Goal: Task Accomplishment & Management: Complete application form

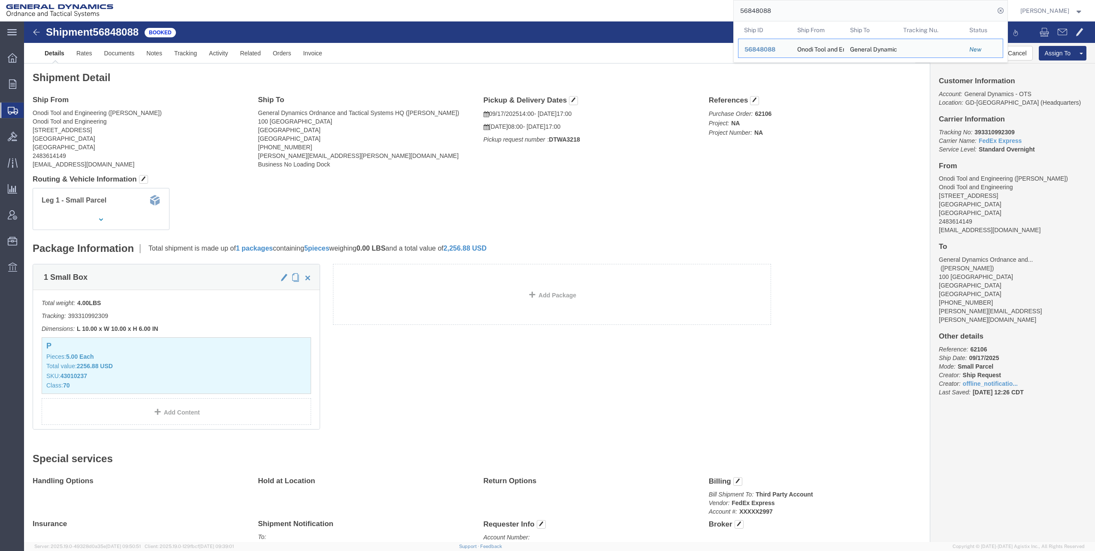
drag, startPoint x: 743, startPoint y: 10, endPoint x: 812, endPoint y: 6, distance: 69.3
click at [812, 6] on input "56848088" at bounding box center [864, 10] width 261 height 21
paste input "727221"
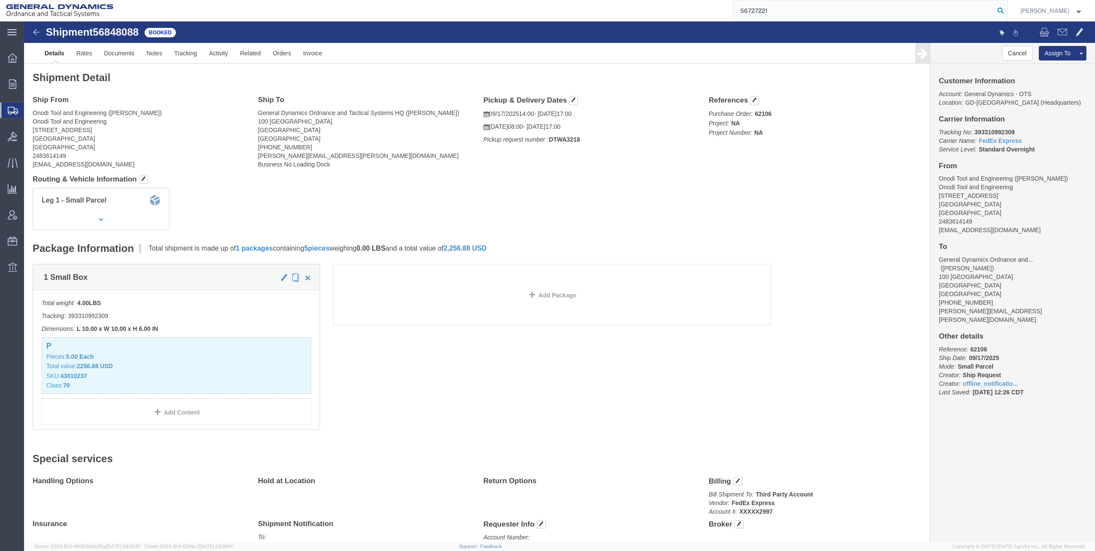
type input "56727221"
click at [1004, 9] on icon at bounding box center [1001, 11] width 12 height 12
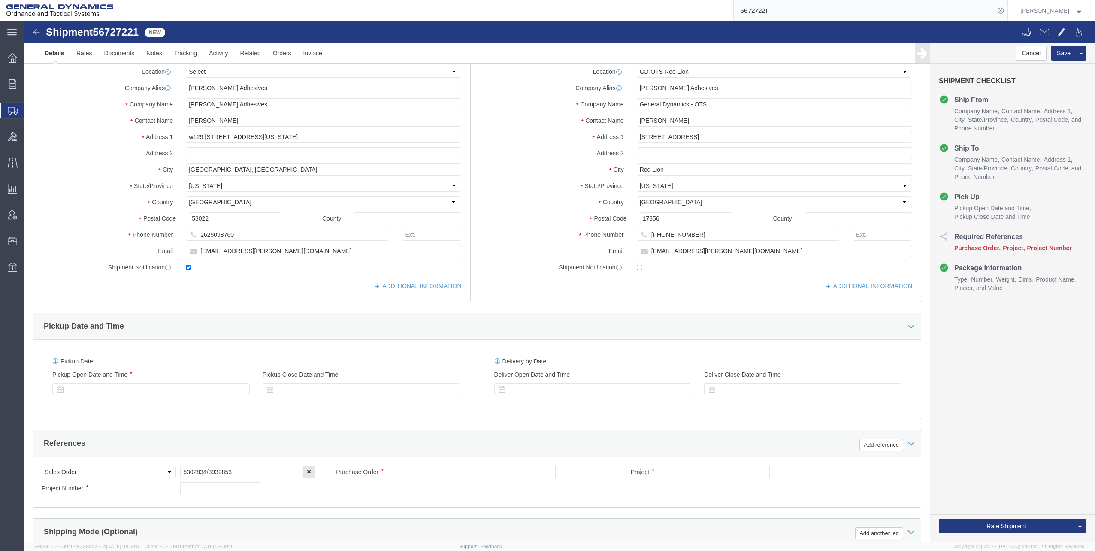
select select "310"
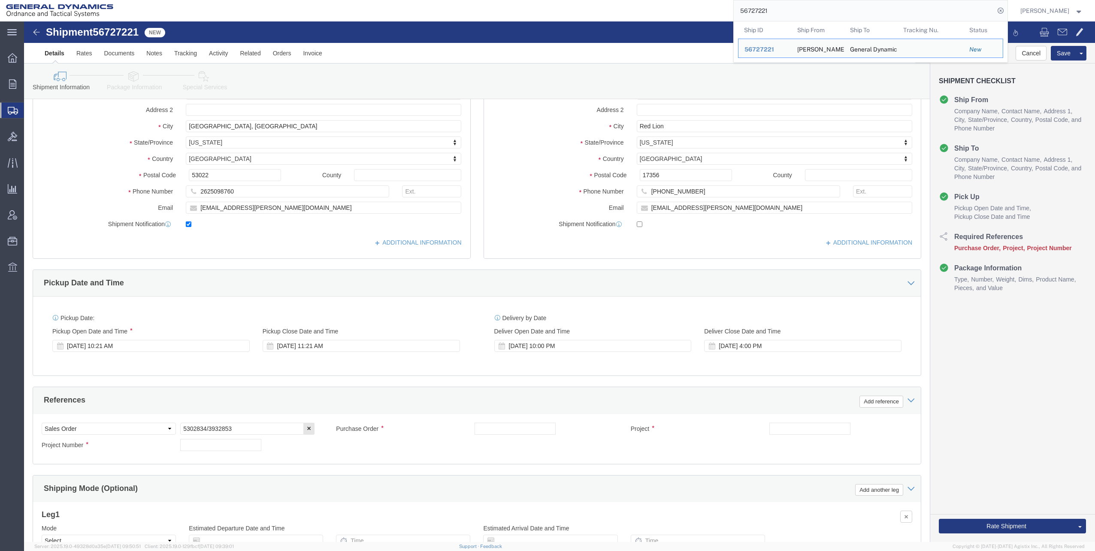
scroll to position [43, 0]
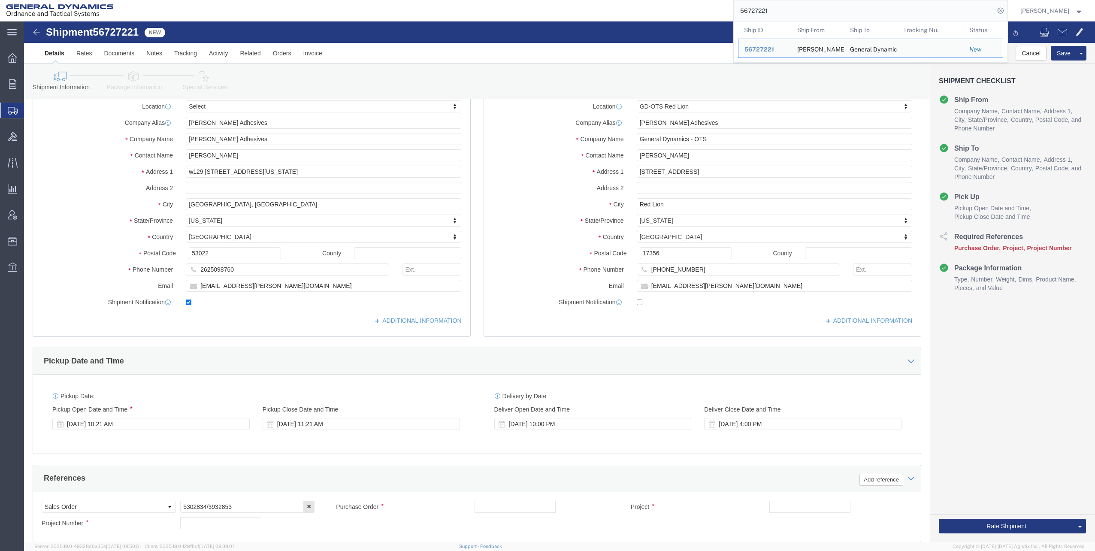
click icon
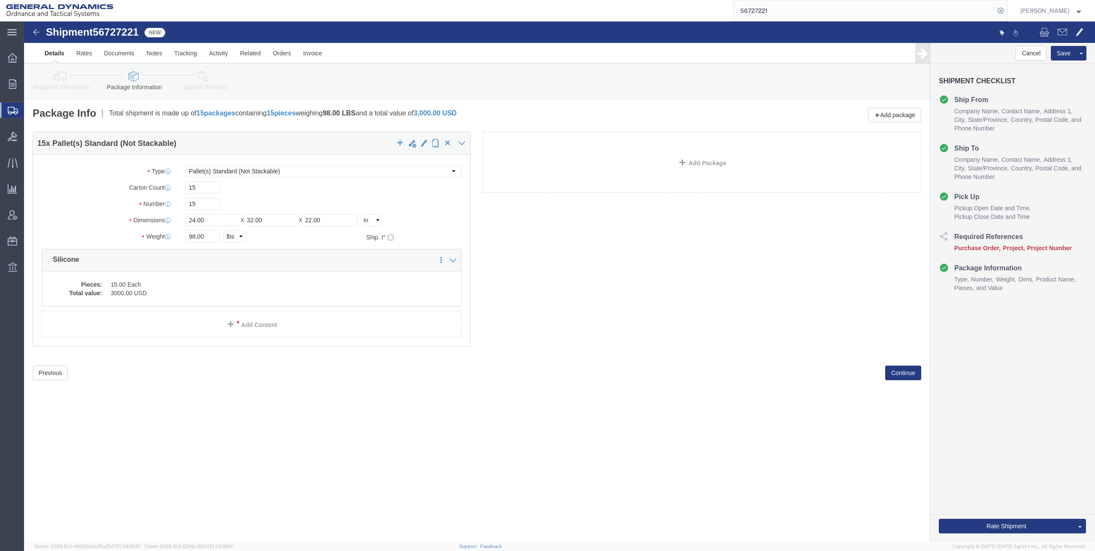
click icon
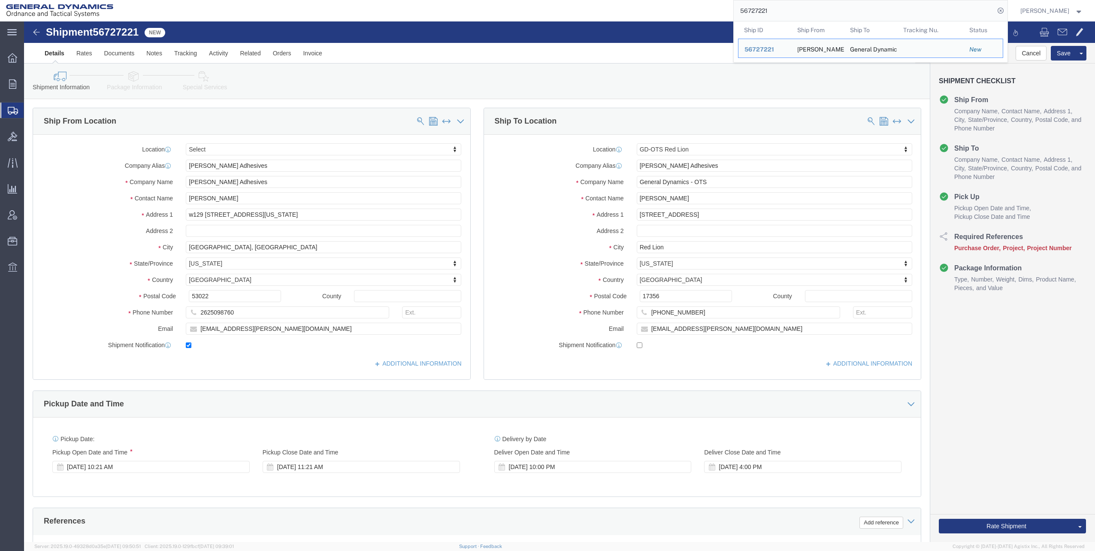
drag, startPoint x: 742, startPoint y: 9, endPoint x: 792, endPoint y: 5, distance: 50.0
click at [792, 5] on input "56727221" at bounding box center [864, 10] width 261 height 21
paste input "851486"
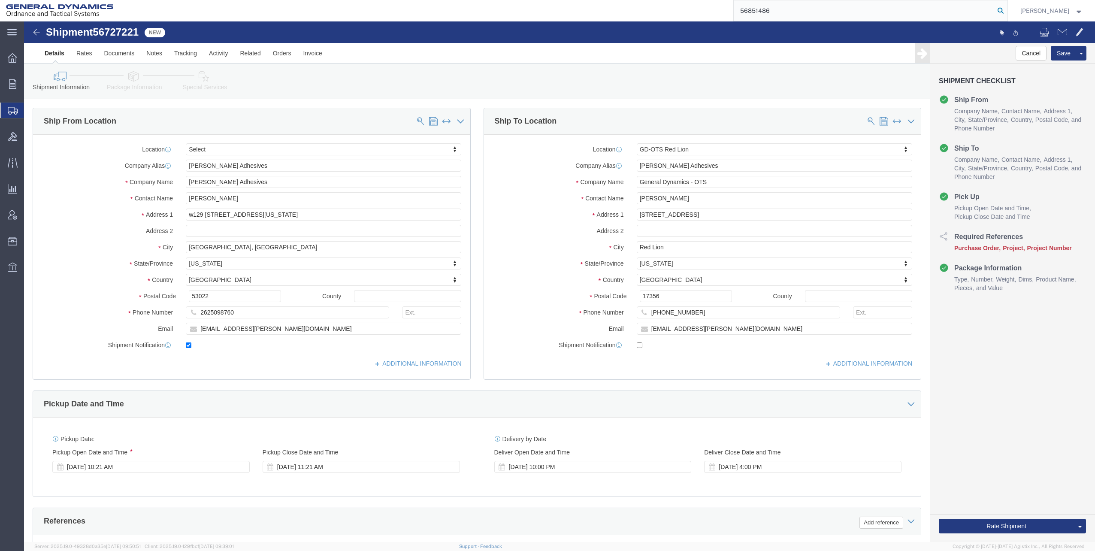
type input "56851486"
click at [1004, 9] on icon at bounding box center [1001, 11] width 12 height 12
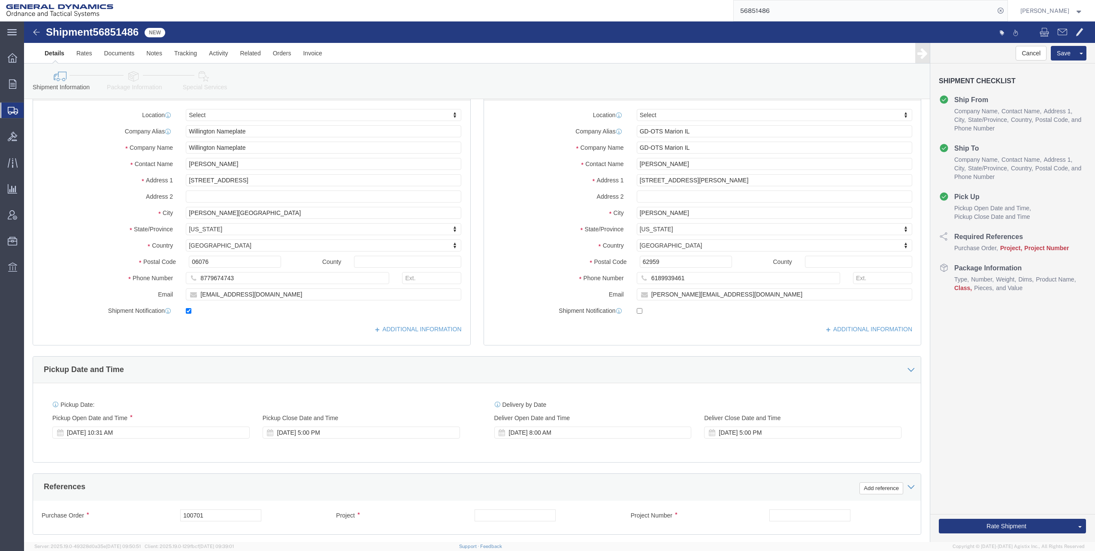
scroll to position [172, 0]
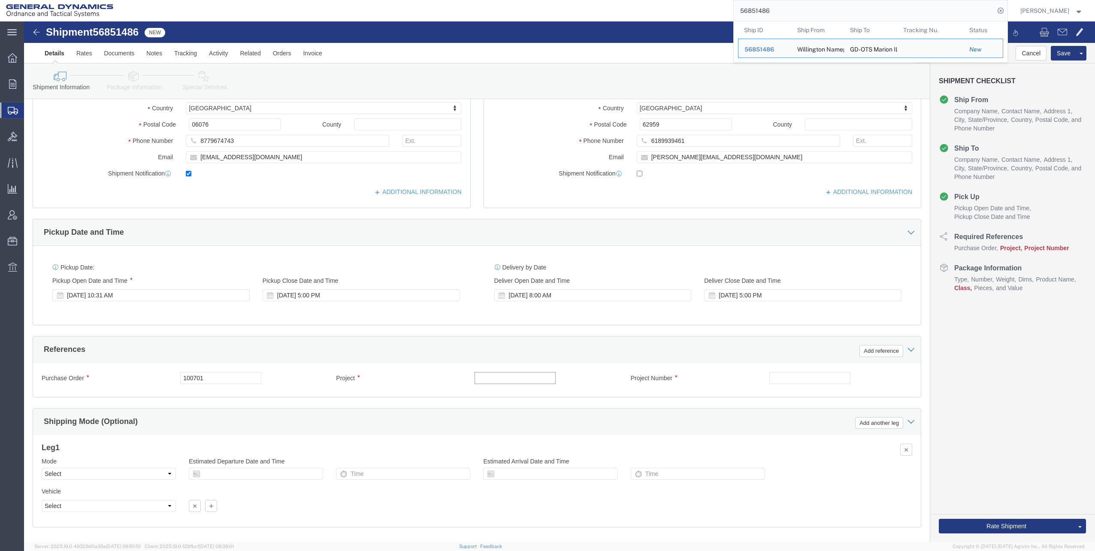
click input "text"
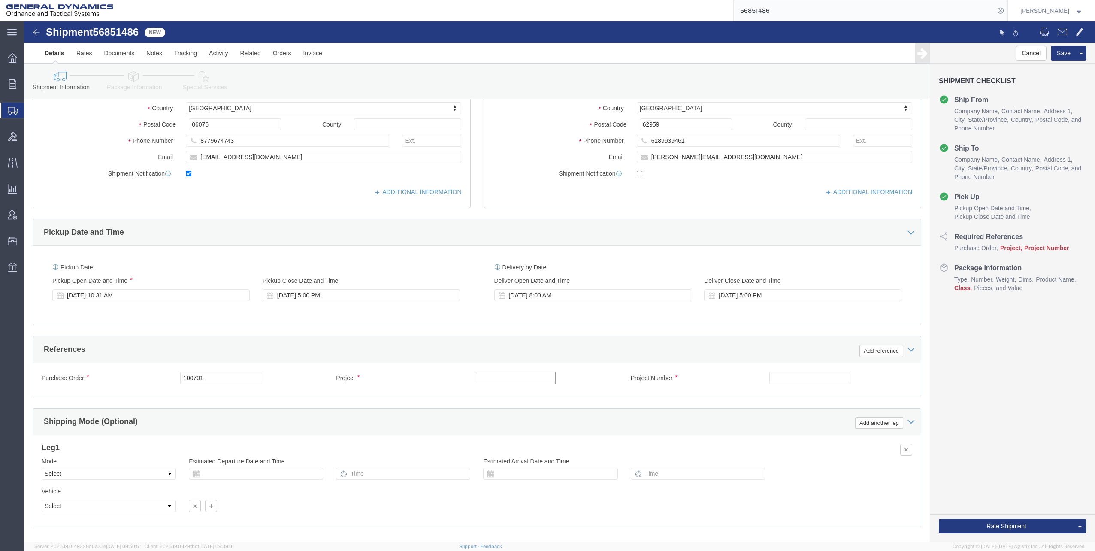
type input "3"
type input "N"
type input "M119A2 DO2"
click input "text"
type input "30100339"
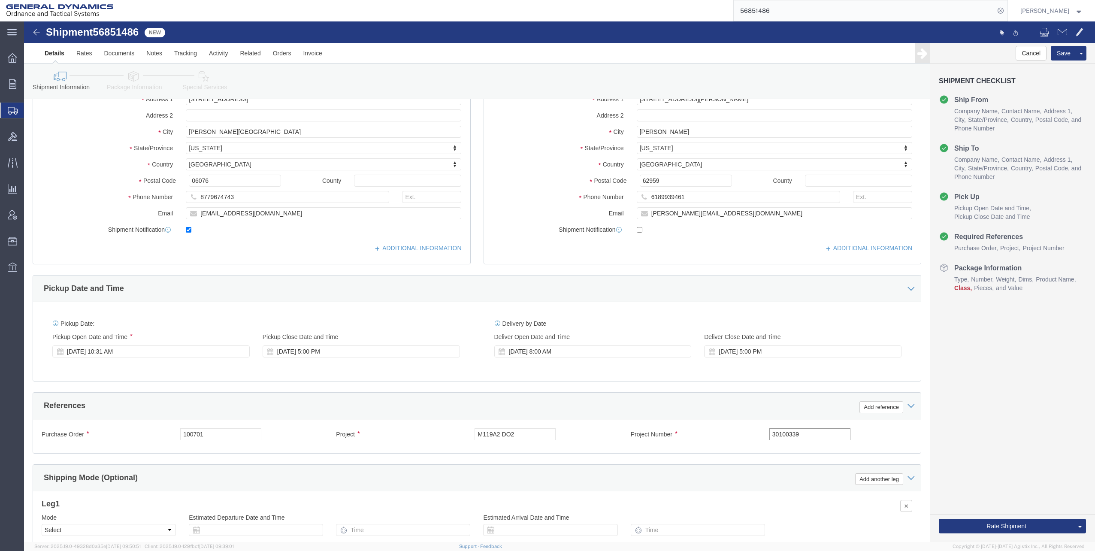
scroll to position [217, 0]
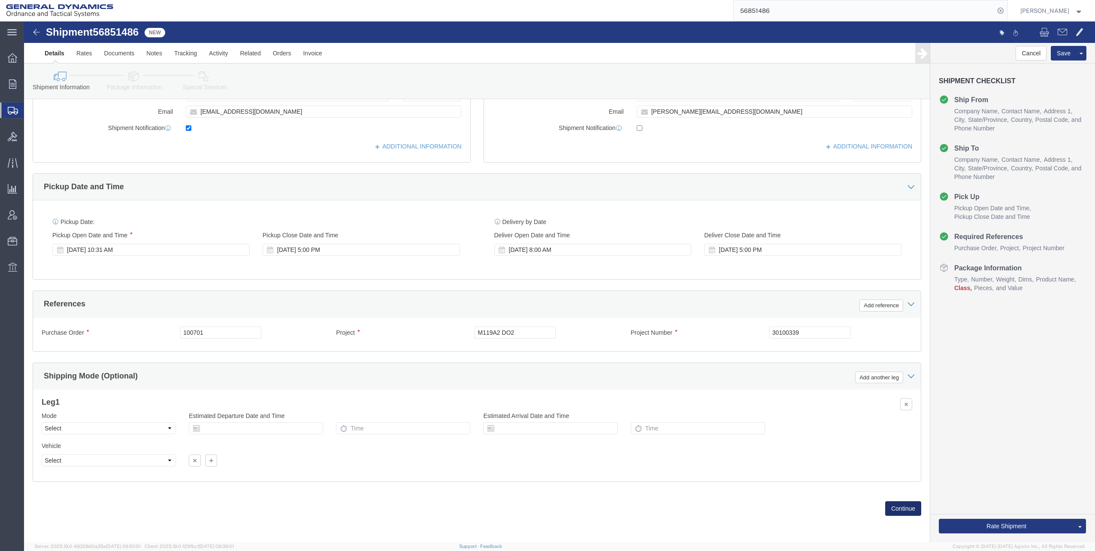
click button "Continue"
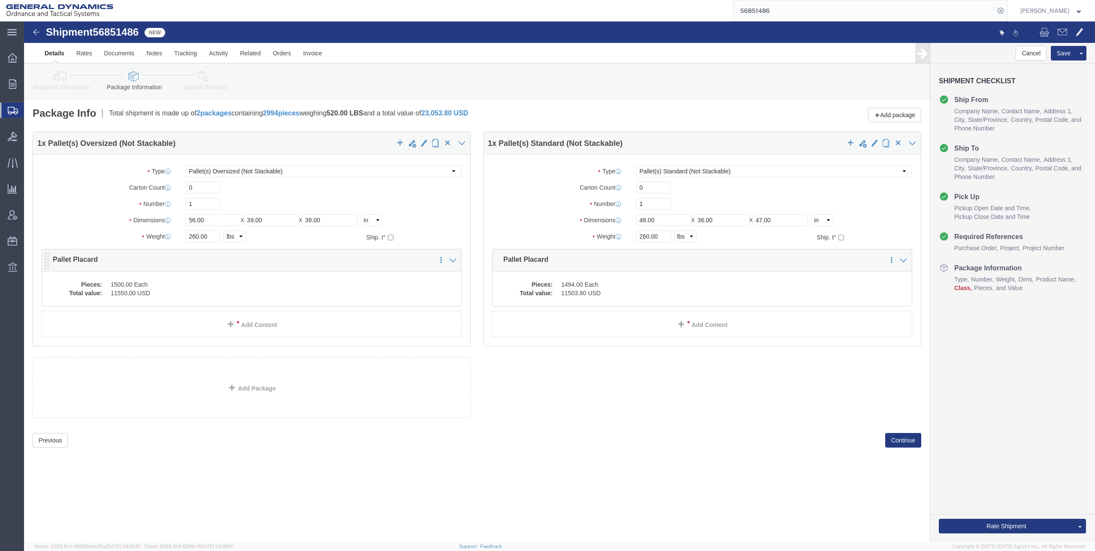
click dd "1500.00 Each"
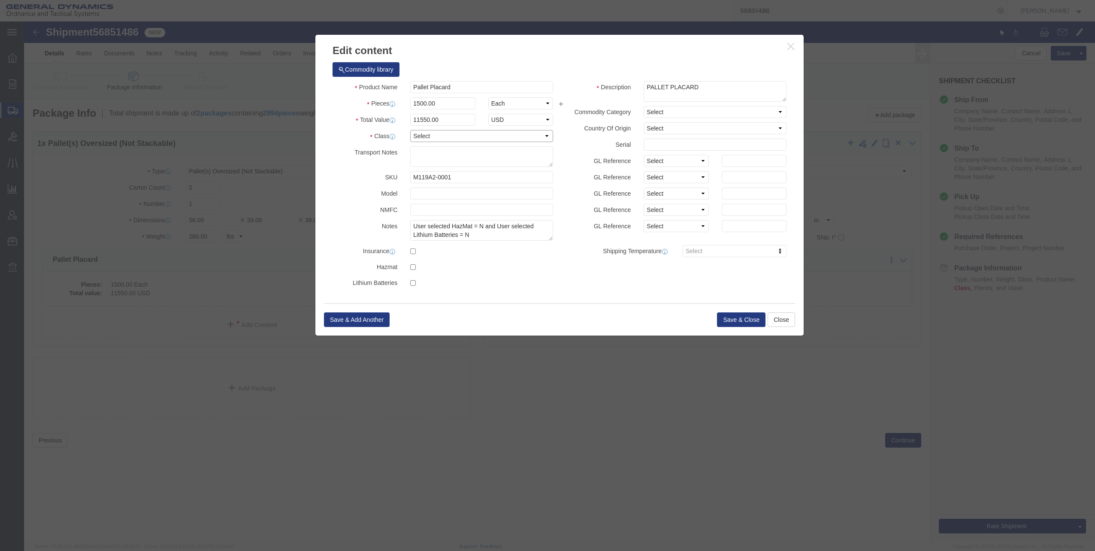
click select "Select 50 55 60 65 70 85 92.5 100 125 175 250 300 400"
select select "70"
click select "Select 50 55 60 65 70 85 92.5 100 125 175 250 300 400"
click button "Save & Close"
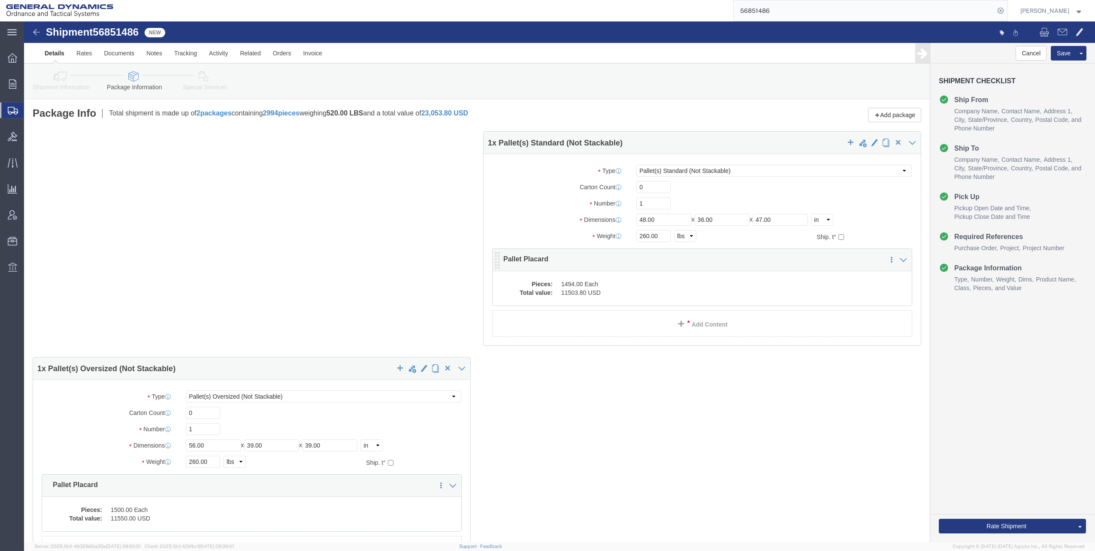
click dd "1494.00 Each"
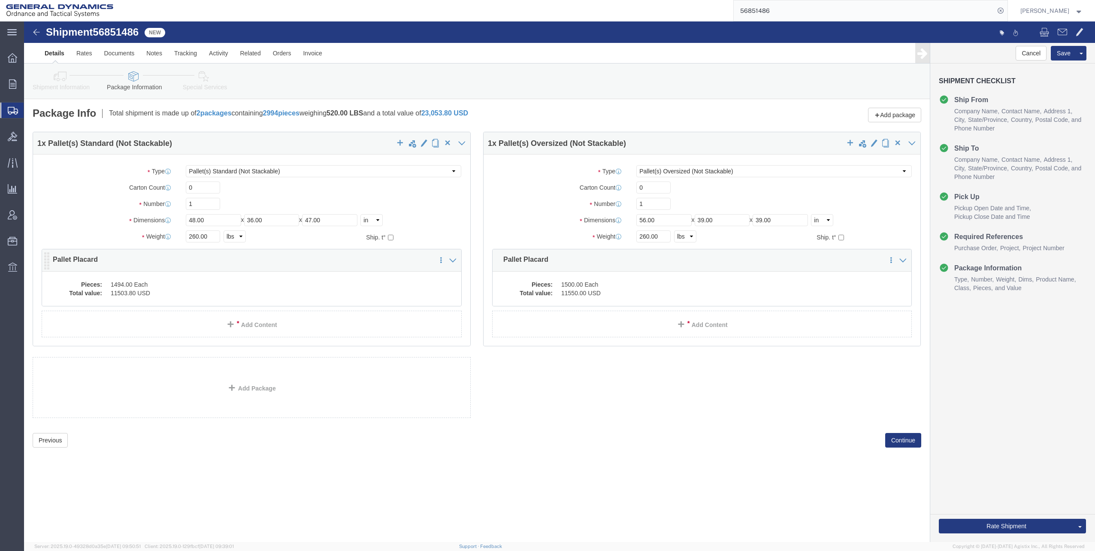
click dd "11503.80 USD"
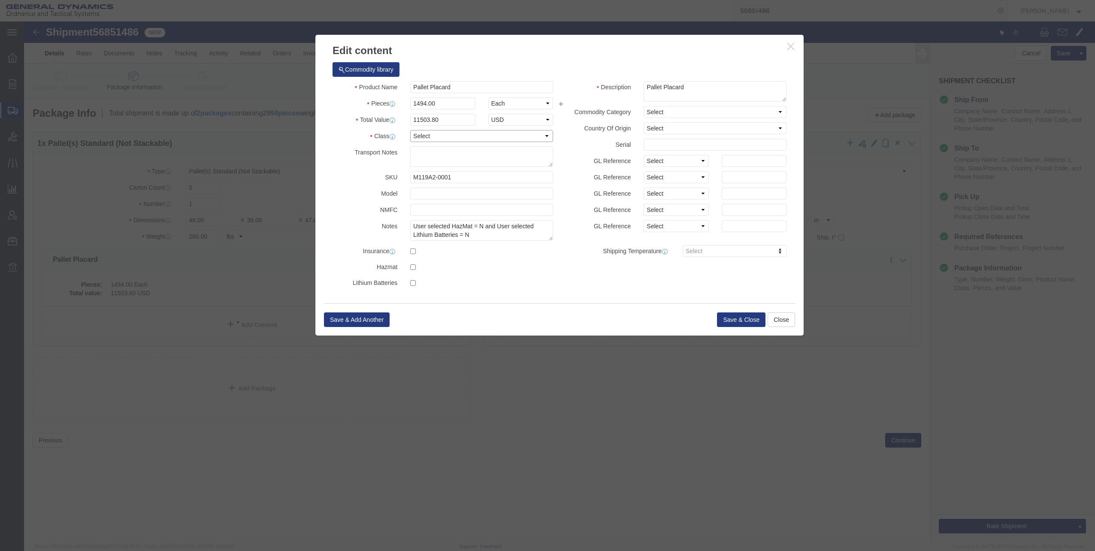
click select "Select 50 55 60 65 70 85 92.5 100 125 175 250 300 400"
select select "70"
click select "Select 50 55 60 65 70 85 92.5 100 125 175 250 300 400"
click button "Save & Close"
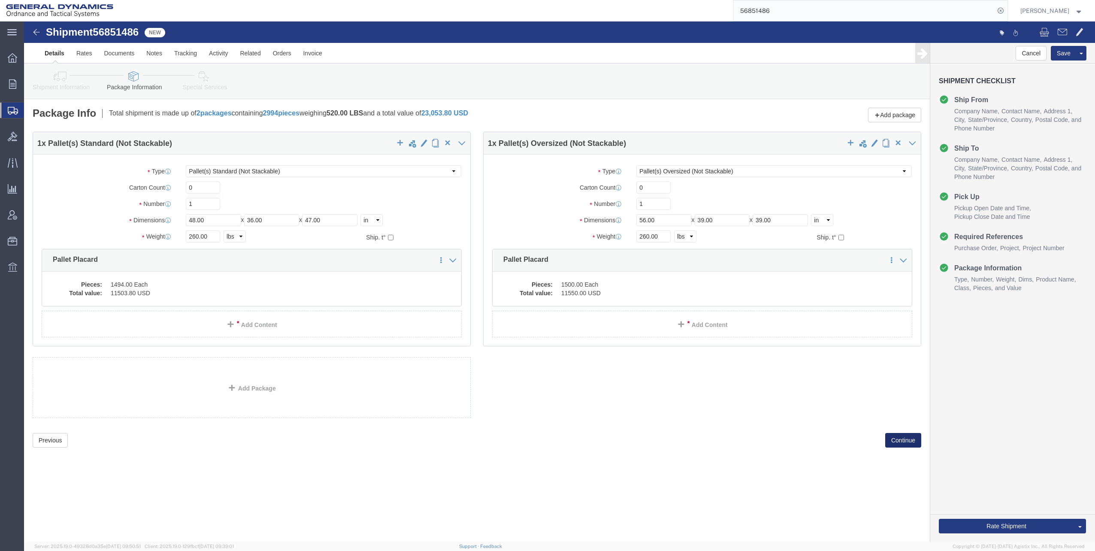
click button "Continue"
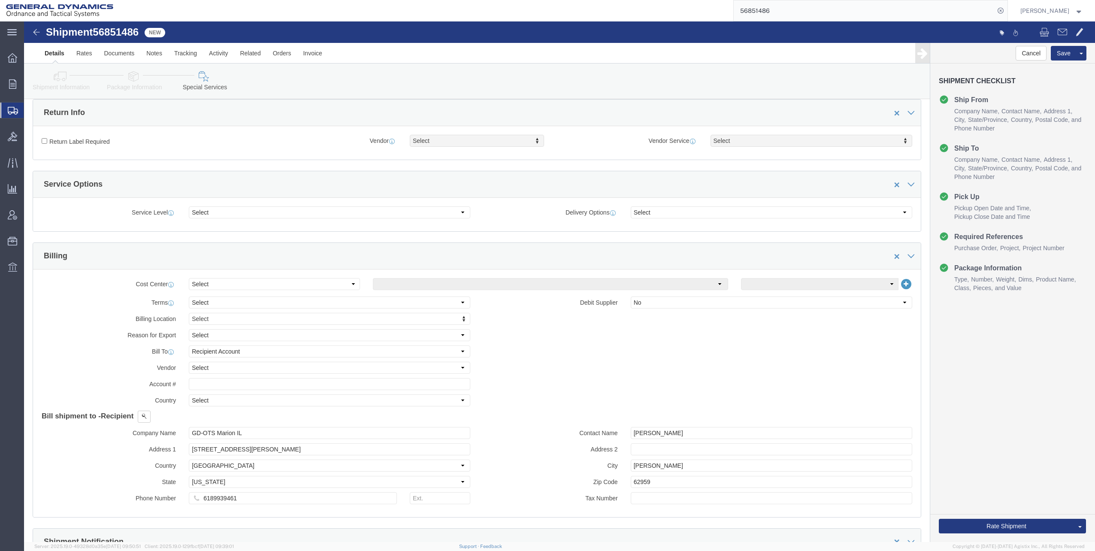
scroll to position [343, 0]
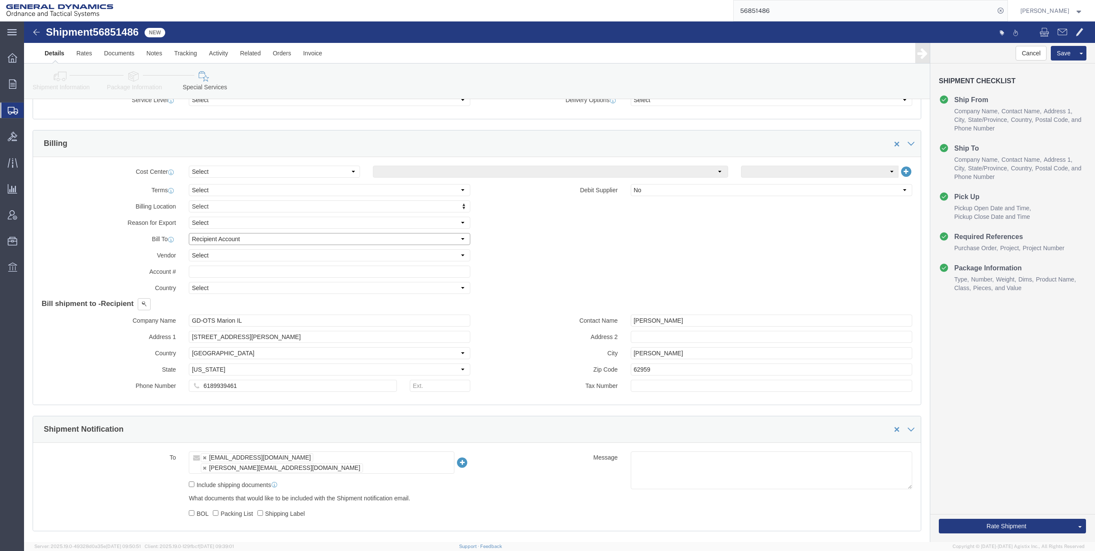
click select "Select Recipient Account Sender/Shipper Third Party Account"
select select "THRD"
click select "Select Recipient Account Sender/Shipper Third Party Account"
select select
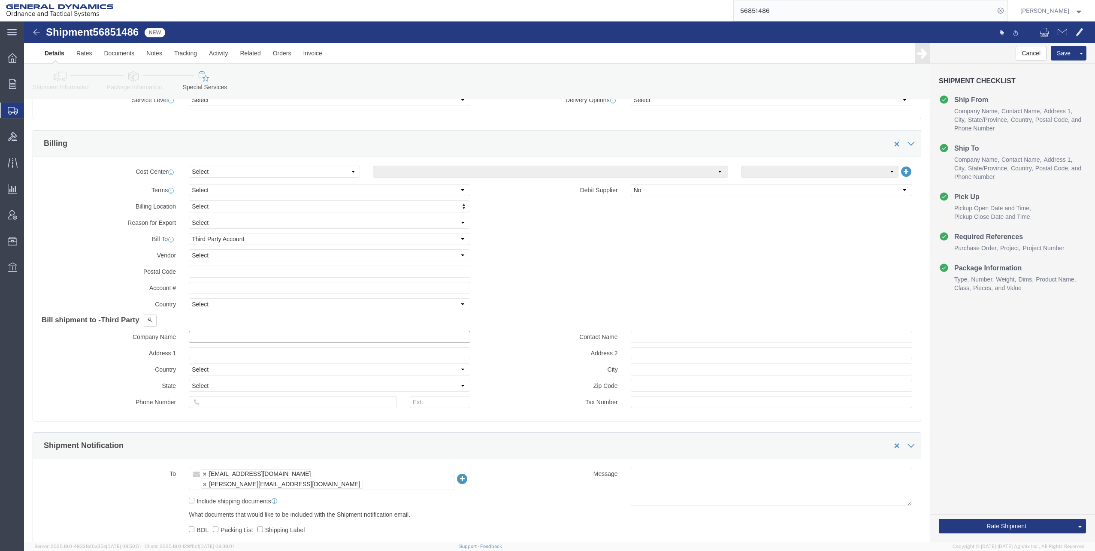
click input "text"
type input "GED"
click p "- GEDOTS %DATA 2 LOGISTICS - (GEDOTS %DATA 2 LOGISTICS) [GEOGRAPHIC_DATA][PERSO…"
type input "PO BOX 61050"
select select "US"
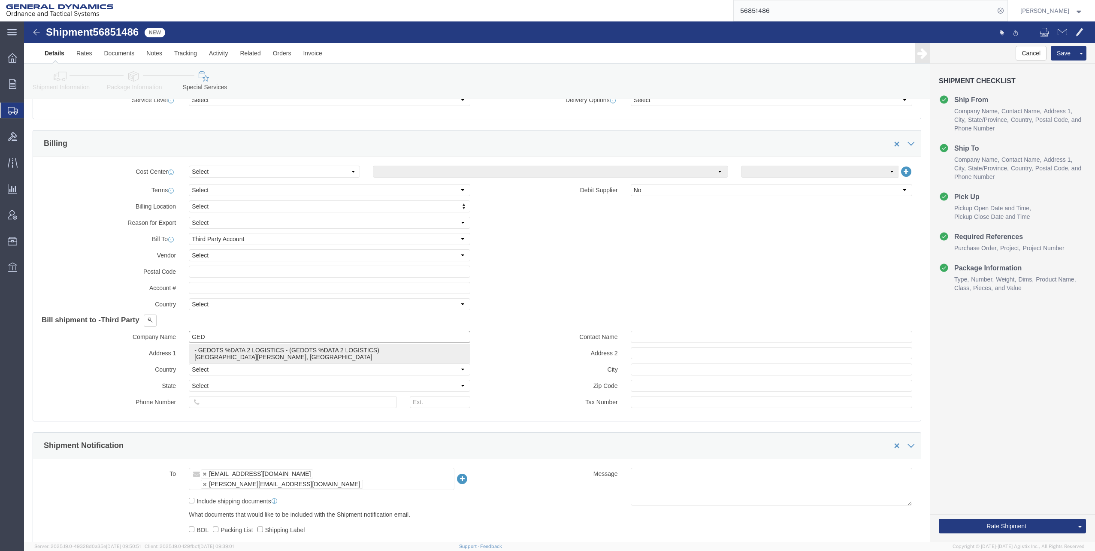
type input "GEDOTS %DATA 2 LOGISTICS"
type input "FORT [PERSON_NAME]"
type input "33906"
type input "GEDOTS %DATA 2 LOGISTICS"
select select "FL"
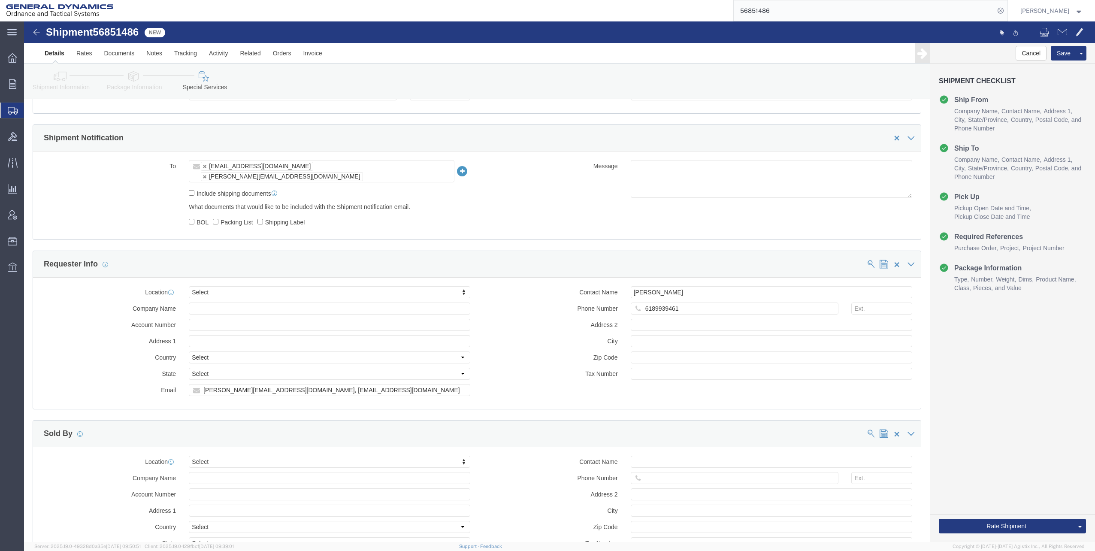
scroll to position [687, 0]
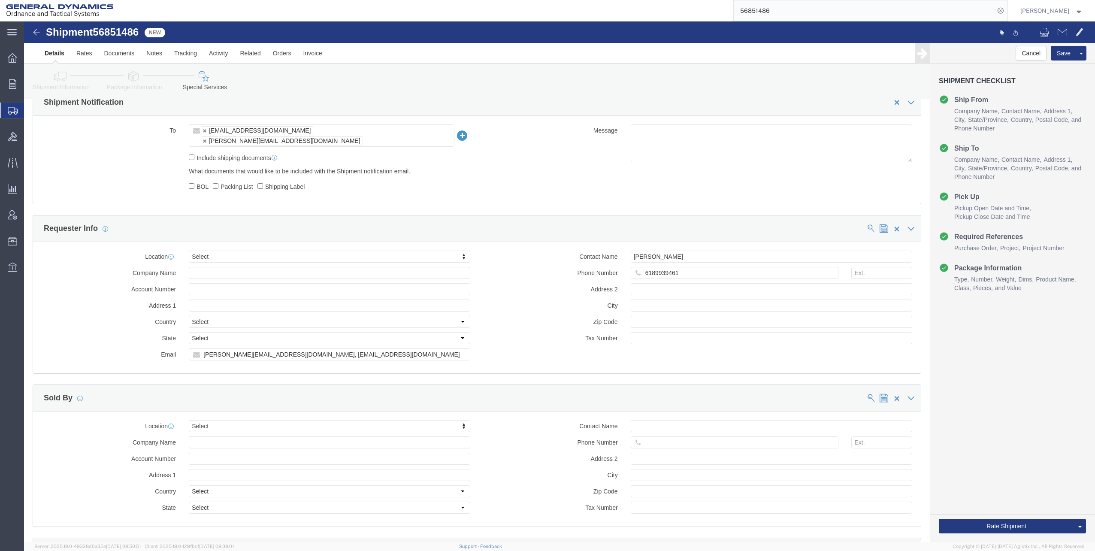
type input "GEDOTS %DATA 2 LOGISTICS"
click input "[PERSON_NAME][EMAIL_ADDRESS][DOMAIN_NAME], [EMAIL_ADDRESS][DOMAIN_NAME]"
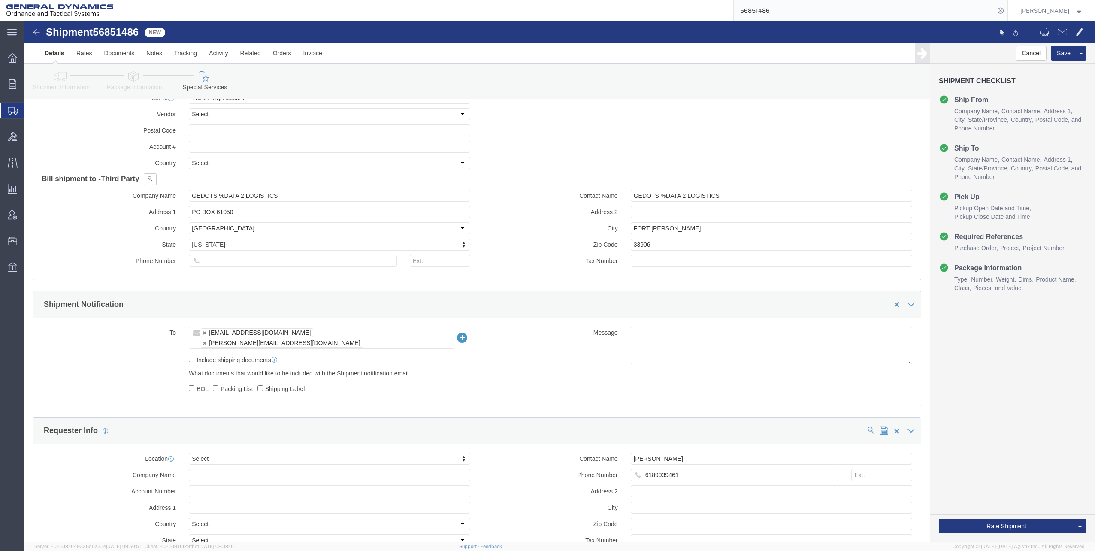
scroll to position [386, 0]
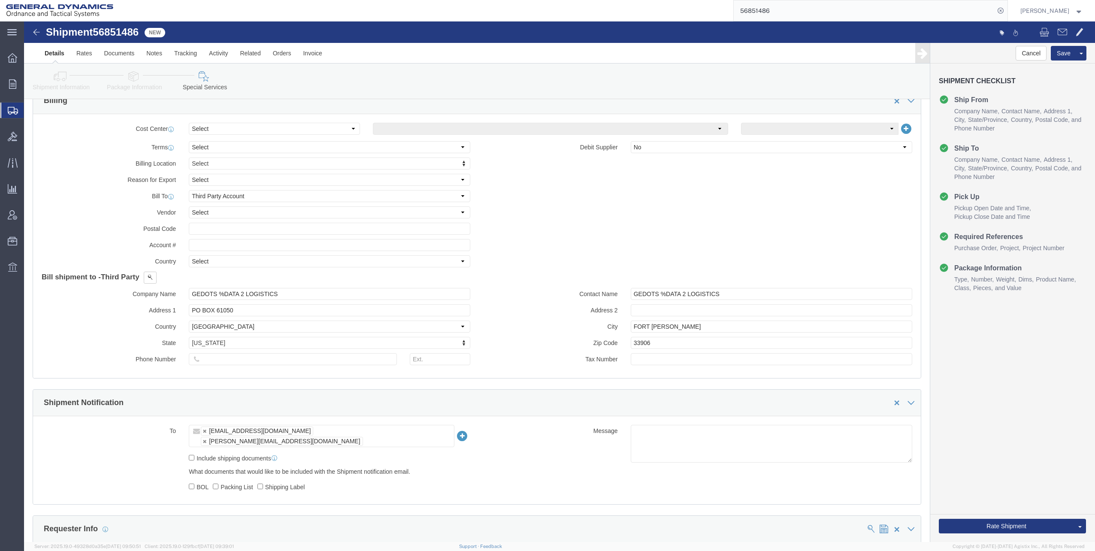
type input "[PERSON_NAME][EMAIL_ADDRESS][DOMAIN_NAME]"
click button "Rate Shipment"
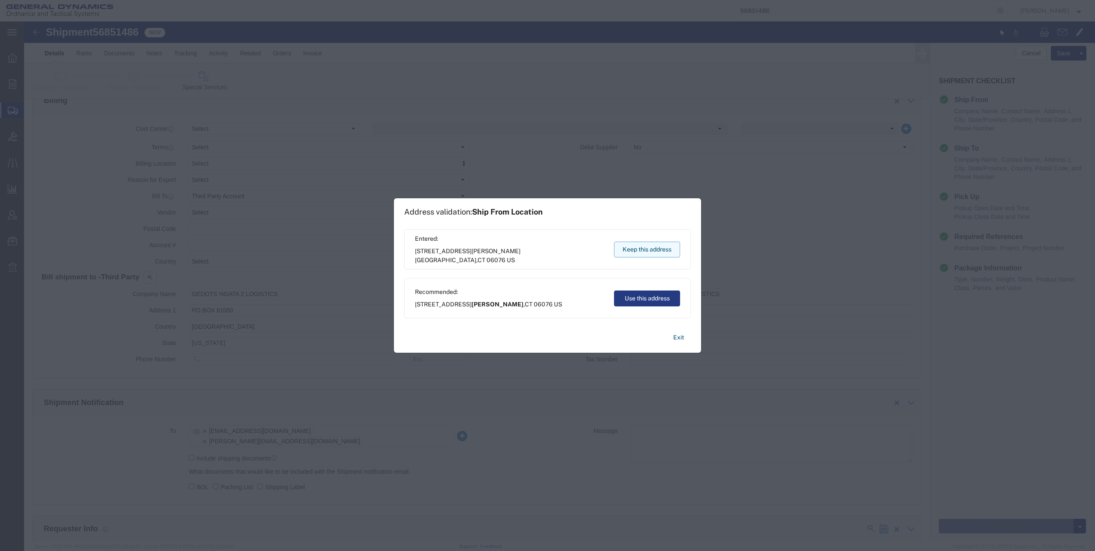
click at [648, 249] on button "Keep this address" at bounding box center [647, 250] width 66 height 16
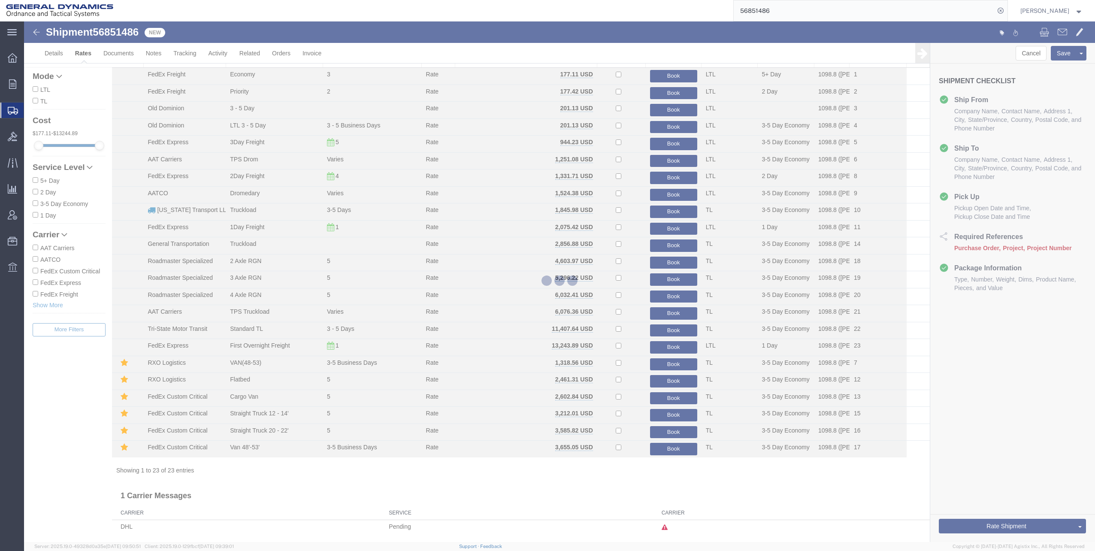
scroll to position [29, 0]
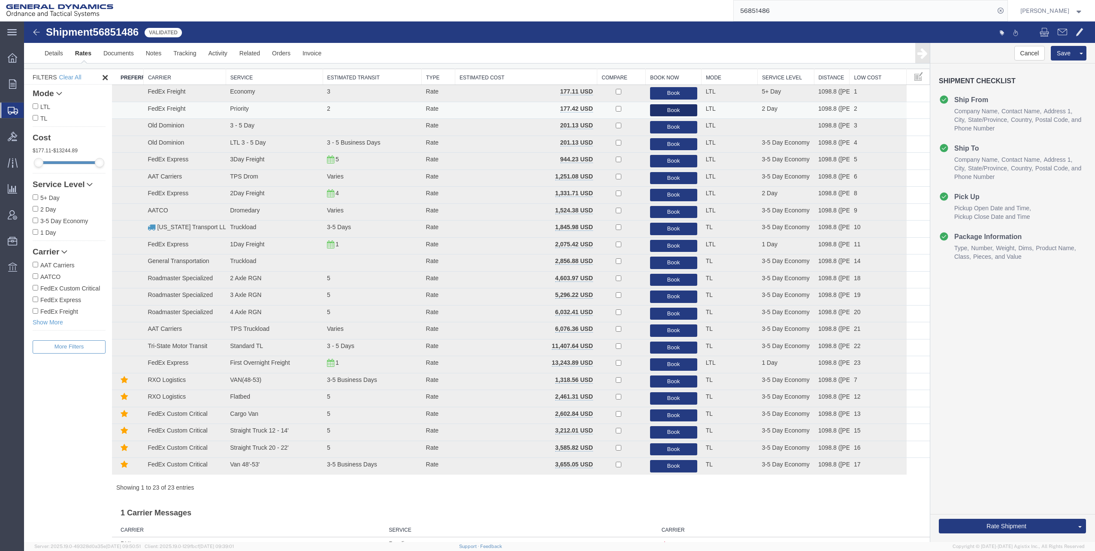
click at [670, 110] on button "Book" at bounding box center [673, 110] width 47 height 12
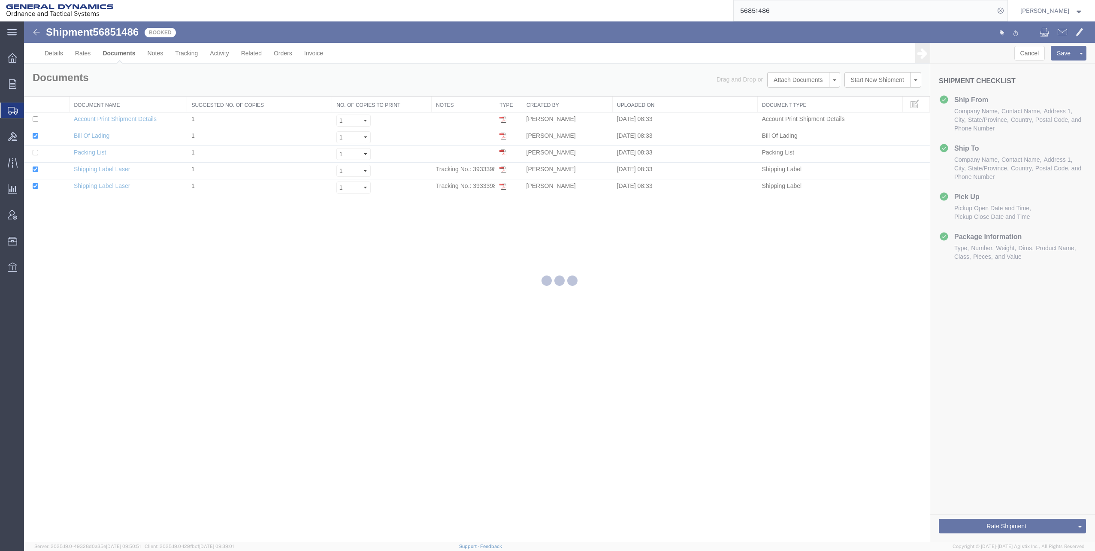
scroll to position [0, 0]
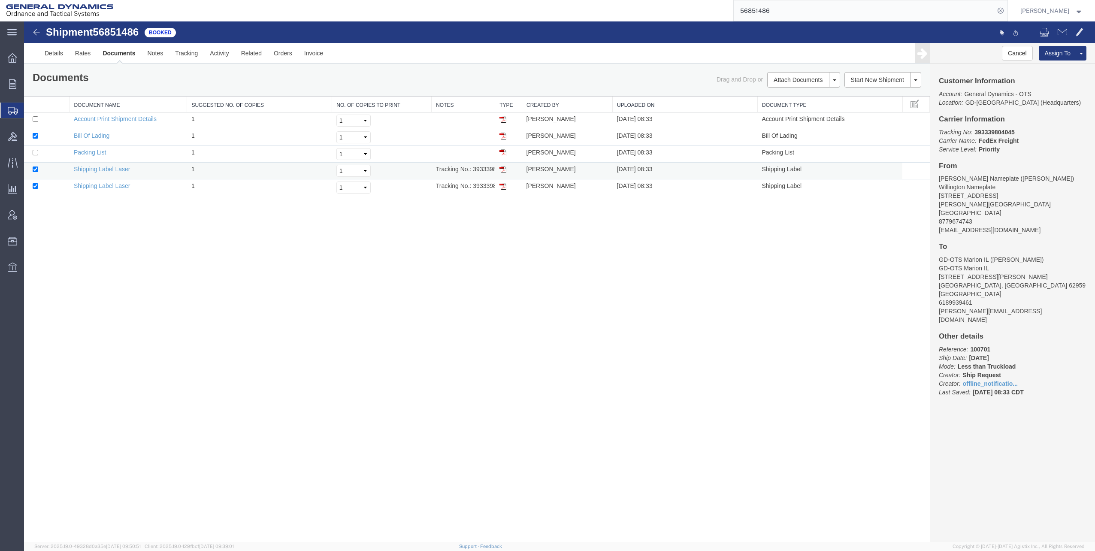
click at [503, 171] on img at bounding box center [503, 169] width 7 height 7
click at [502, 187] on img at bounding box center [503, 186] width 7 height 7
click at [505, 136] on img at bounding box center [503, 136] width 7 height 7
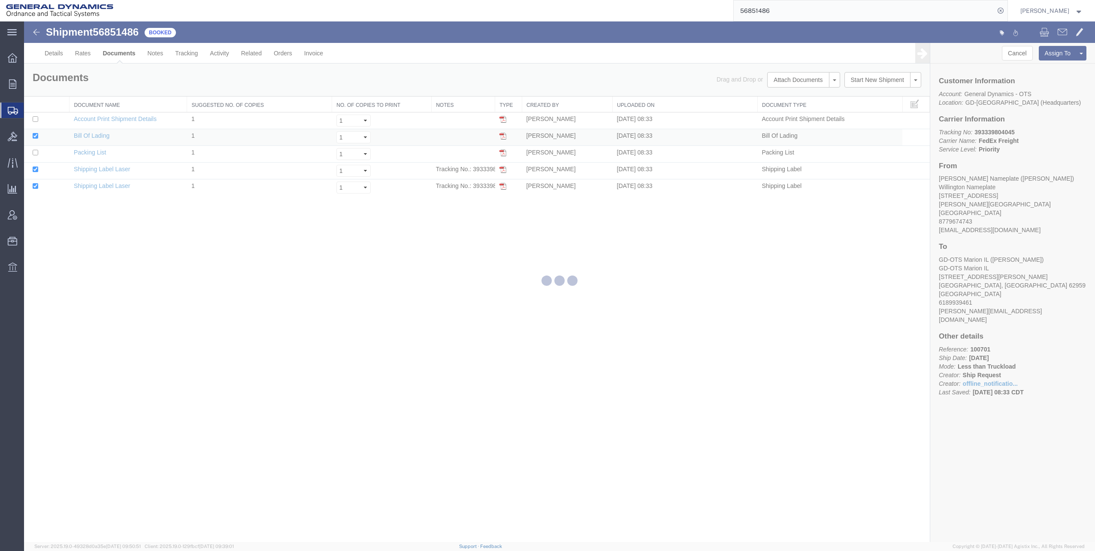
click at [505, 136] on img at bounding box center [503, 136] width 7 height 7
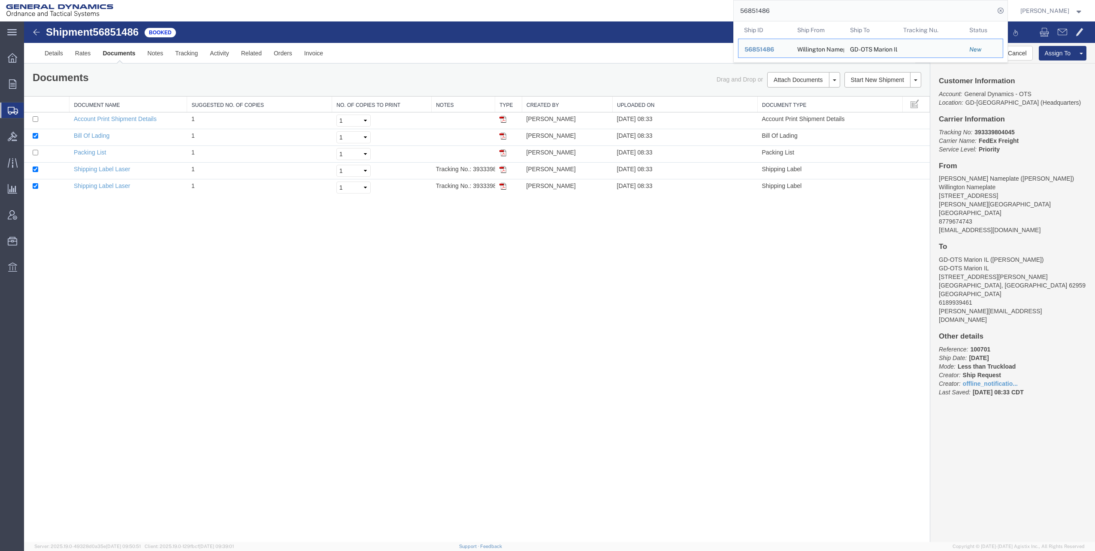
drag, startPoint x: 742, startPoint y: 9, endPoint x: 810, endPoint y: 7, distance: 67.8
click at [814, 6] on input "56851486" at bounding box center [864, 10] width 261 height 21
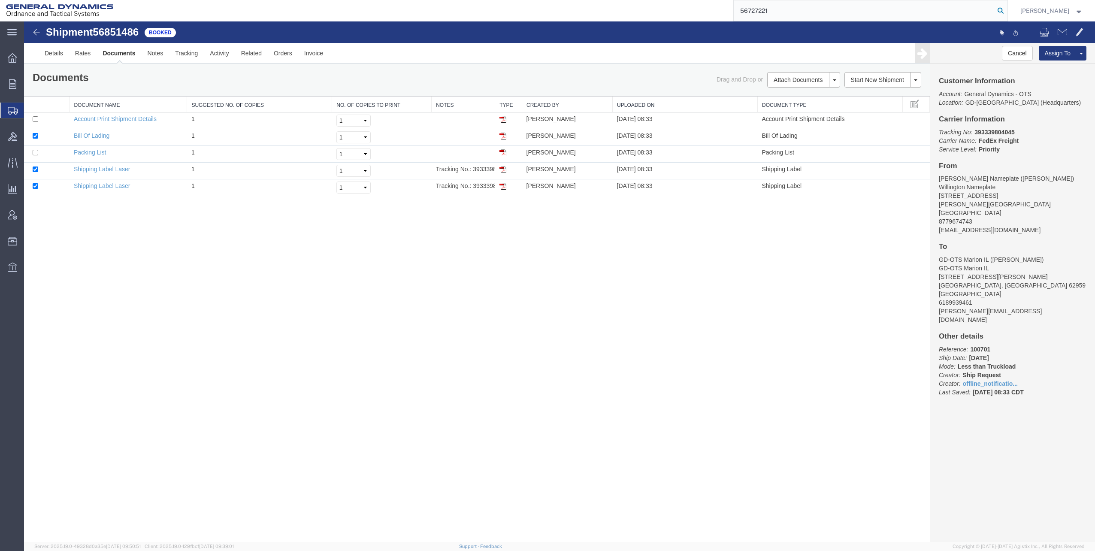
type input "56727221"
click at [1005, 12] on icon at bounding box center [1001, 11] width 12 height 12
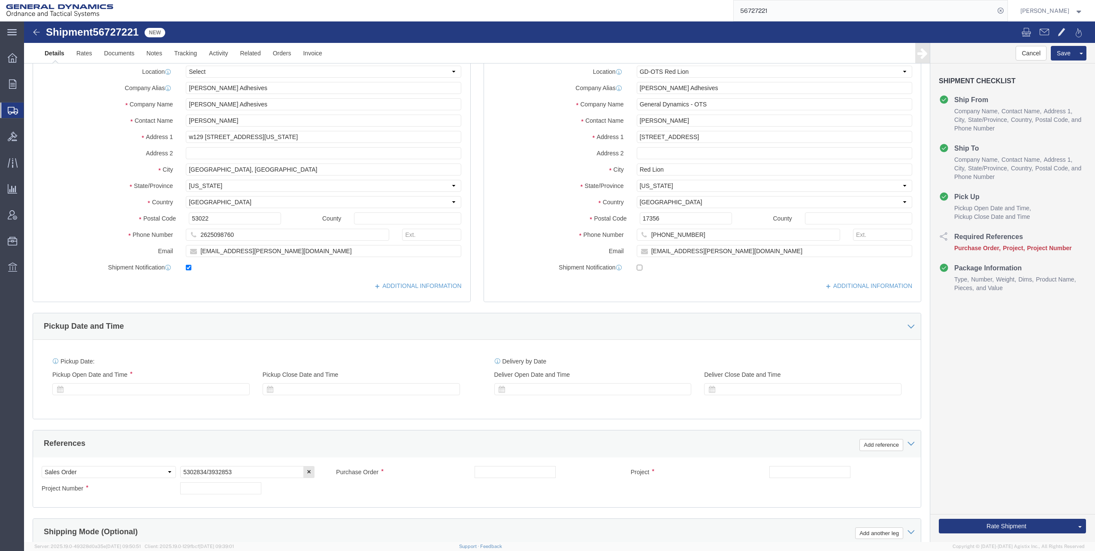
select select "310"
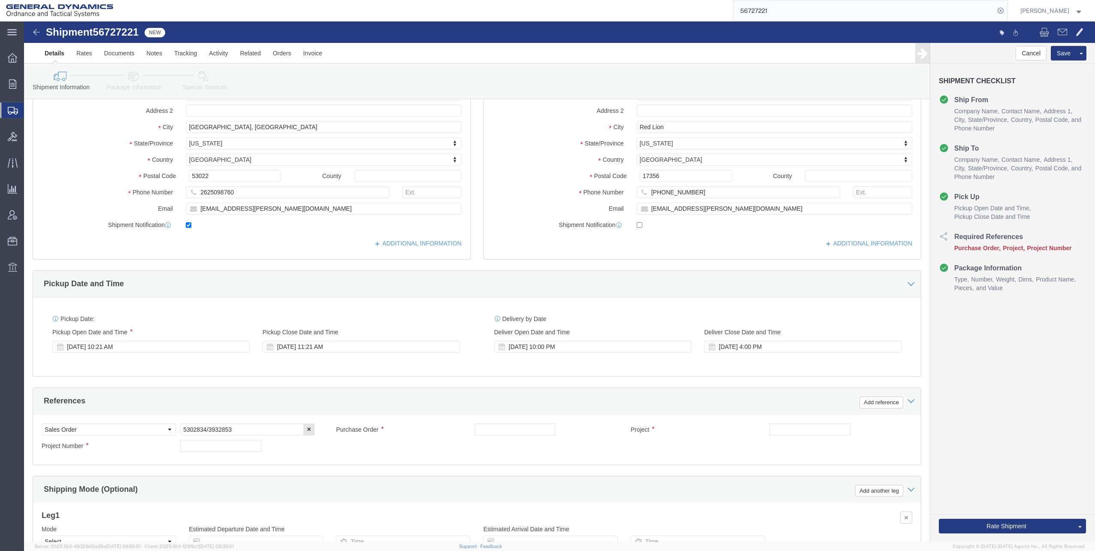
scroll to position [172, 0]
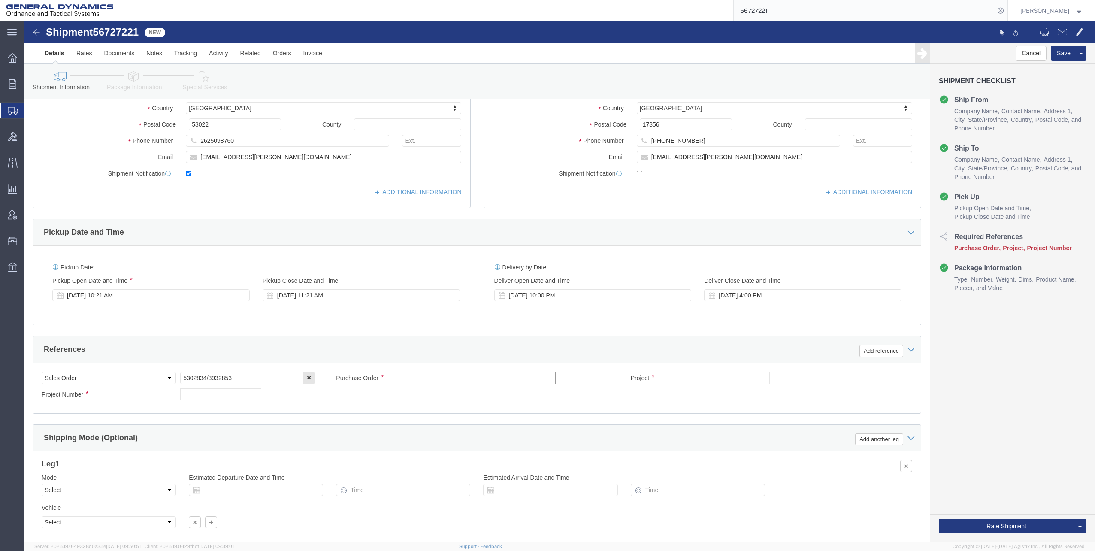
click input "text"
type input "110776"
click input "text"
type input "30100301"
click input "text"
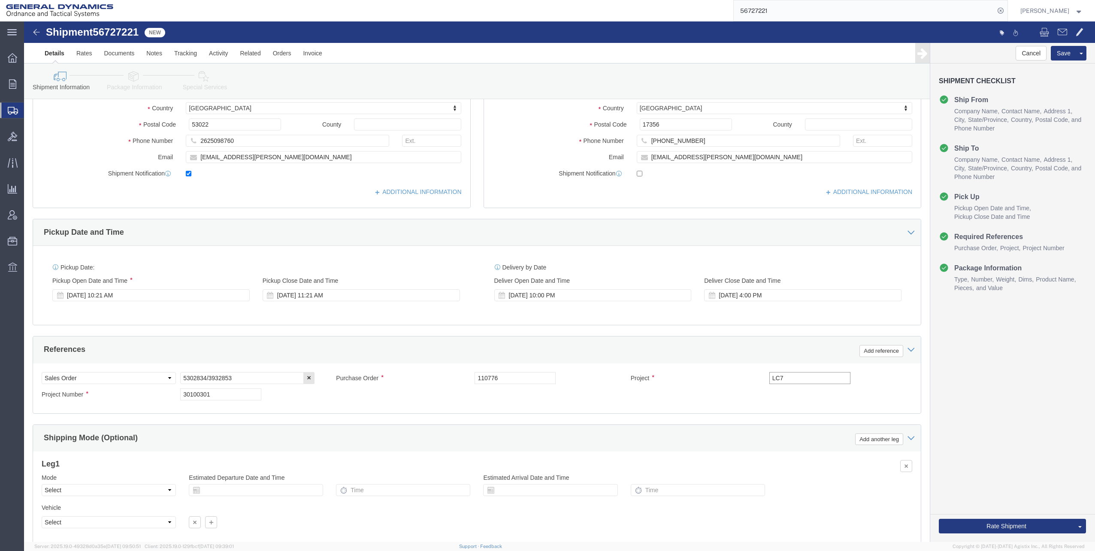
click input "LC7"
type input "LC7FY23 M1002/M865"
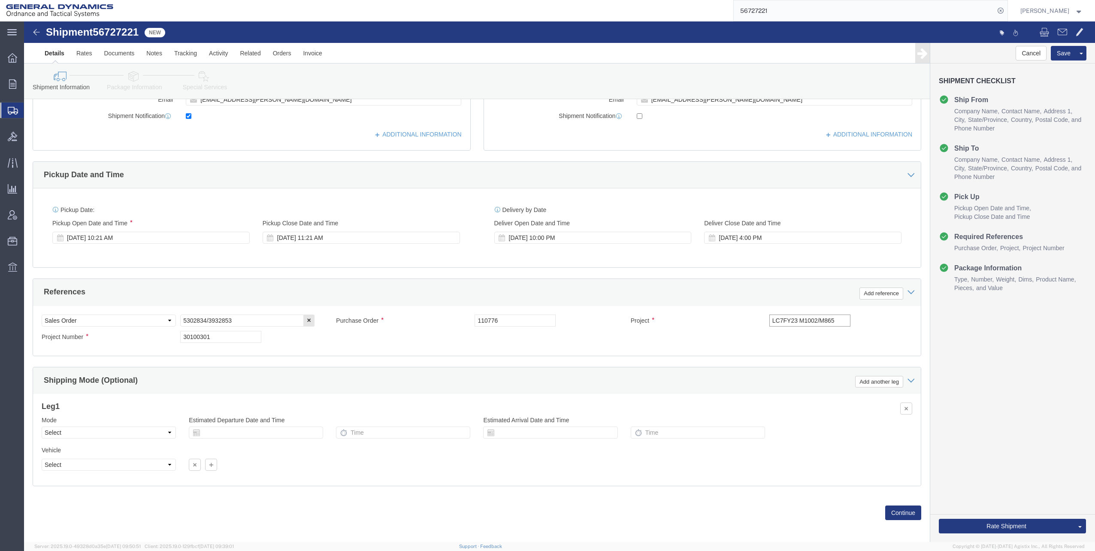
scroll to position [233, 0]
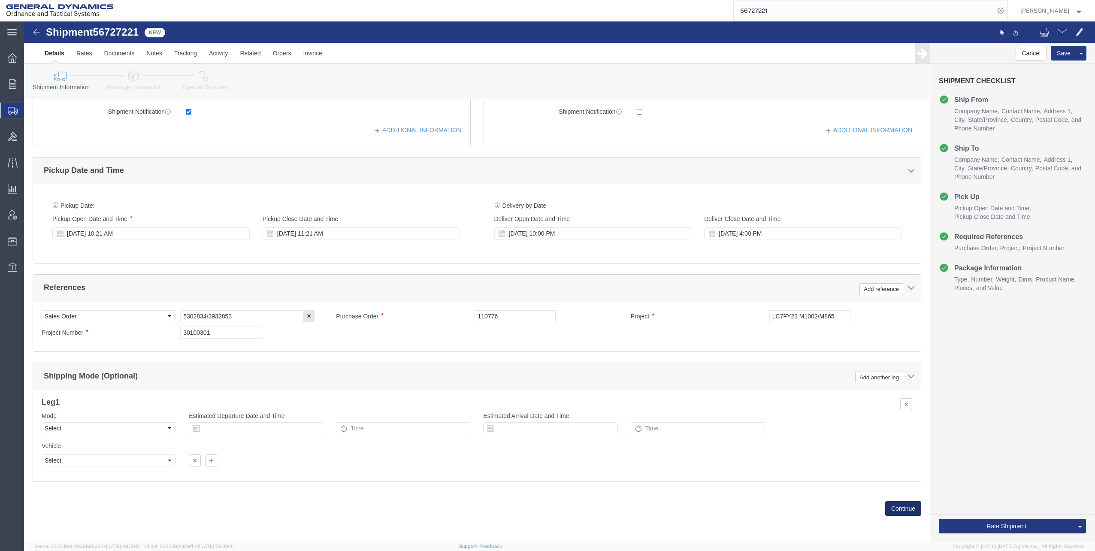
click button "Continue"
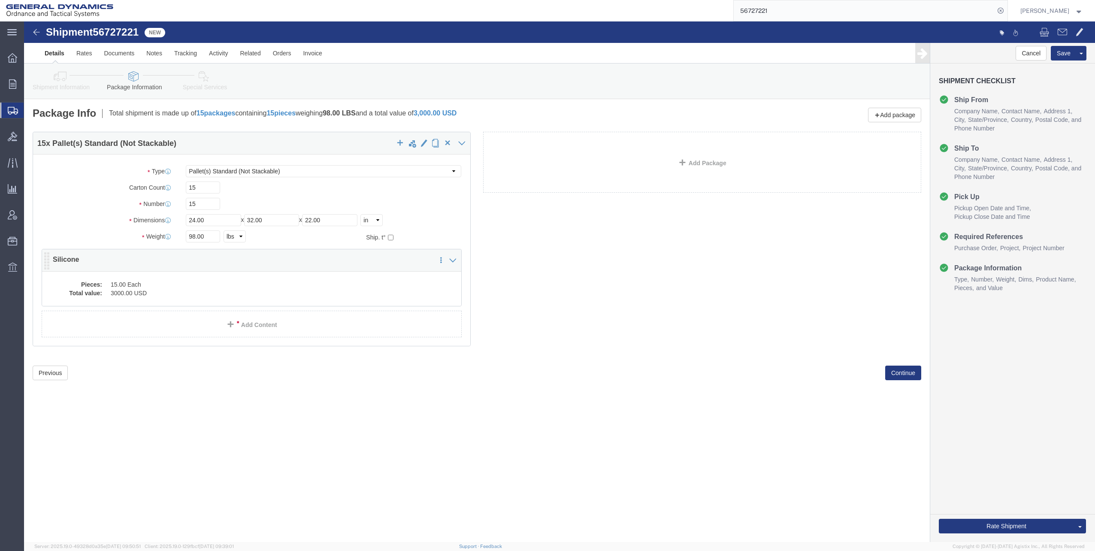
click dd "3000.00 USD"
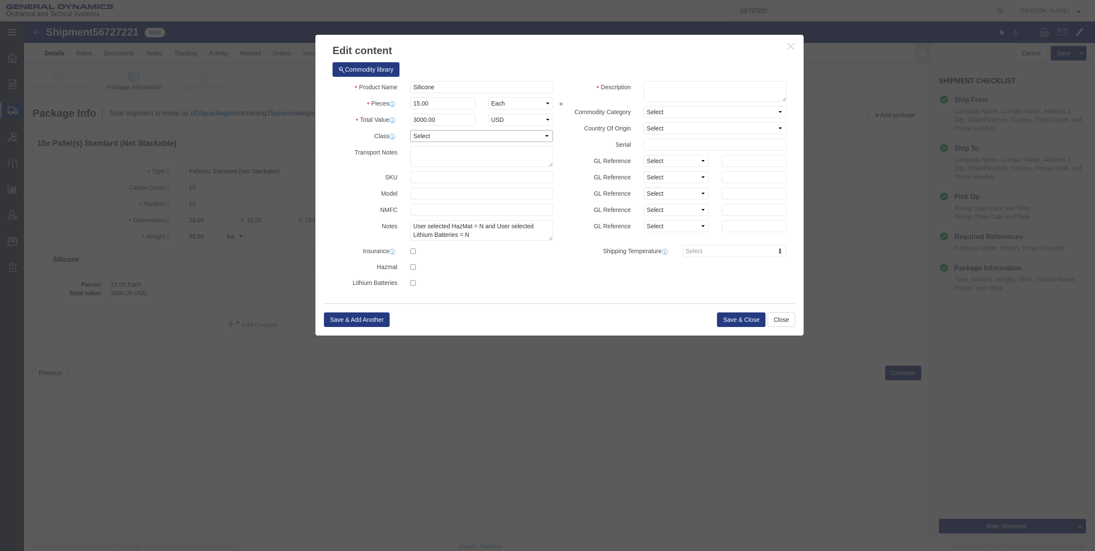
click select "Select 50 55 60 65 70 85 92.5 100 125 175 250 300 400"
select select "92.5"
click select "Select 50 55 60 65 70 85 92.5 100 125 175 250 300 400"
click button "Save & Close"
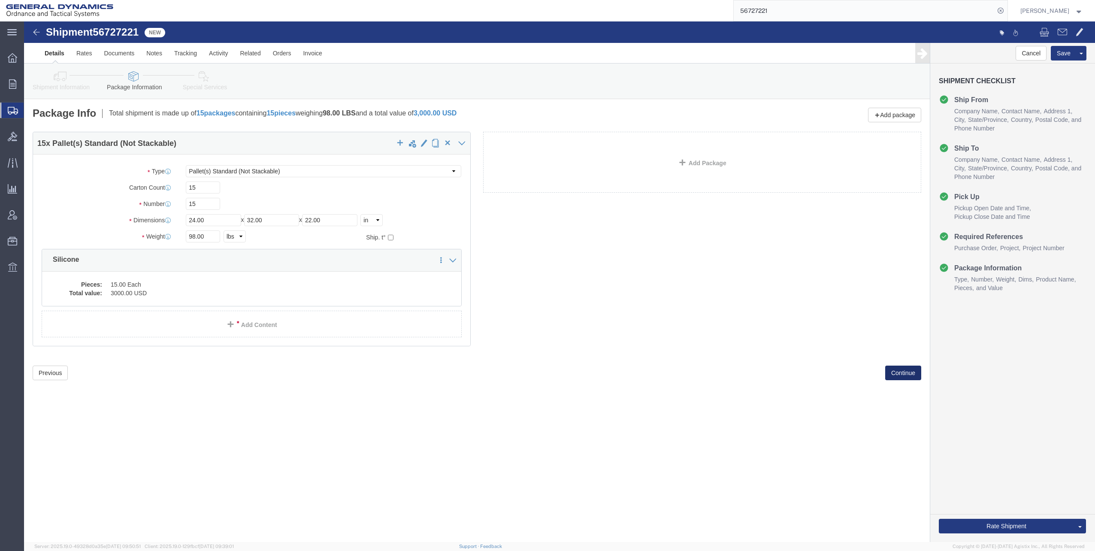
click button "Continue"
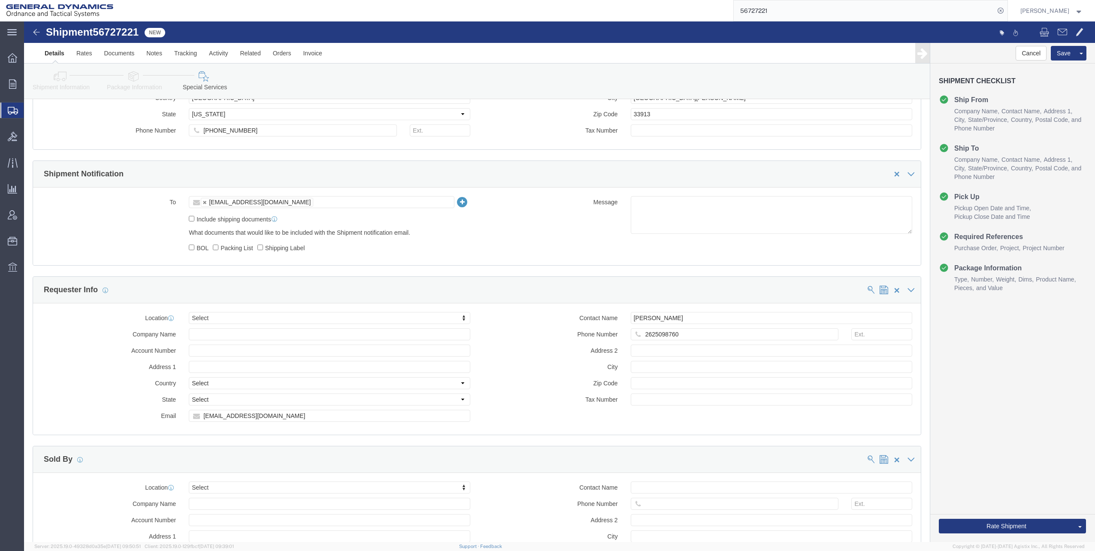
scroll to position [601, 0]
click button "Rate Shipment"
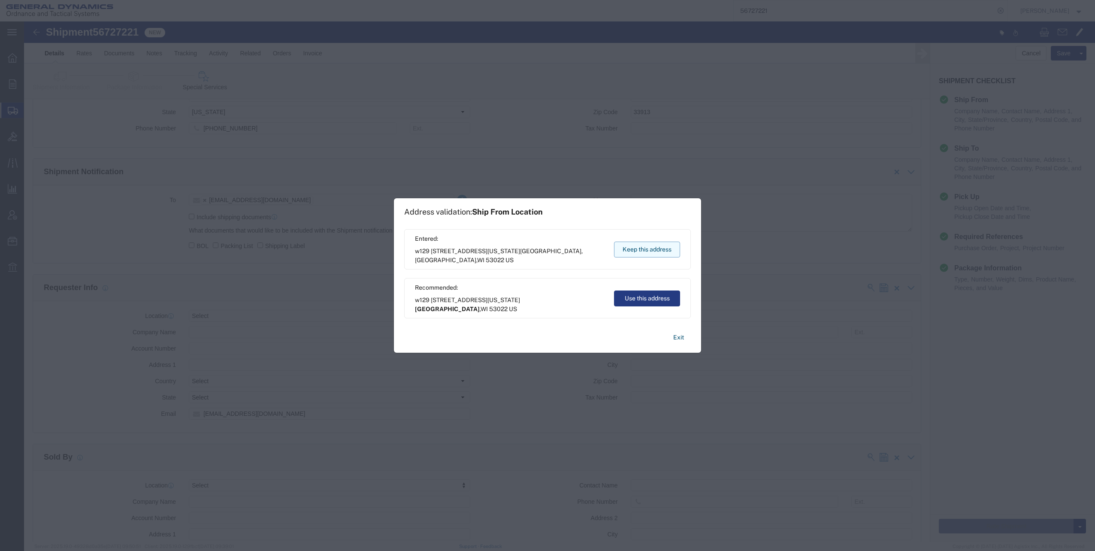
click at [661, 248] on button "Keep this address" at bounding box center [647, 250] width 66 height 16
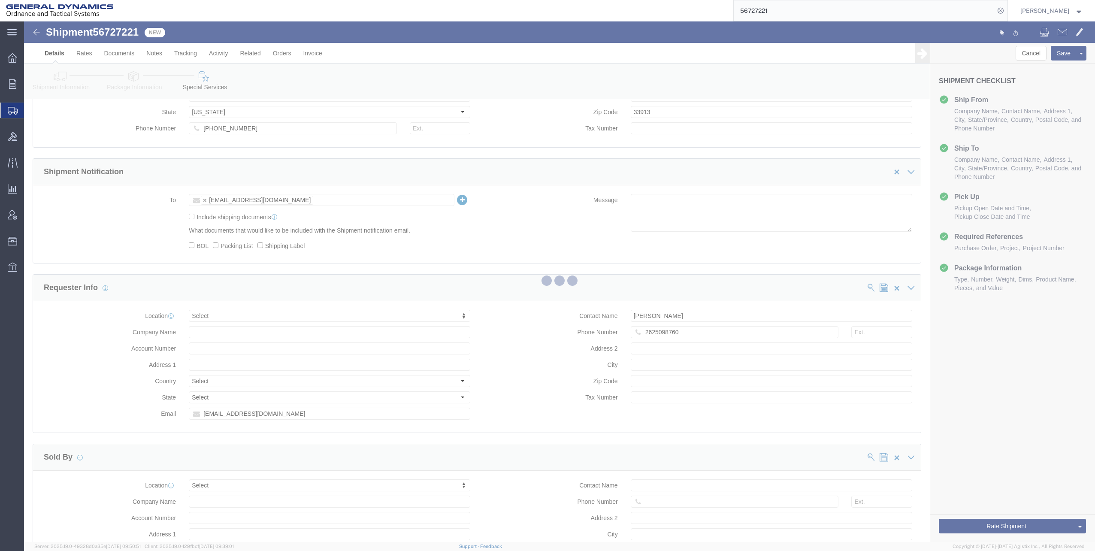
select select "310"
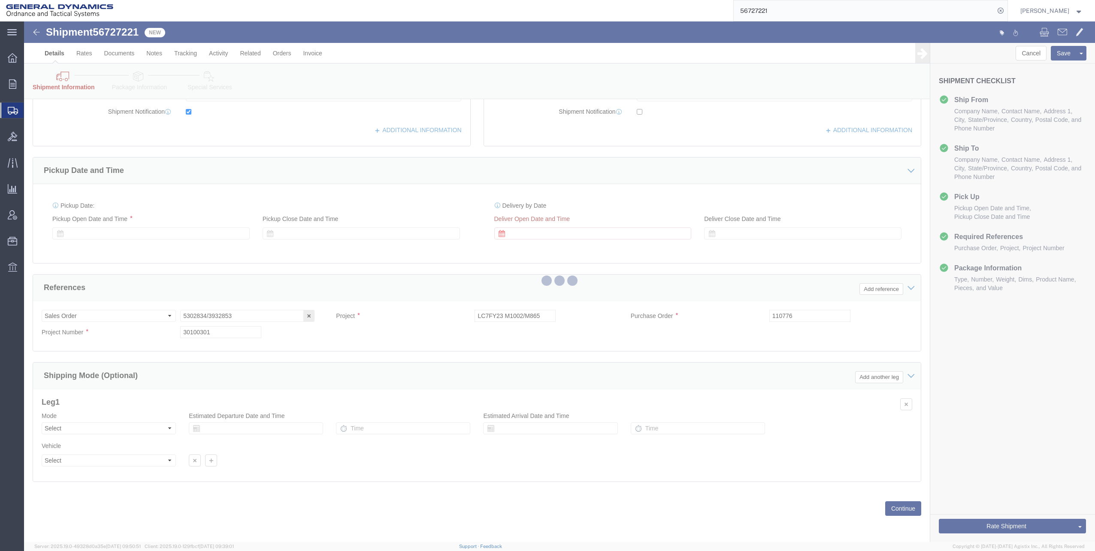
scroll to position [269, 0]
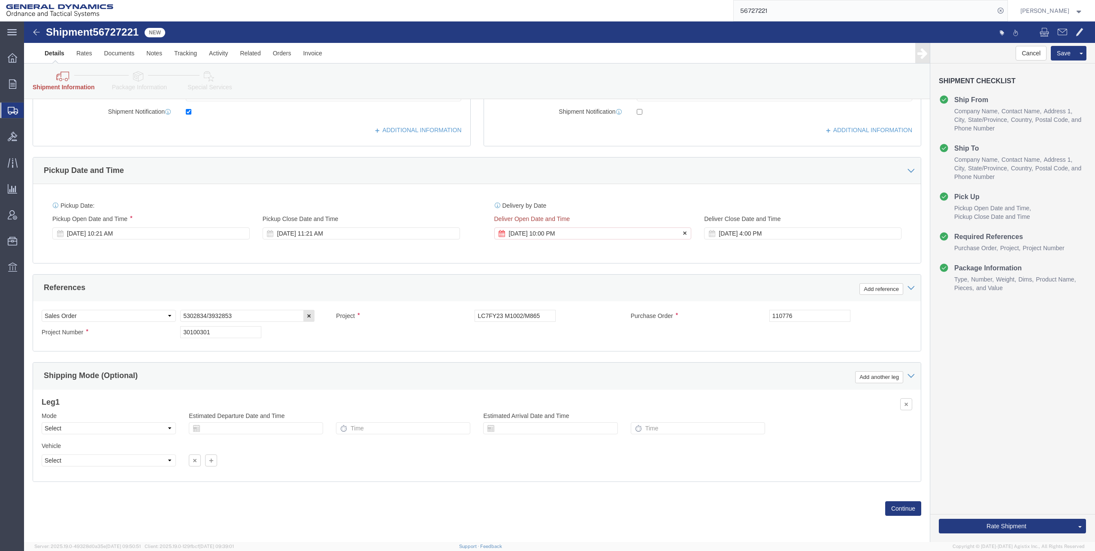
click div "[DATE] 10:00 PM"
drag, startPoint x: 491, startPoint y: 367, endPoint x: 497, endPoint y: 367, distance: 6.0
click input "12:00 AM"
type input "7:00 AM"
click button "Apply"
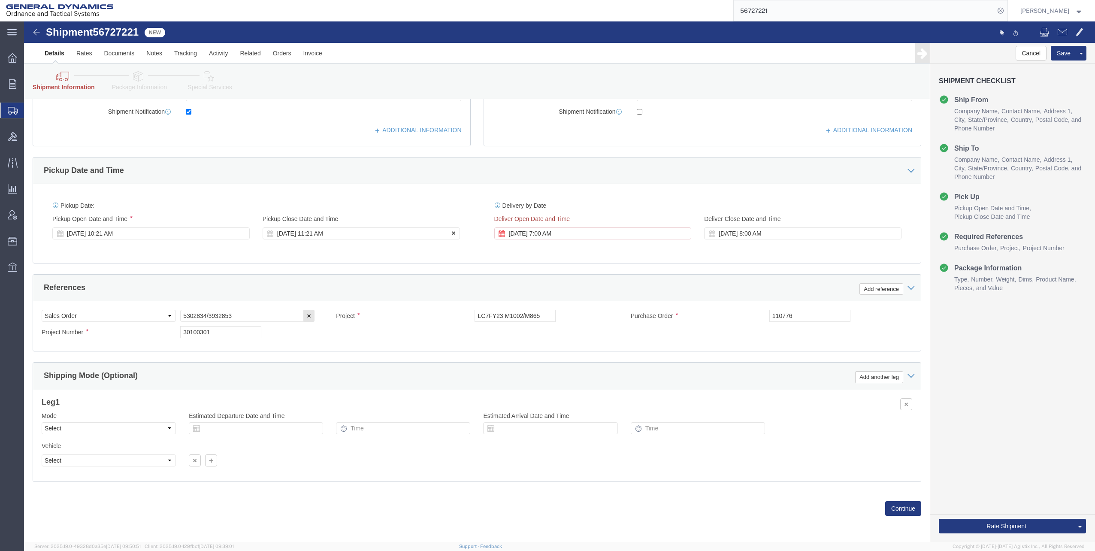
click div "[DATE] 11:21 AM"
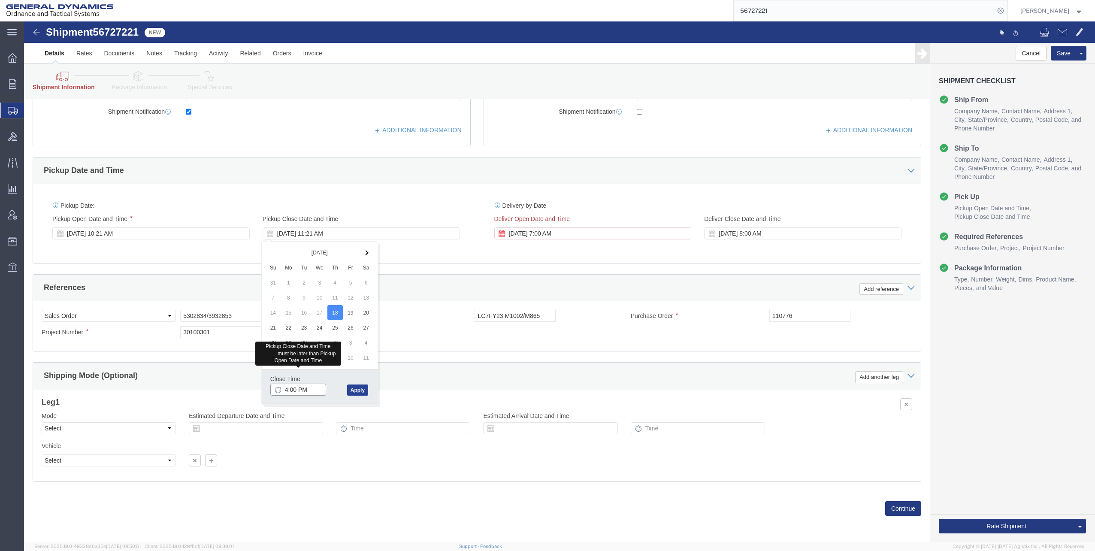
type input "4:00 PM"
click button "Apply"
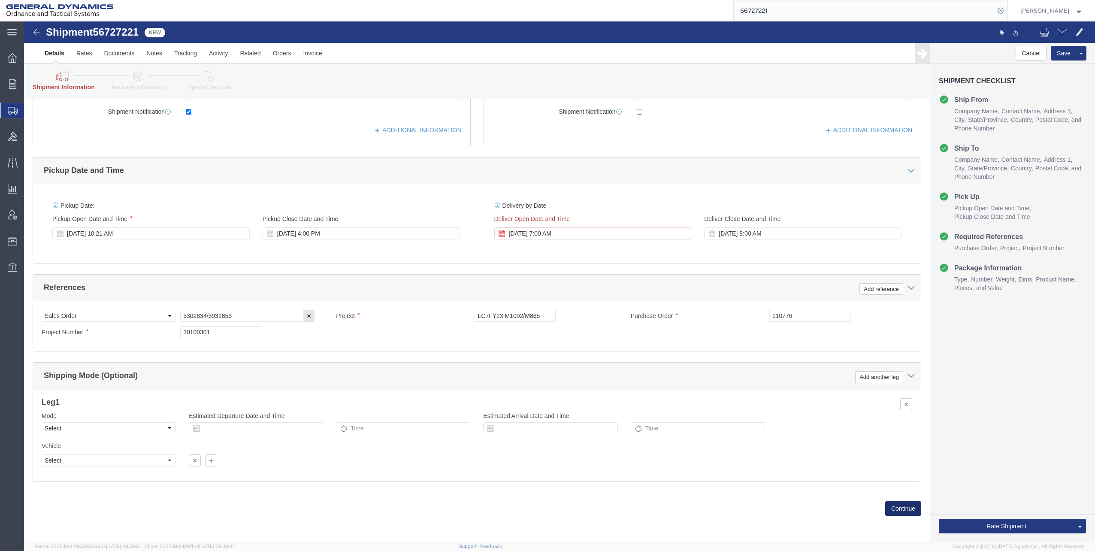
click button "Continue"
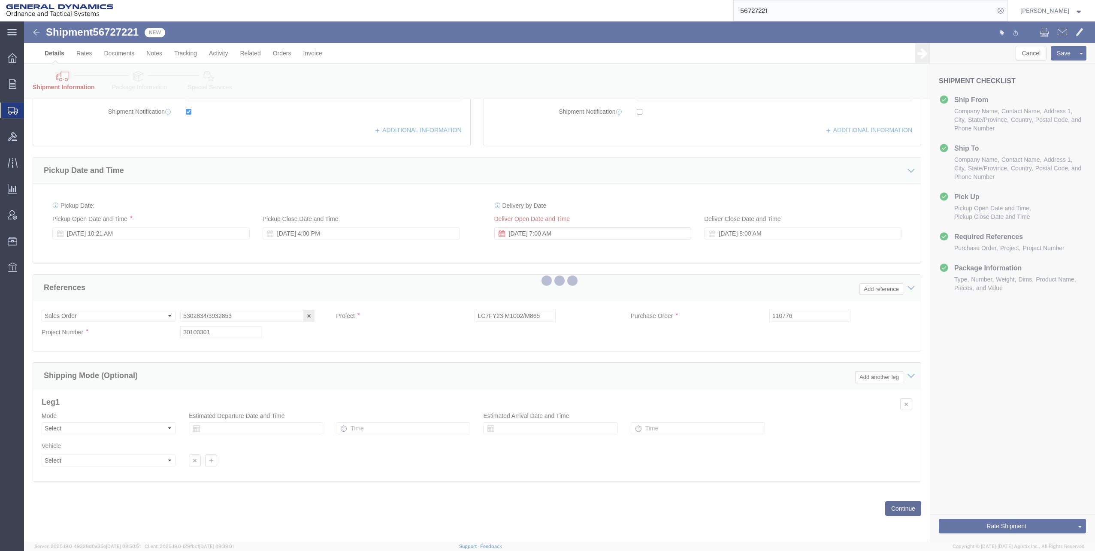
scroll to position [0, 0]
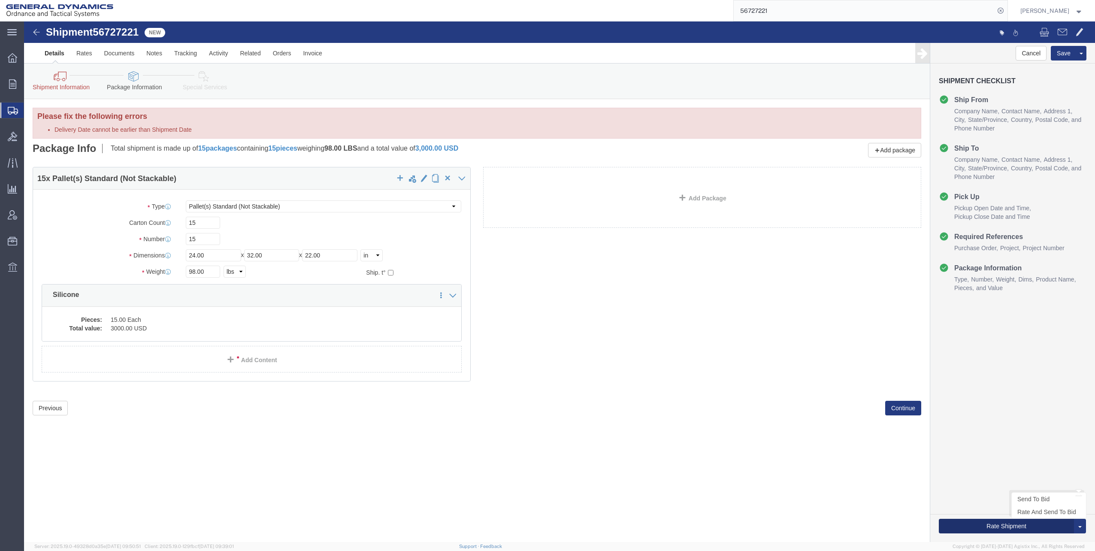
click button "Rate Shipment"
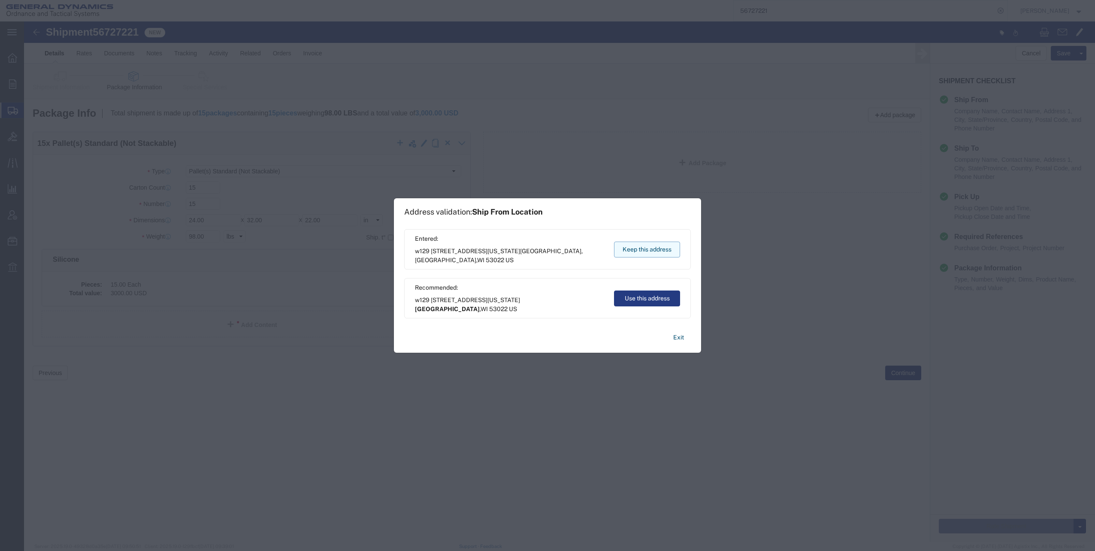
click at [646, 247] on button "Keep this address" at bounding box center [647, 250] width 66 height 16
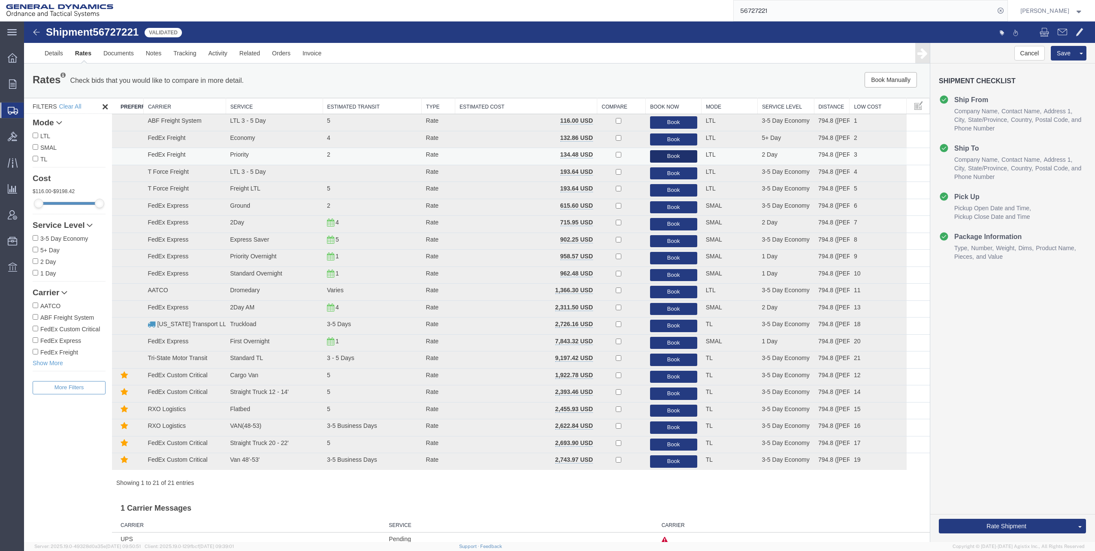
click at [670, 156] on button "Book" at bounding box center [673, 156] width 47 height 12
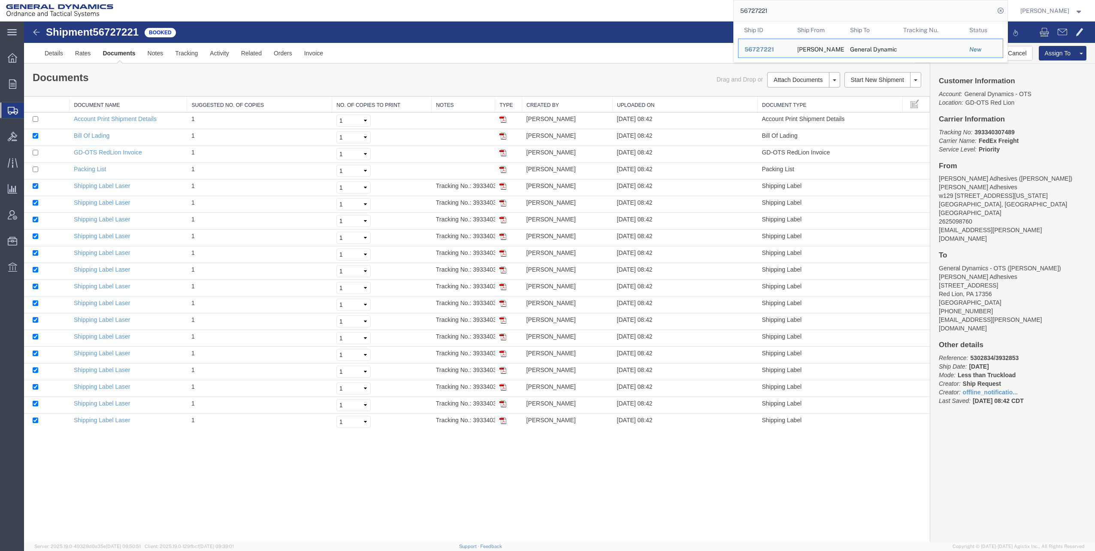
drag, startPoint x: 744, startPoint y: 10, endPoint x: 799, endPoint y: 6, distance: 55.1
click at [799, 6] on input "56727221" at bounding box center [864, 10] width 261 height 21
paste input "85574"
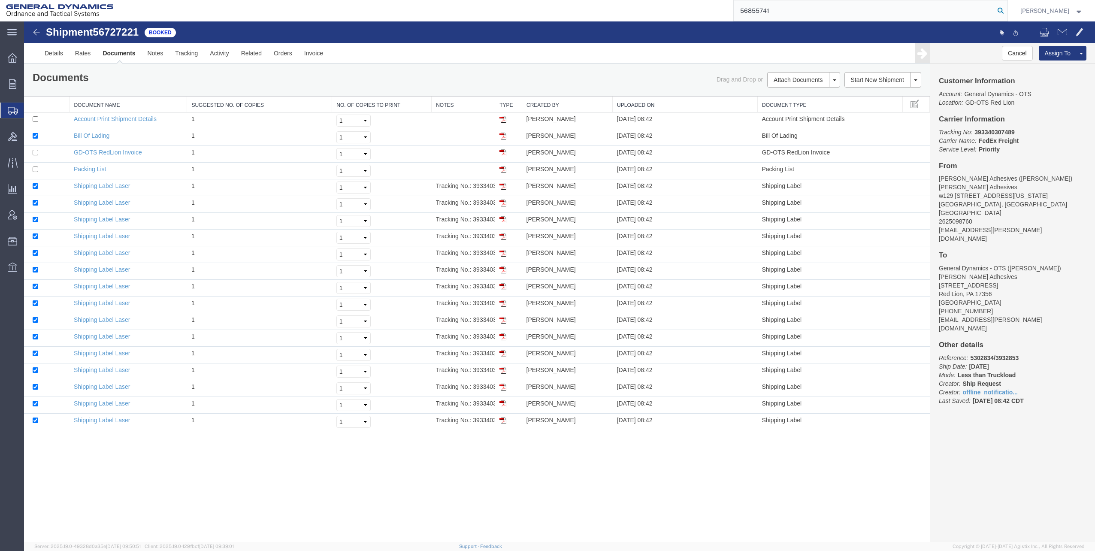
type input "56855741"
click at [1003, 10] on icon at bounding box center [1001, 11] width 12 height 12
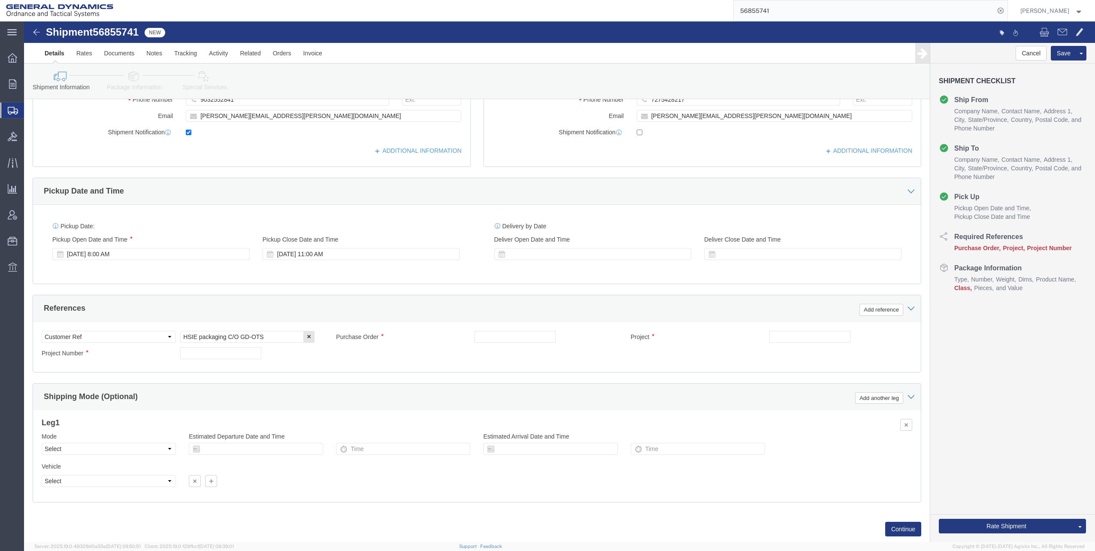
scroll to position [215, 0]
click icon
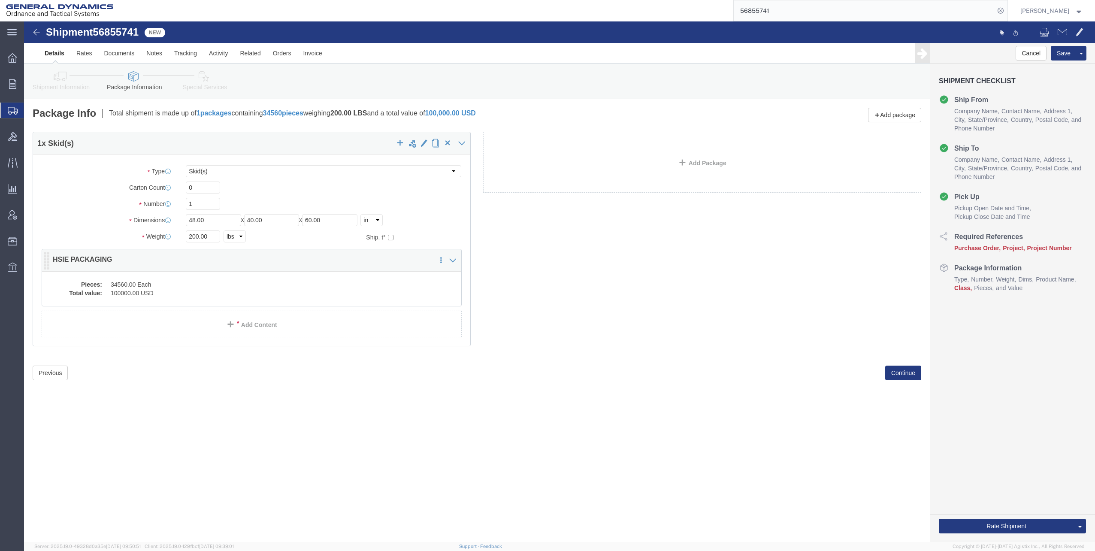
click dd "34560.00 Each"
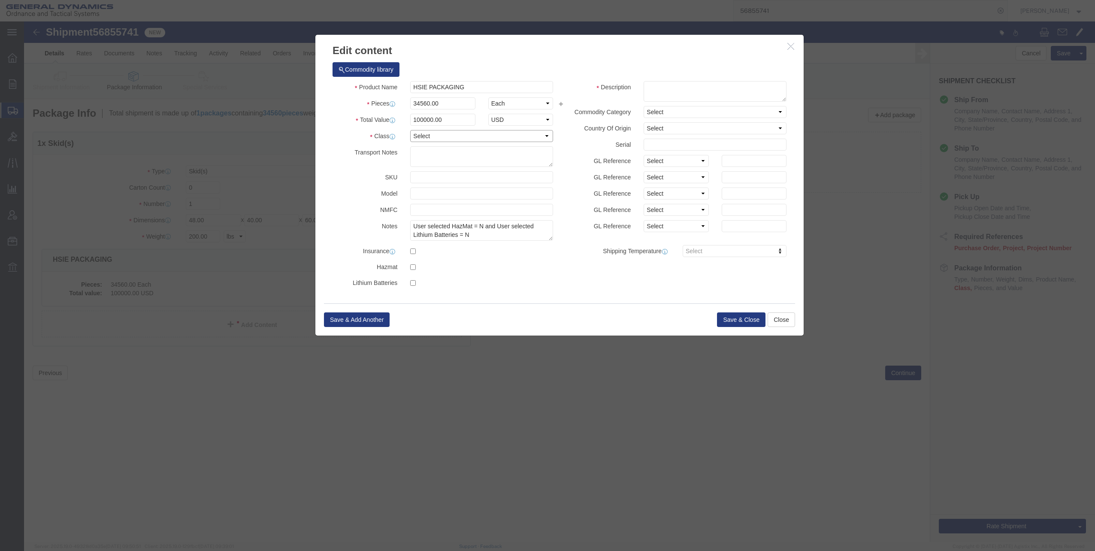
click select "Select 50 55 60 65 70 85 92.5 100 125 175 250 300 400"
select select "70"
click select "Select 50 55 60 65 70 85 92.5 100 125 175 250 300 400"
click button "Save & Close"
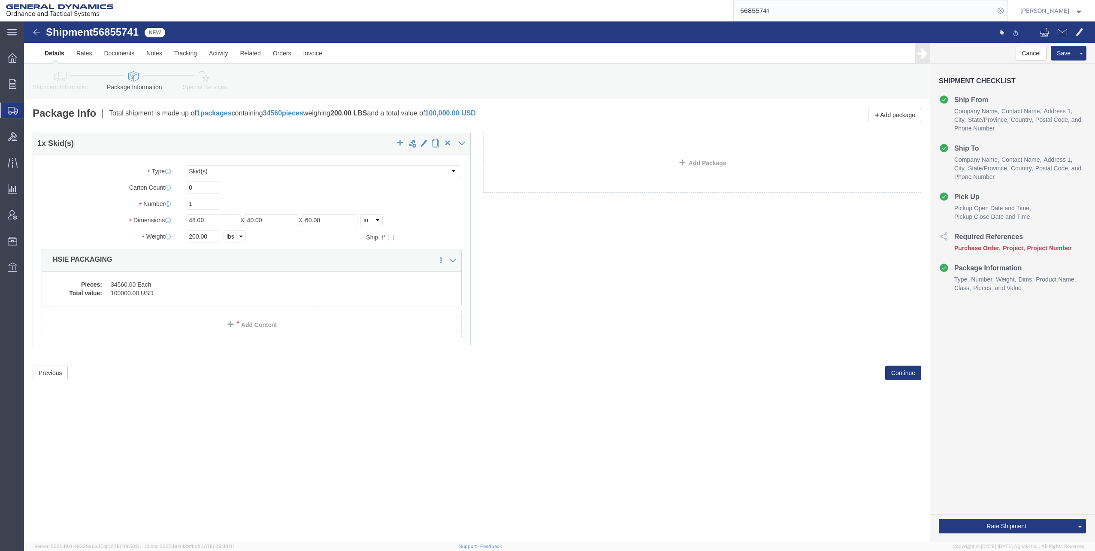
click icon
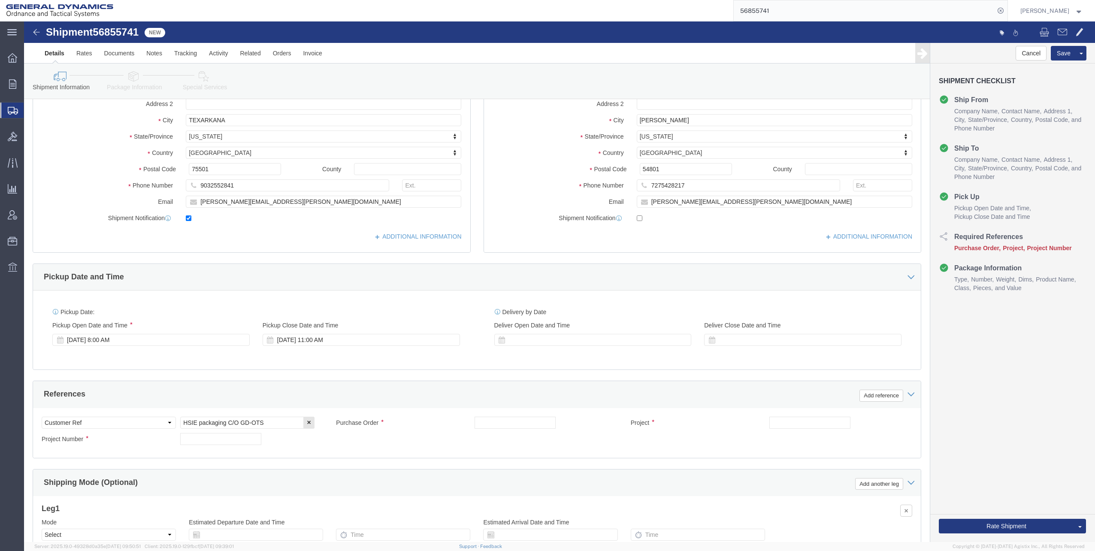
scroll to position [129, 0]
click div
click button "Apply"
click div "[DATE] 8:00 AM"
click button "Apply"
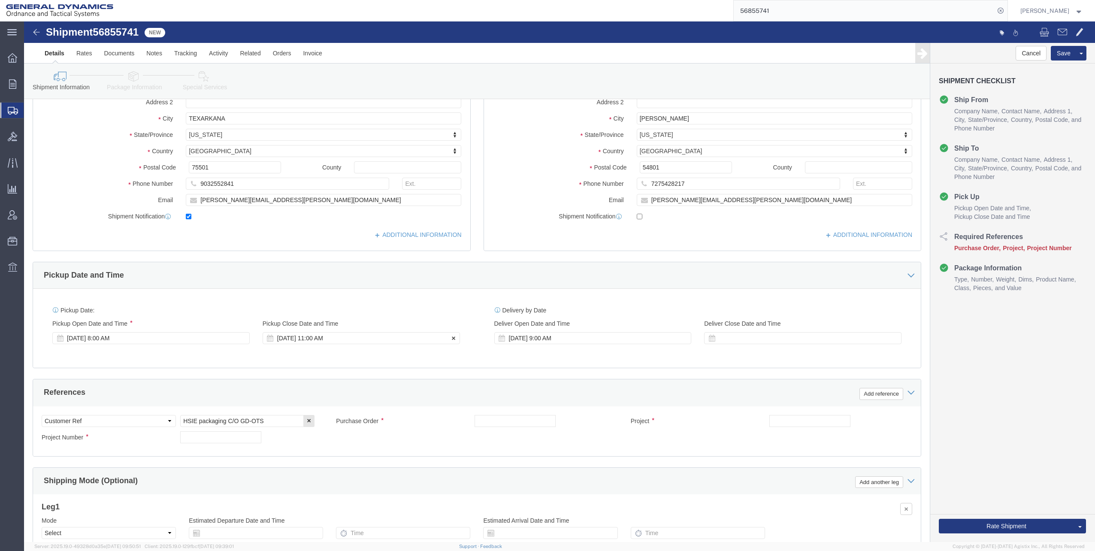
click div "[DATE] 11:00 AM"
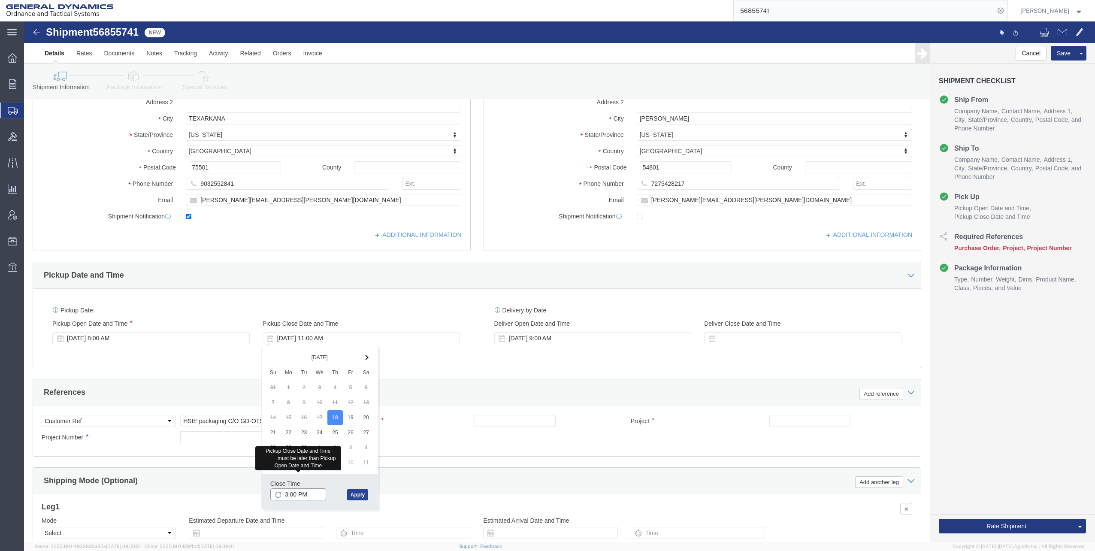
type input "3:00 PM"
click button "Apply"
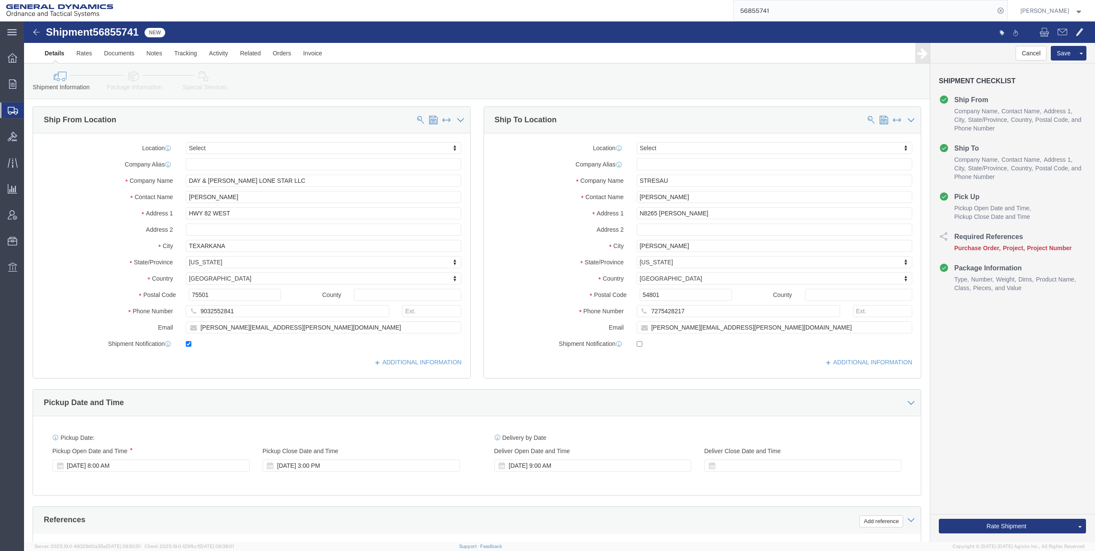
scroll to position [0, 0]
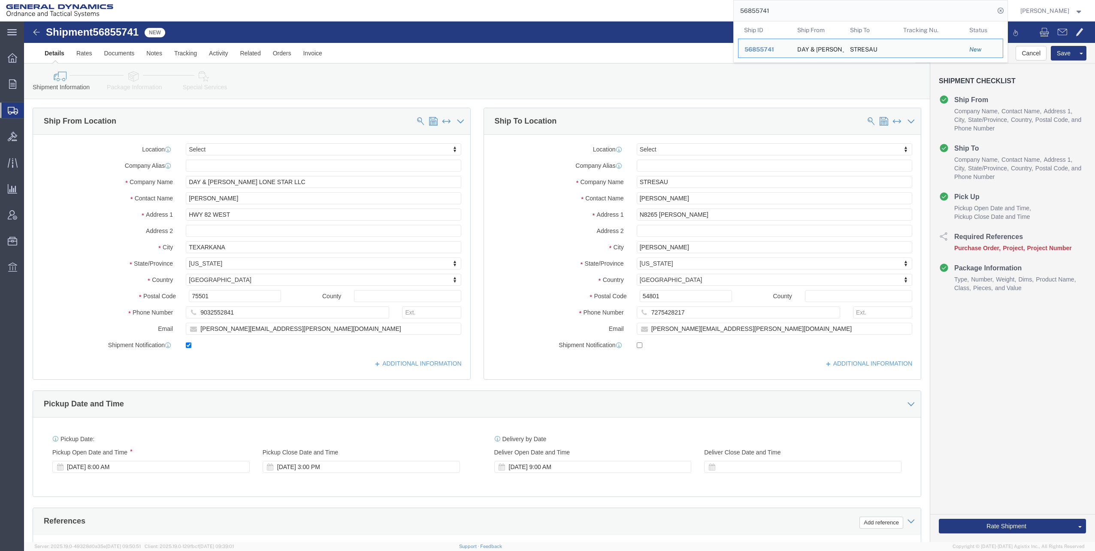
drag, startPoint x: 745, startPoint y: 10, endPoint x: 811, endPoint y: 3, distance: 66.8
click at [811, 3] on input "56855741" at bounding box center [864, 10] width 261 height 21
paste input "3473"
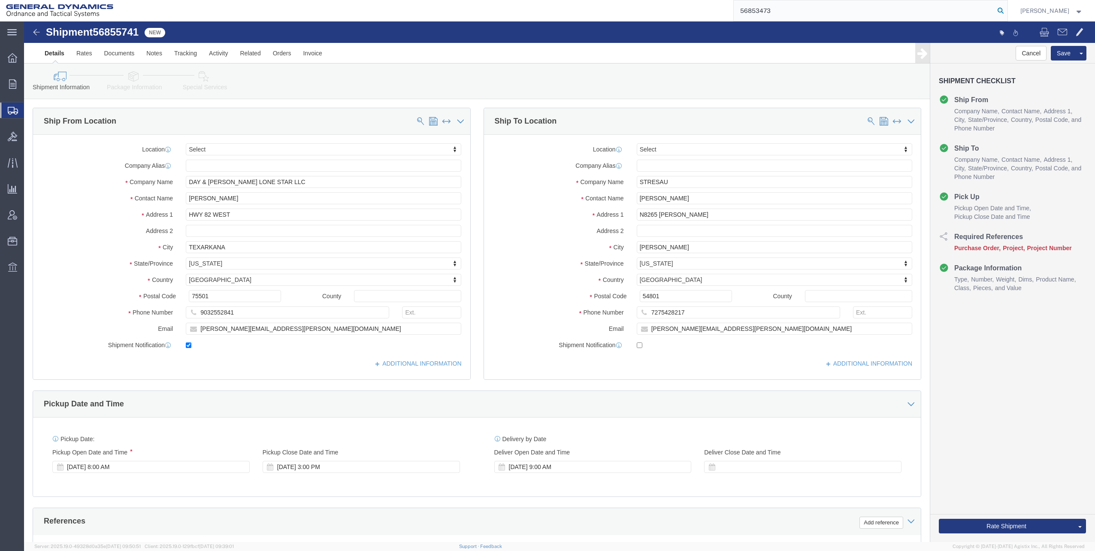
type input "56853473"
click at [1004, 9] on icon at bounding box center [1001, 11] width 12 height 12
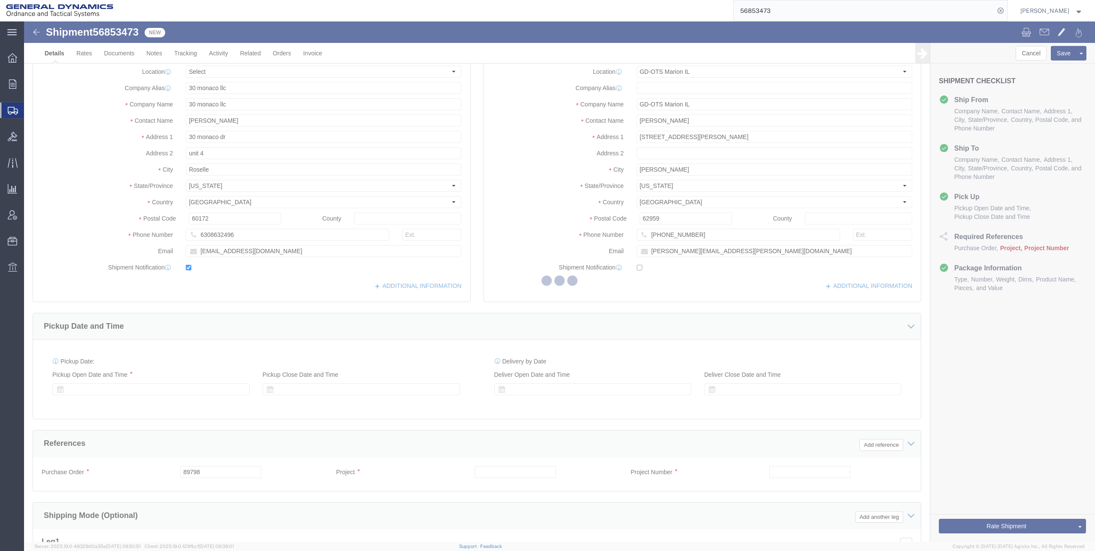
select select "313"
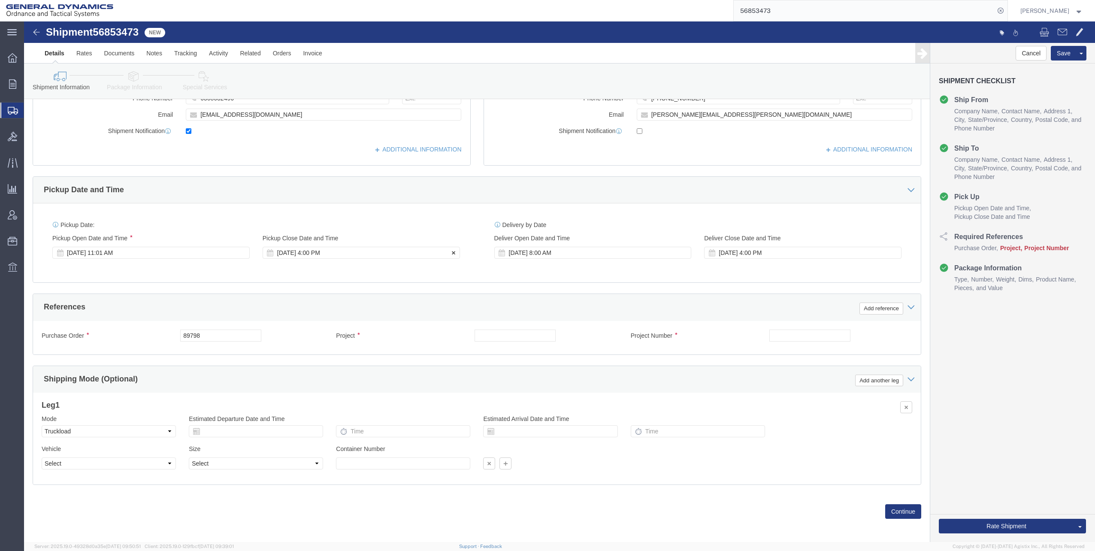
scroll to position [217, 0]
click input "text"
type input "M119A2 DO2"
click input "text"
type input "30100339"
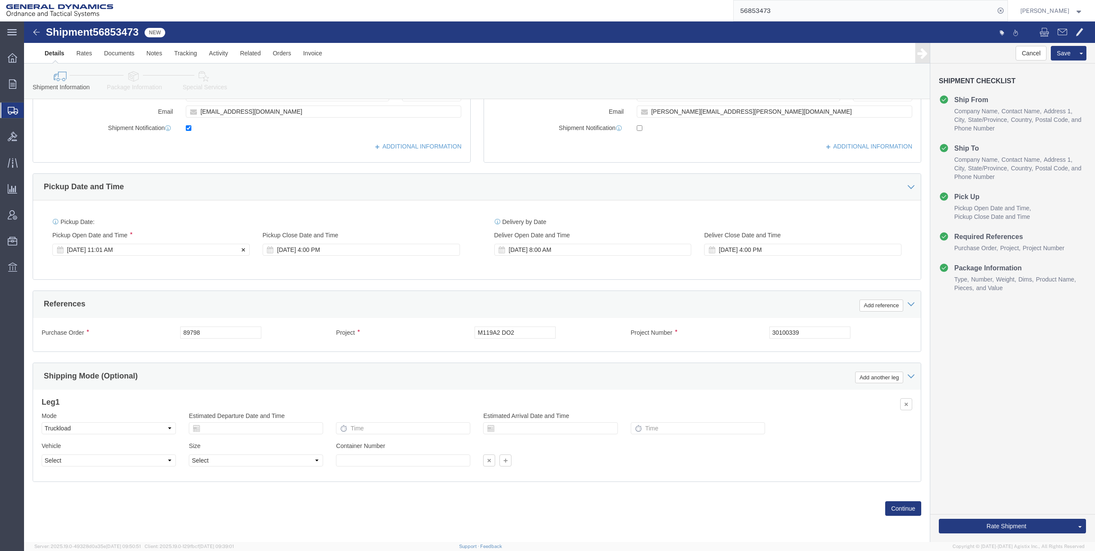
click div "[DATE] 11:01 AM"
type input "9:01 AM"
click button "Apply"
click div "[DATE] 10:01 AM"
type input "3:00 PM"
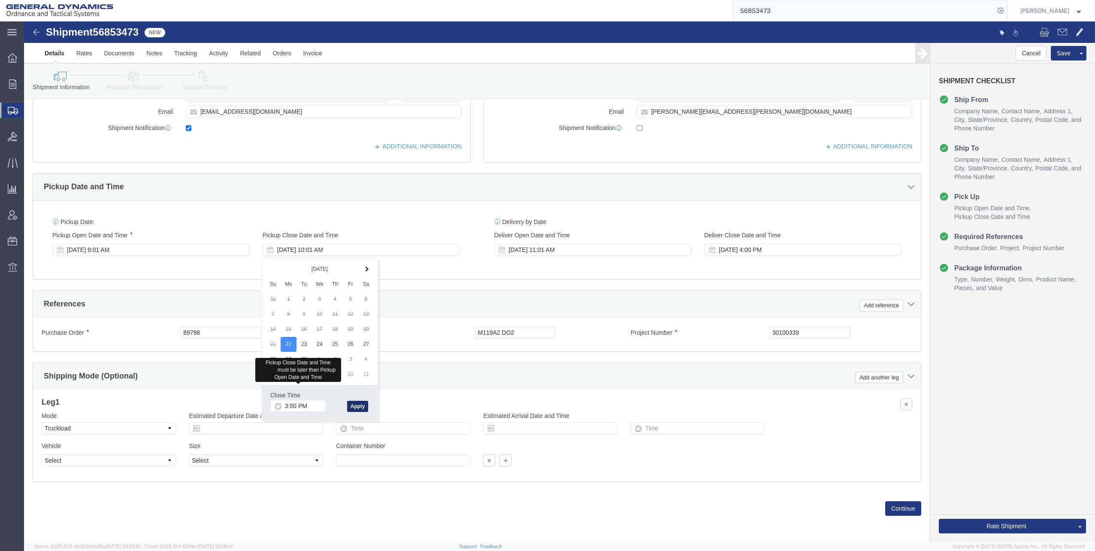
click button "Apply"
click div "[DATE] 4:00 PM"
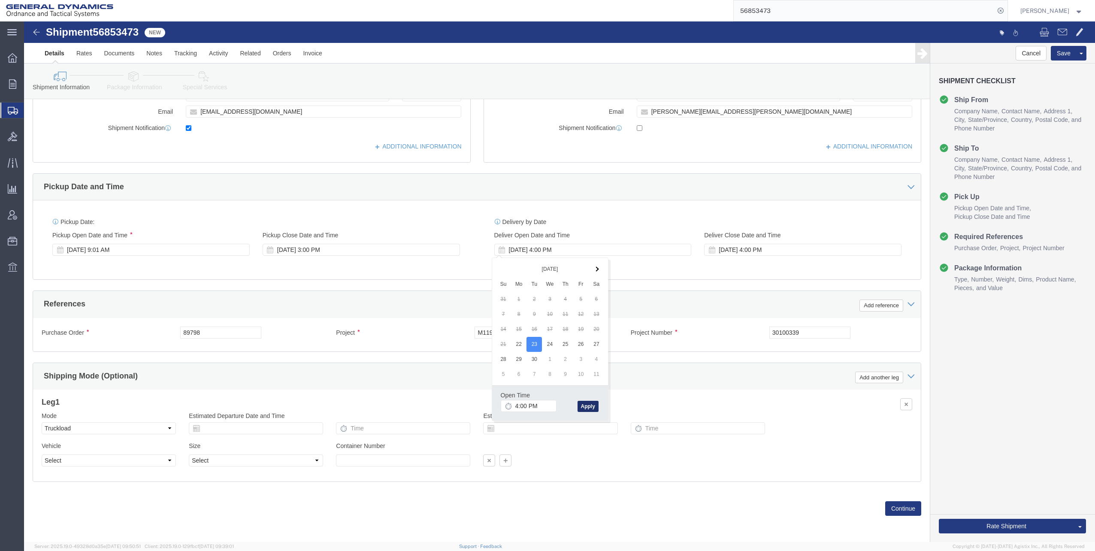
click button "Apply"
click div "[DATE] 4:00 PM"
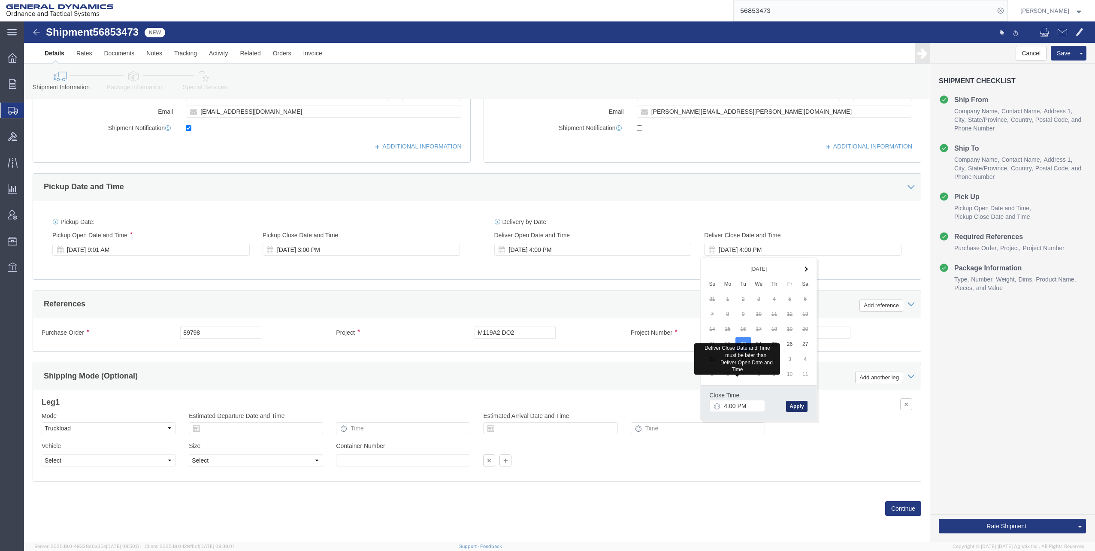
click button "Apply"
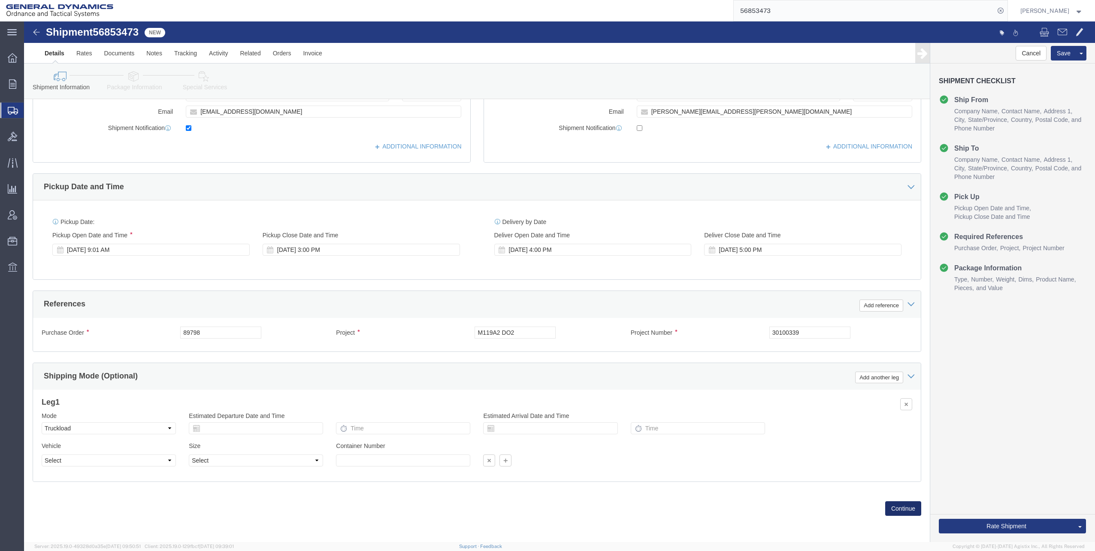
click button "Continue"
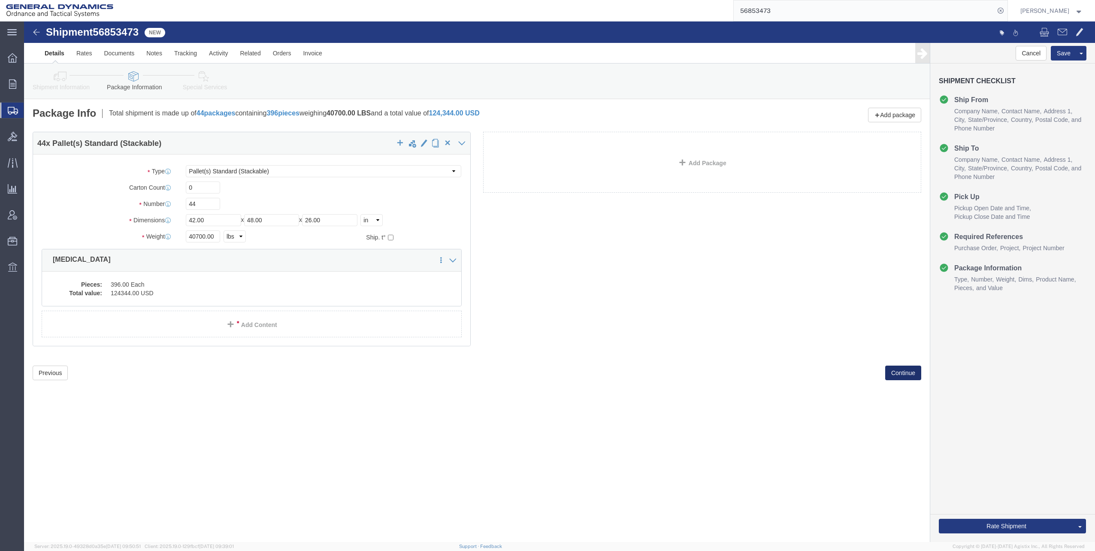
click button "Continue"
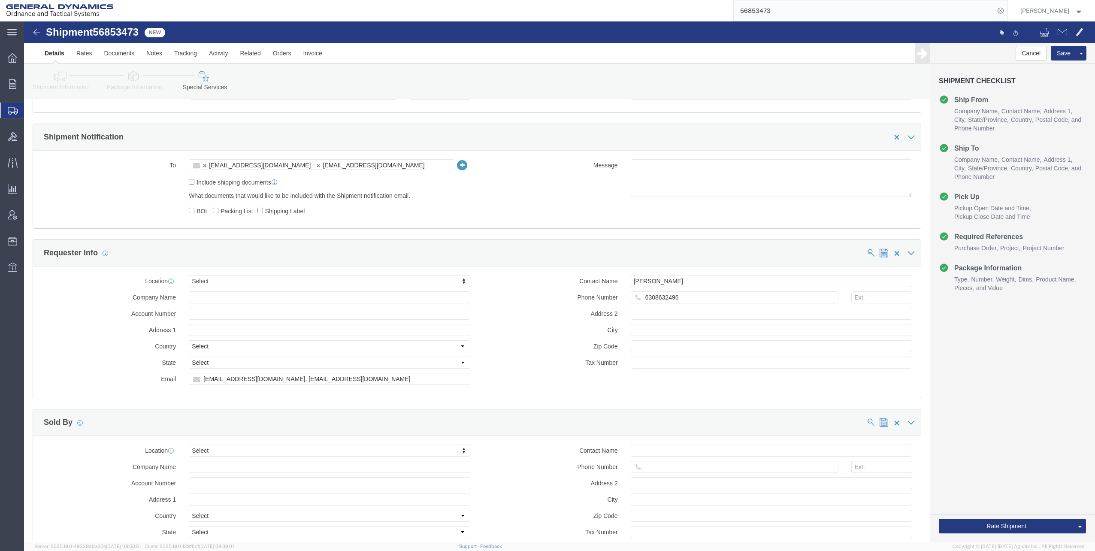
scroll to position [644, 0]
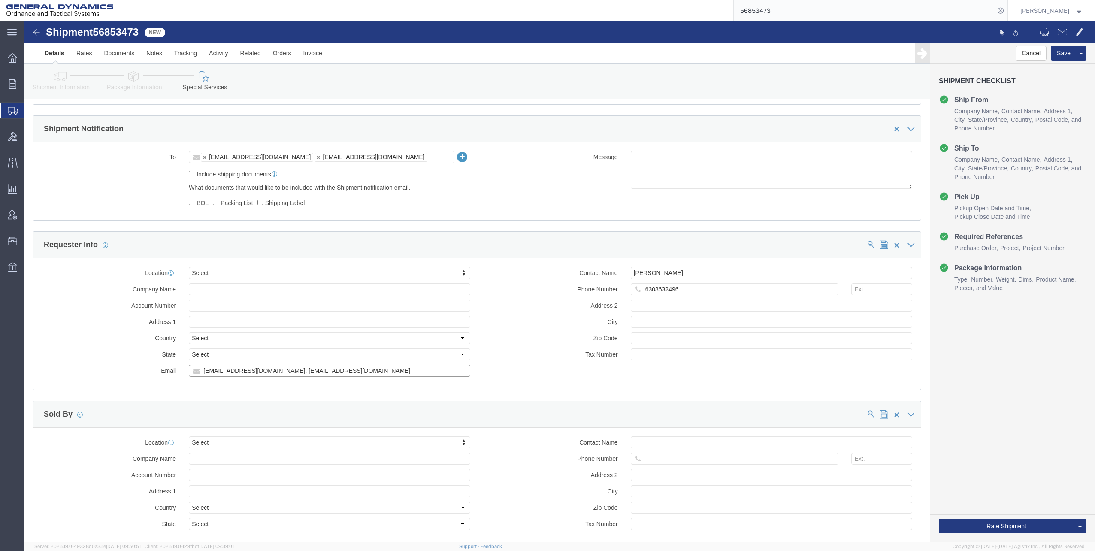
click input "[EMAIL_ADDRESS][DOMAIN_NAME], [EMAIL_ADDRESS][DOMAIN_NAME]"
type input "[EMAIL_ADDRESS][DOMAIN_NAME]"
click div "Contact Name [PERSON_NAME] Phone Number 6308632496 Address 2 City Zip Code Tax …"
click button "Rate Shipment"
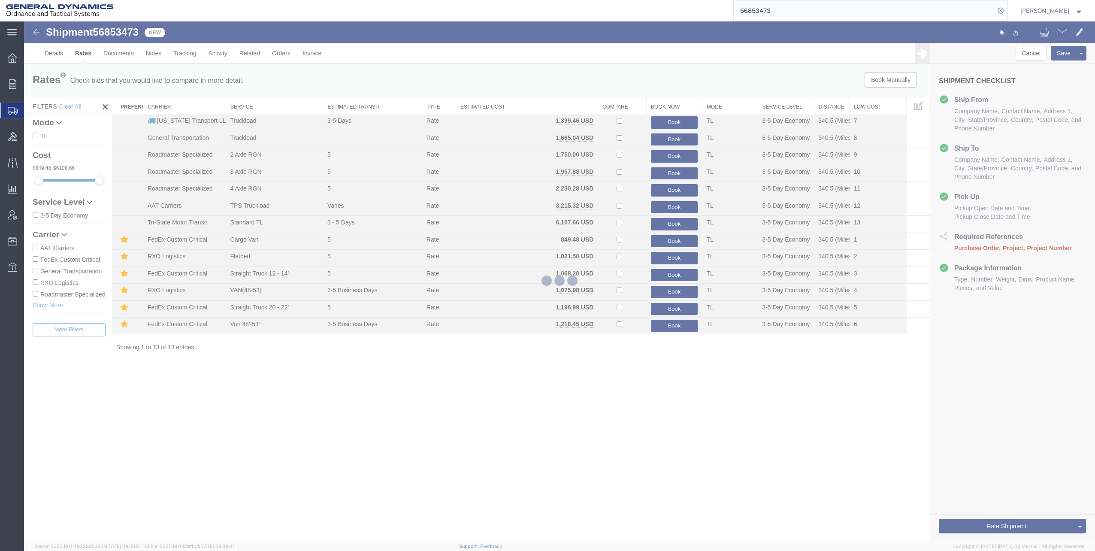
scroll to position [0, 0]
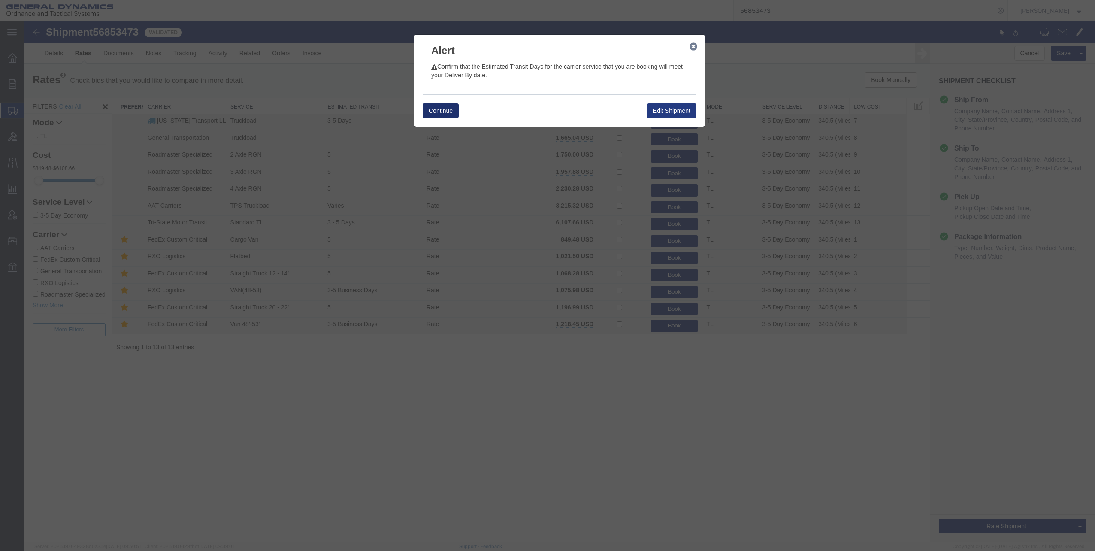
click at [447, 109] on button "Continue" at bounding box center [441, 110] width 36 height 15
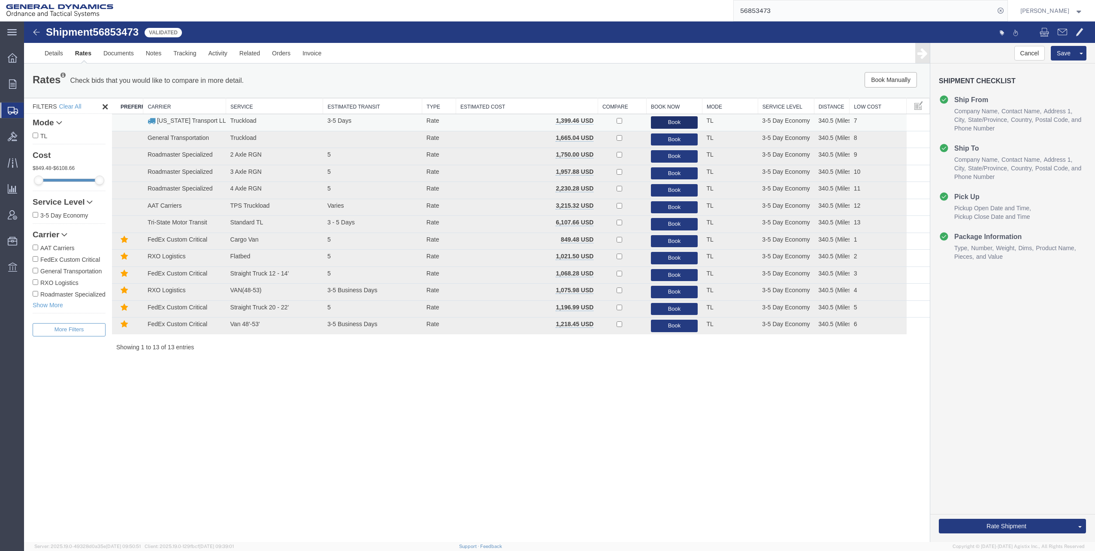
click at [668, 120] on button "Book" at bounding box center [674, 122] width 47 height 12
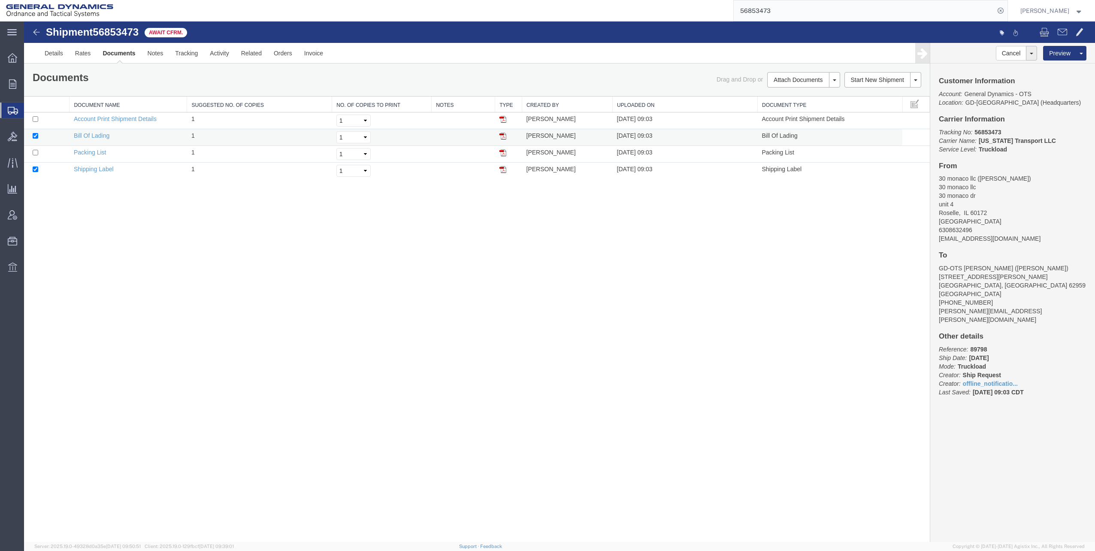
click at [503, 137] on img at bounding box center [503, 136] width 7 height 7
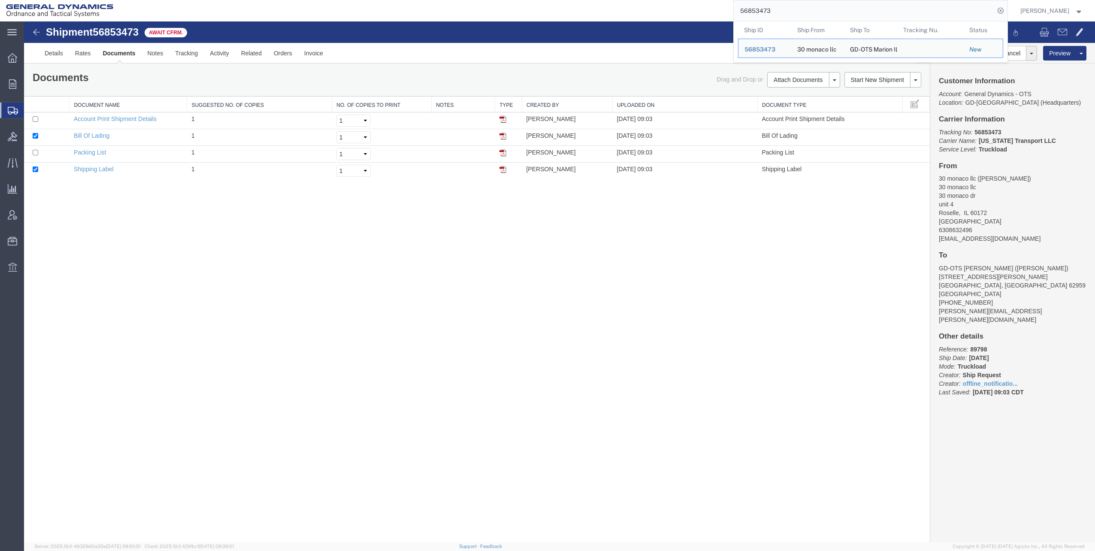
drag, startPoint x: 743, startPoint y: 11, endPoint x: 830, endPoint y: 7, distance: 86.4
click at [830, 7] on input "56853473" at bounding box center [864, 10] width 261 height 21
paste input "5741"
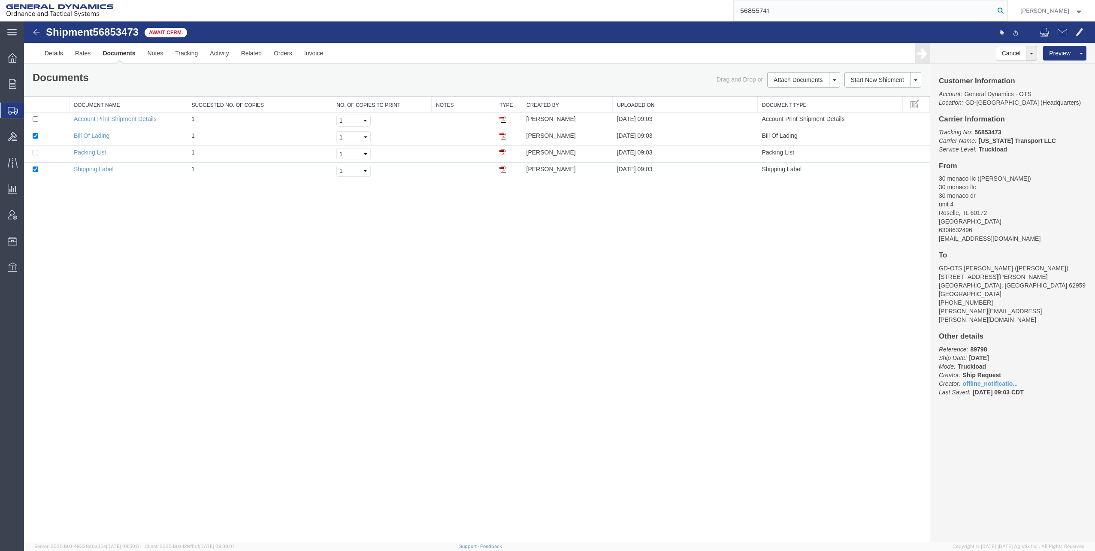
type input "56855741"
click at [1003, 10] on icon at bounding box center [1001, 11] width 12 height 12
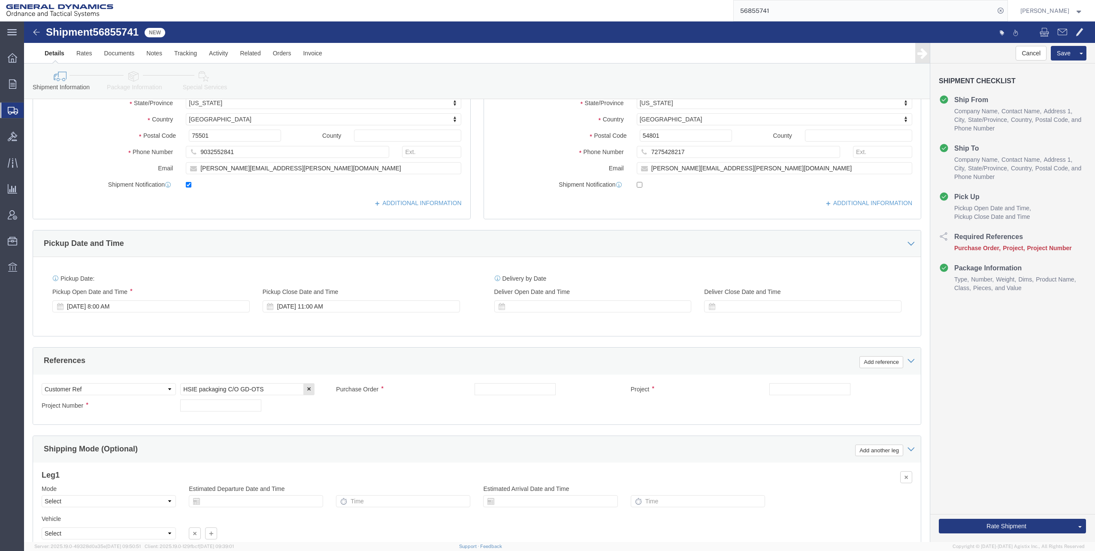
scroll to position [215, 0]
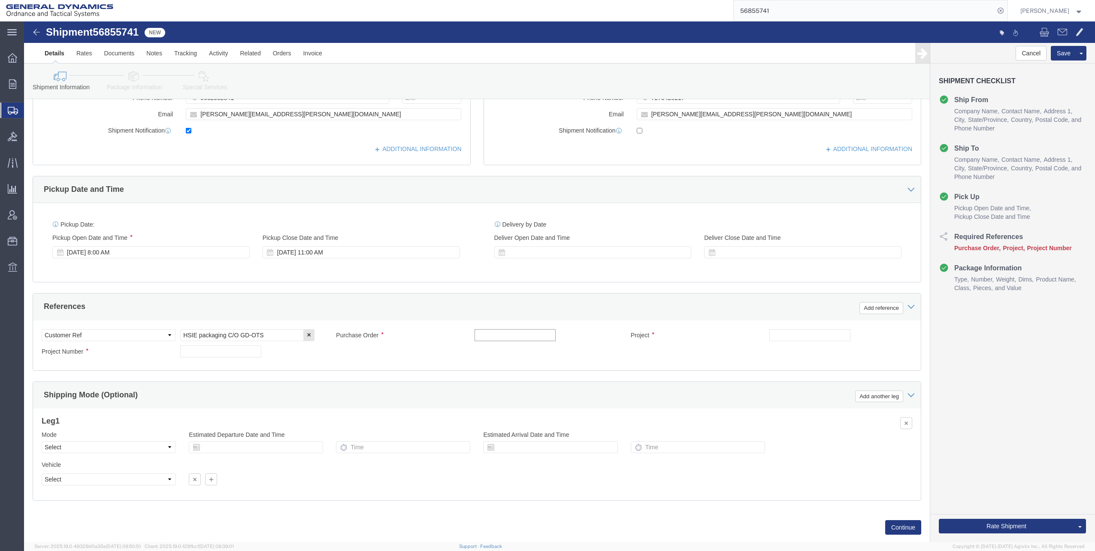
click input "text"
type input "NA"
click input "text"
click input "LC7"
type input "LC7FY23 M1002/M865"
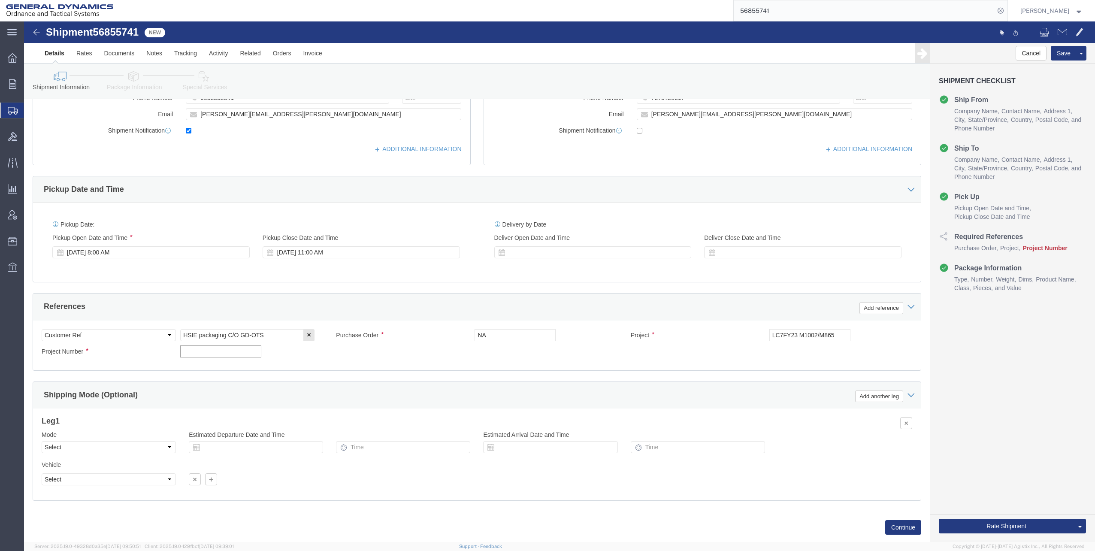
click input "text"
type input "30100301"
click button "Continue"
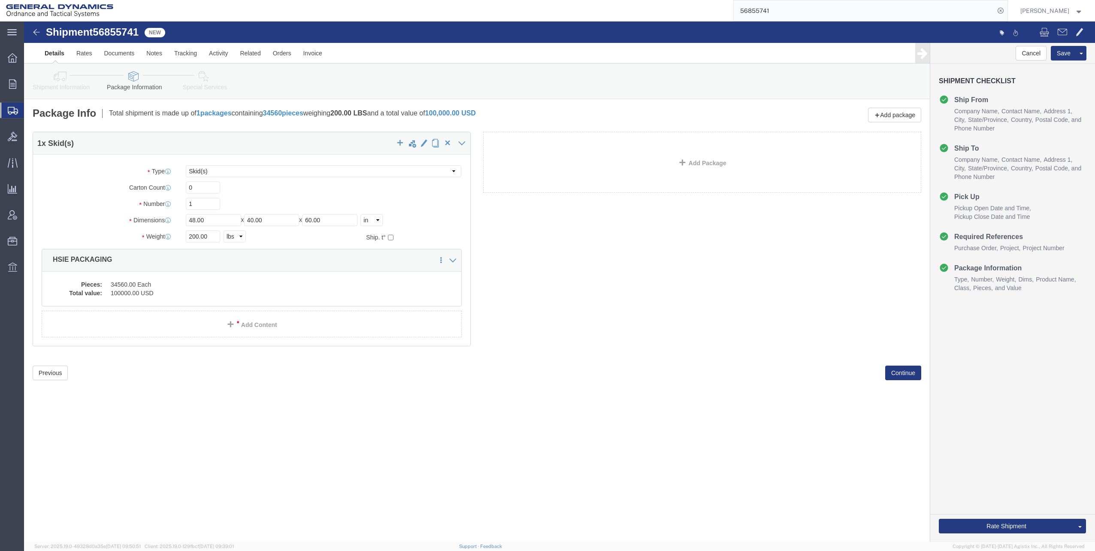
click icon
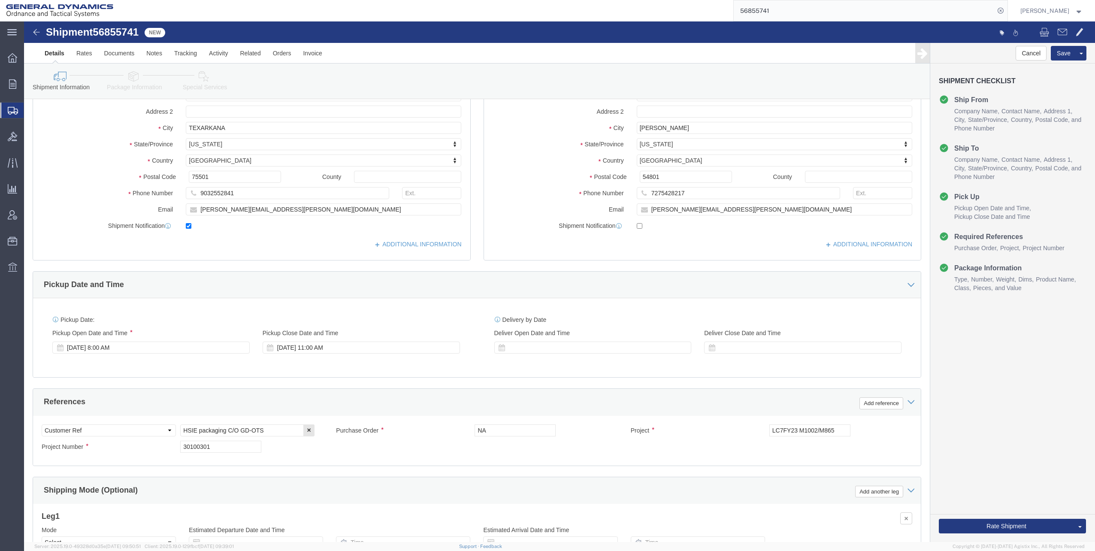
scroll to position [172, 0]
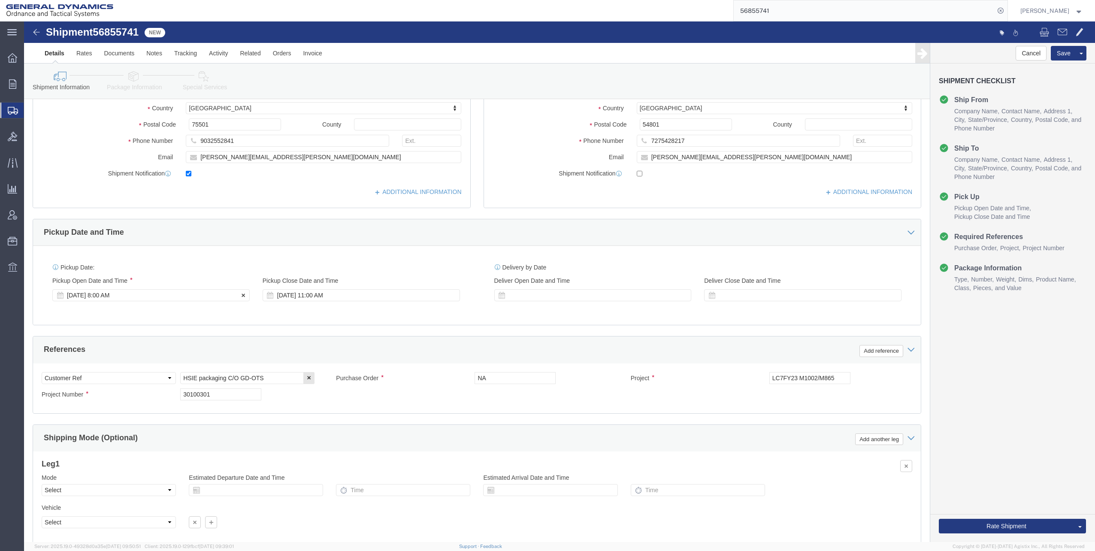
click div "[DATE] 8:00 AM"
drag, startPoint x: 68, startPoint y: 429, endPoint x: 77, endPoint y: 429, distance: 9.4
click input "12:00 AM"
type input "12:00 PM"
click button "Apply"
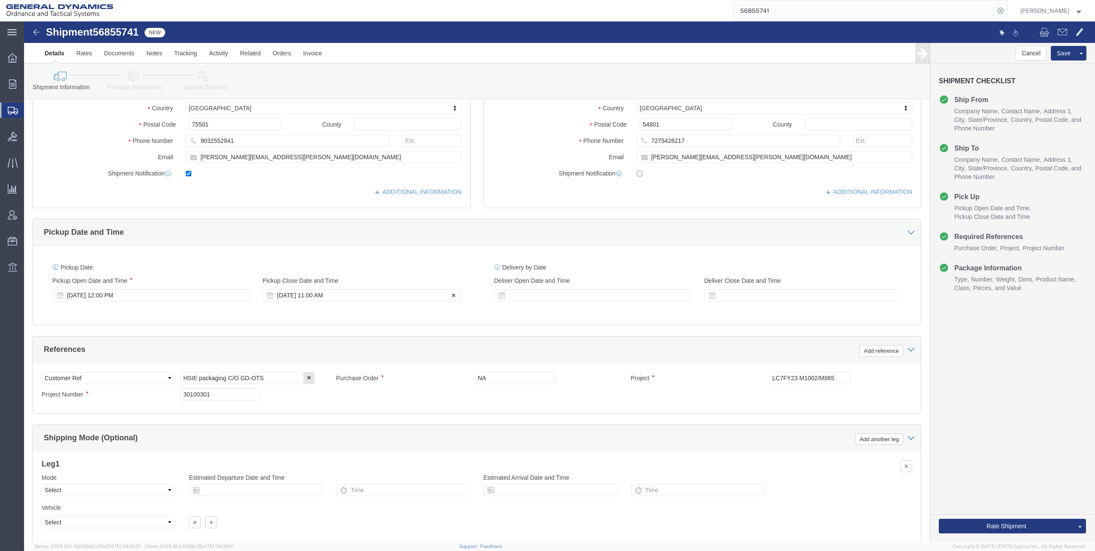
click div "[DATE] 11:00 AM"
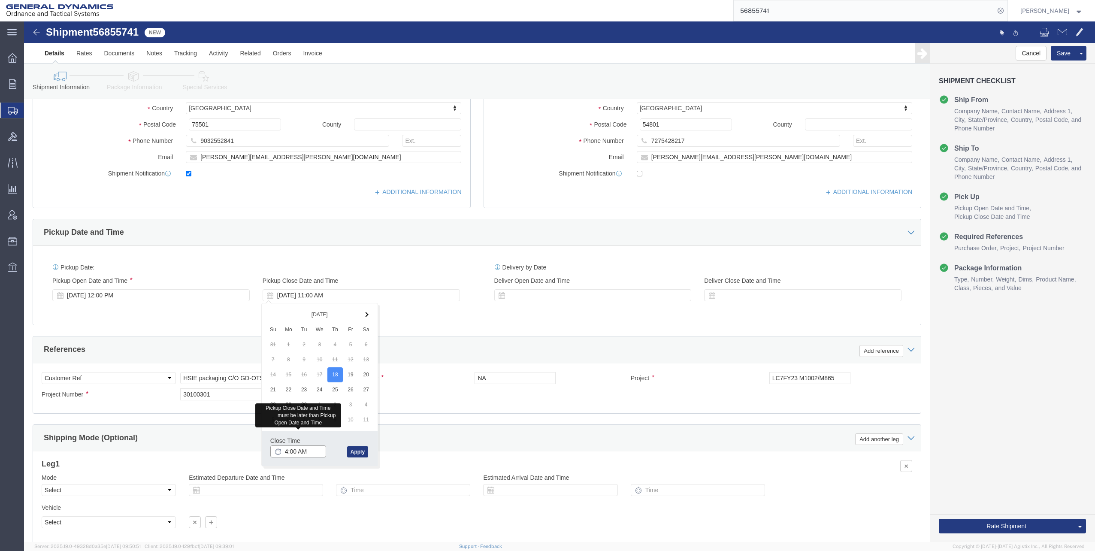
click input "4:00 AM"
type input "4:00 PM"
click button "Apply"
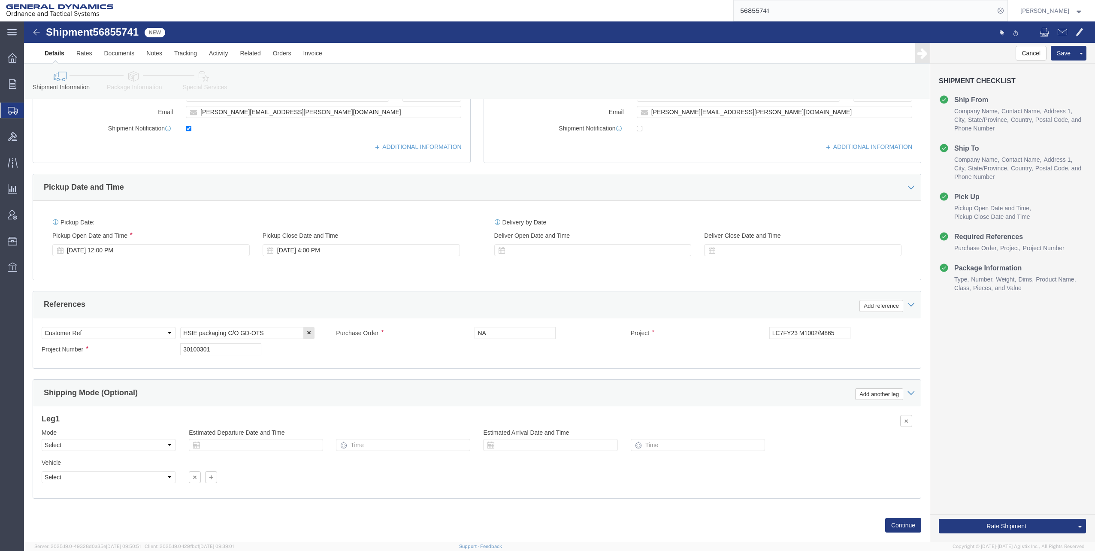
scroll to position [233, 0]
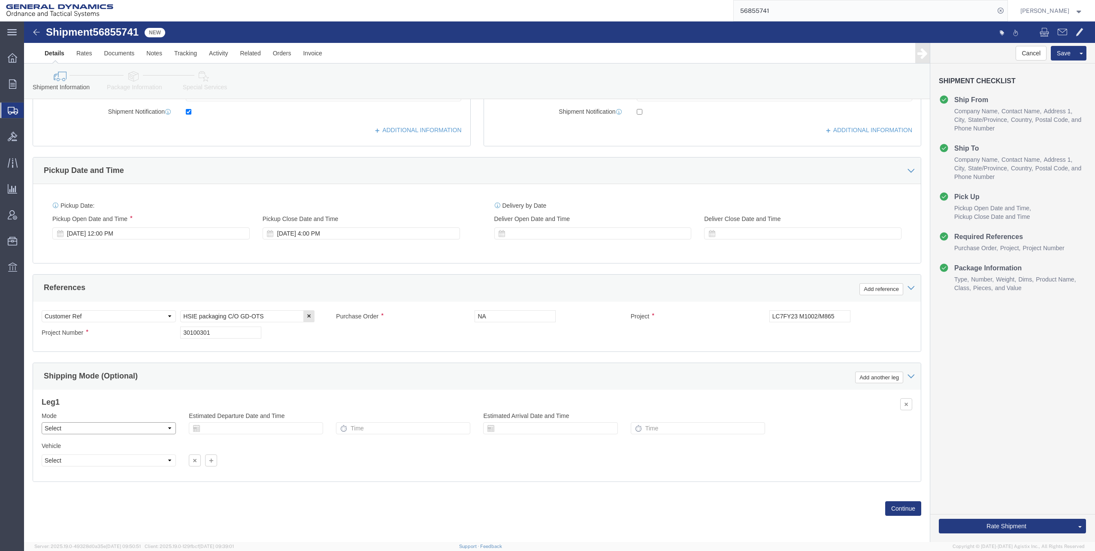
click select "Select Air Less than Truckload Multi-Leg Ocean Freight Rail Small Parcel Truckl…"
select select "LTL"
click select "Select Air Less than Truckload Multi-Leg Ocean Freight Rail Small Parcel Truckl…"
click button "Continue"
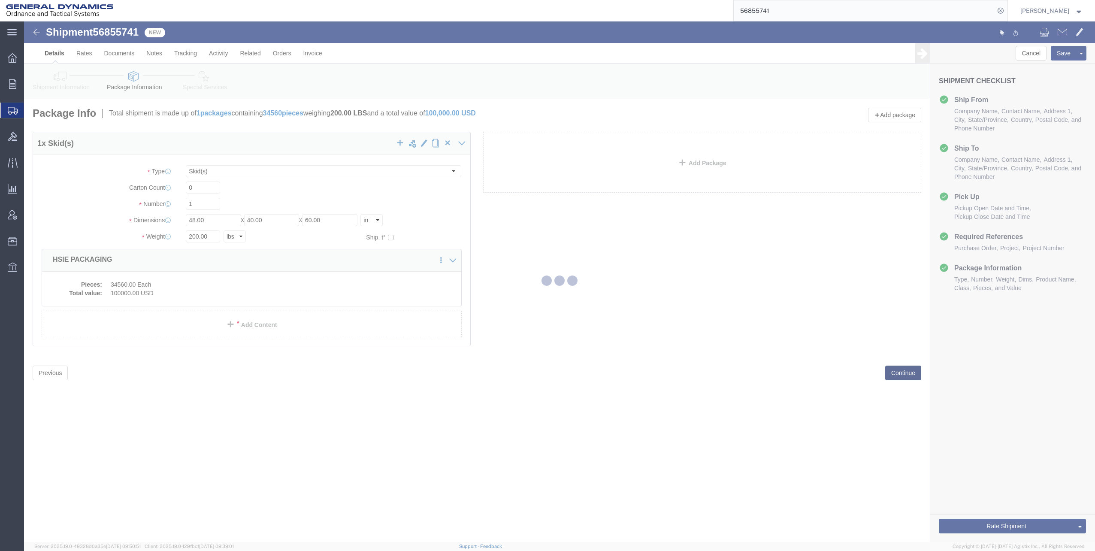
scroll to position [0, 0]
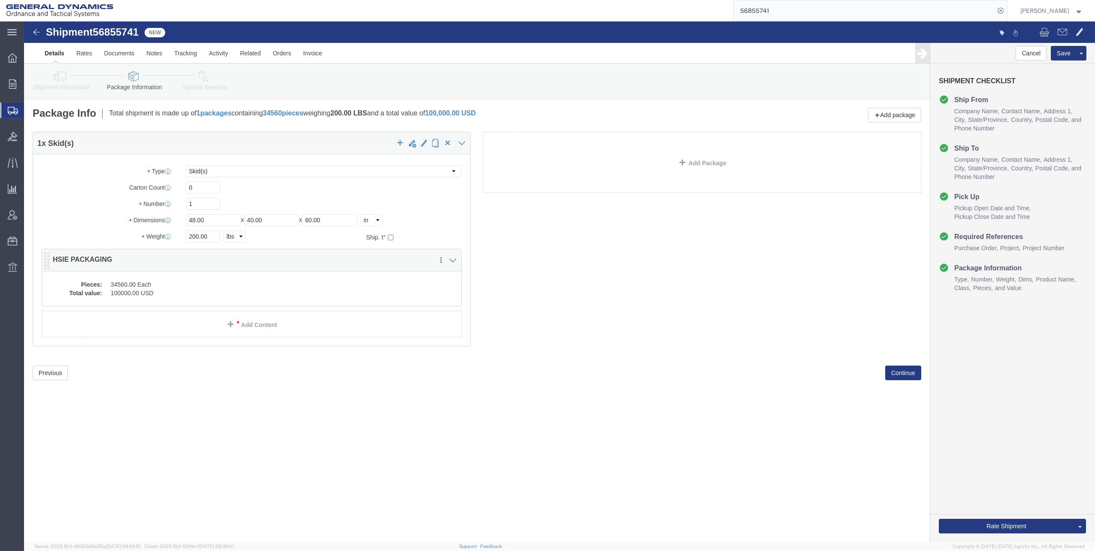
click dd "34560.00 Each"
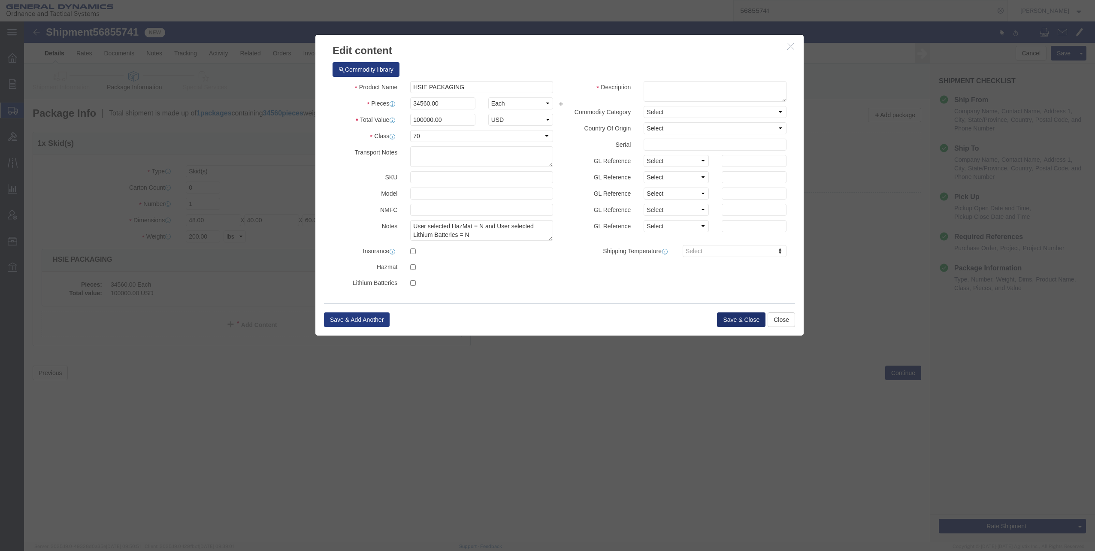
click button "Save & Close"
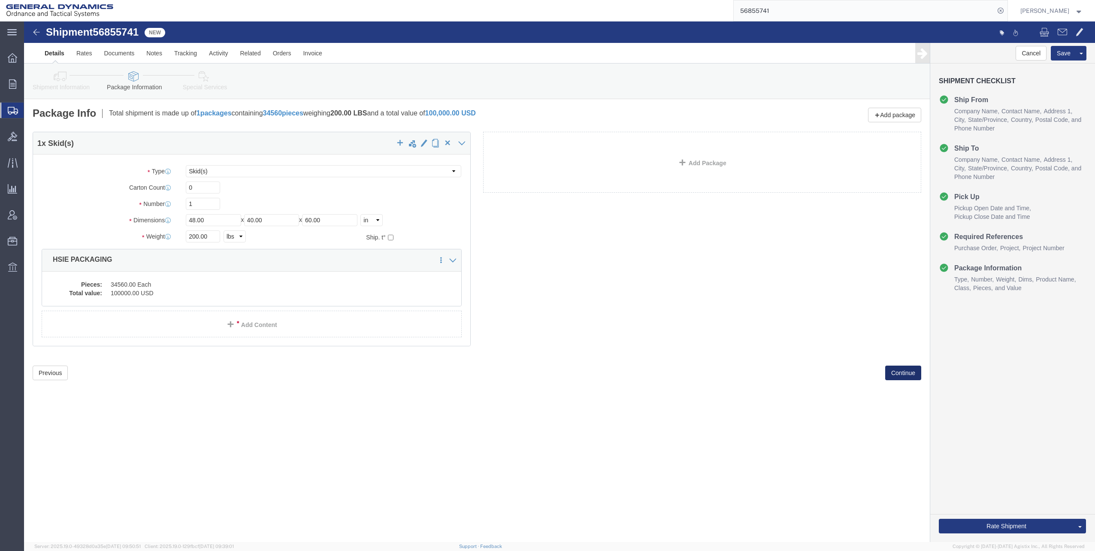
click button "Continue"
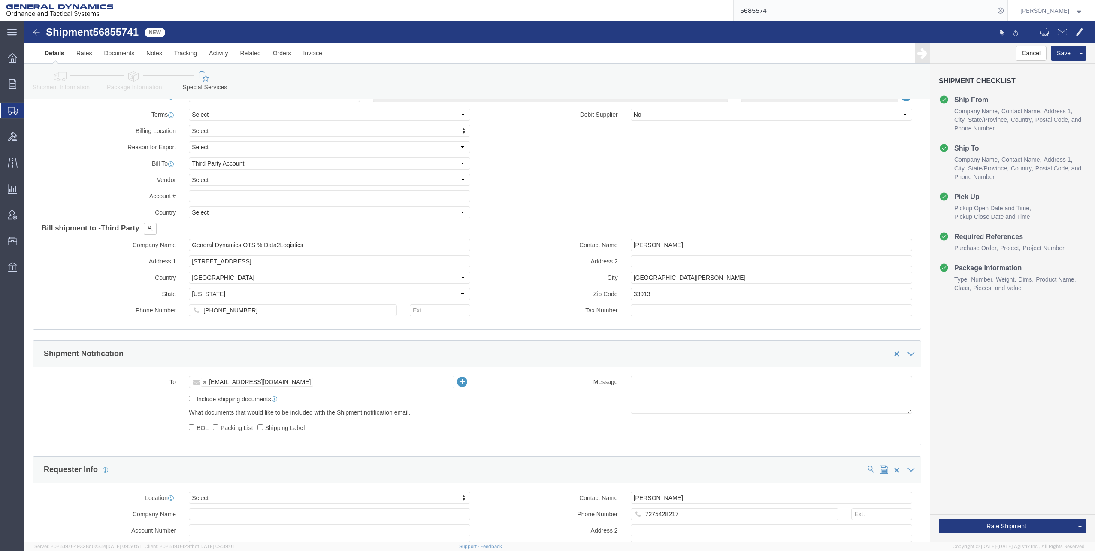
scroll to position [429, 0]
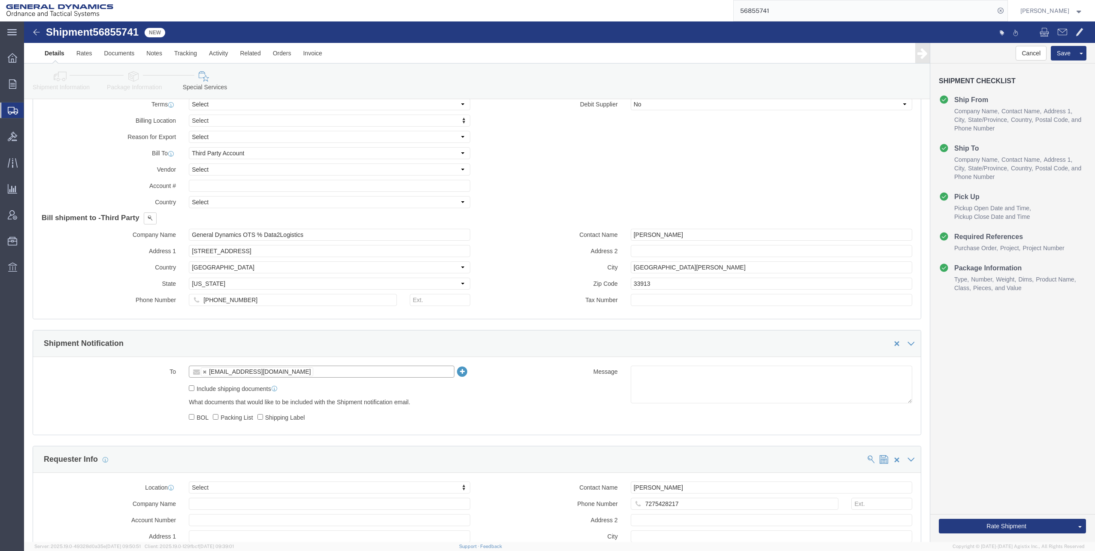
click input "text"
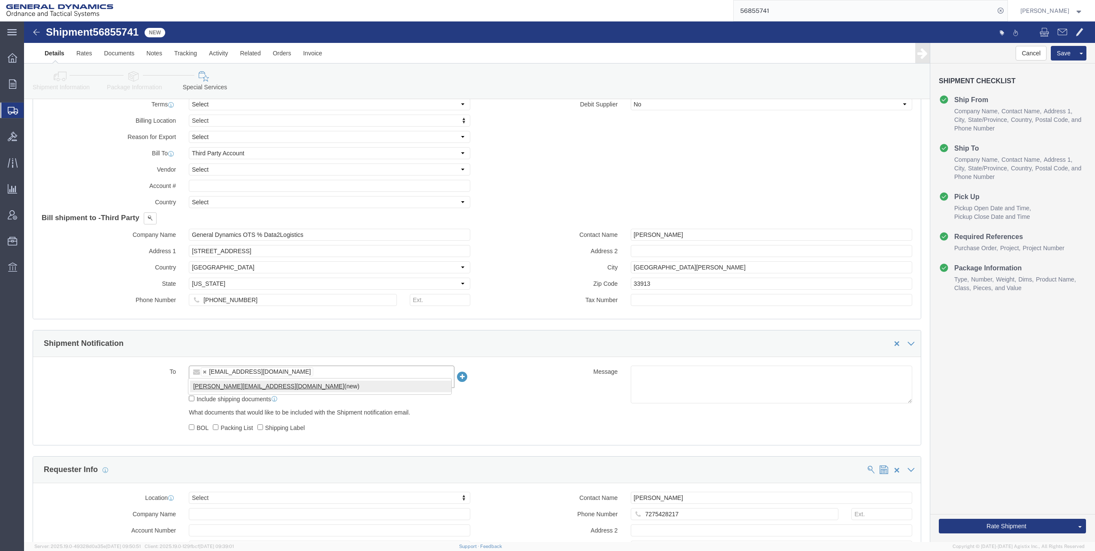
type input "[PERSON_NAME][EMAIL_ADDRESS][DOMAIN_NAME]"
type input "[EMAIL_ADDRESS][DOMAIN_NAME],[DOMAIN_NAME][EMAIL_ADDRESS][DOMAIN_NAME]"
click input "Include shipping documents"
checkbox input "true"
click input "BOL"
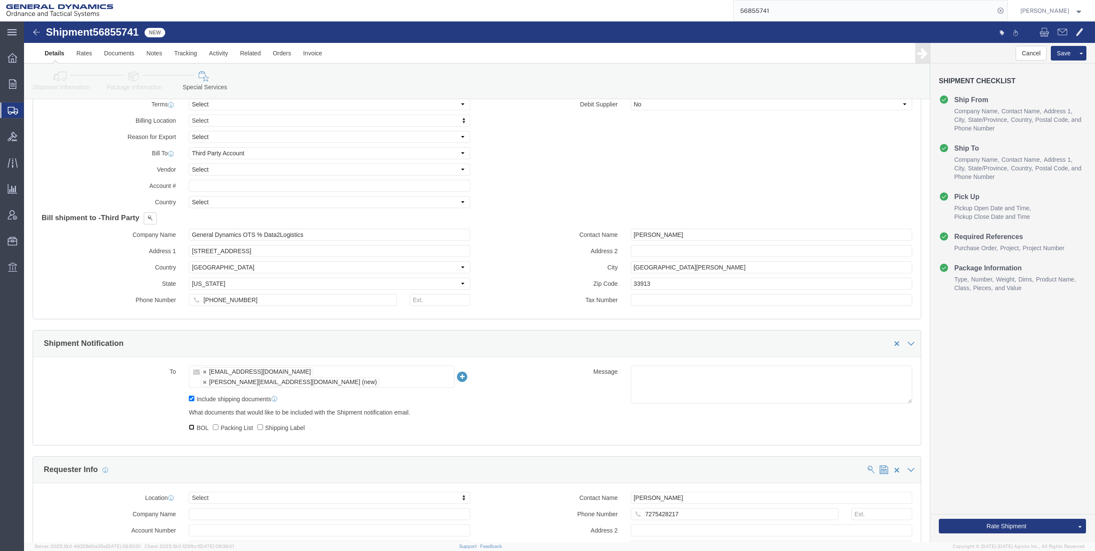
checkbox input "true"
click input "Packing List"
checkbox input "true"
click input "Shipping Label"
checkbox input "true"
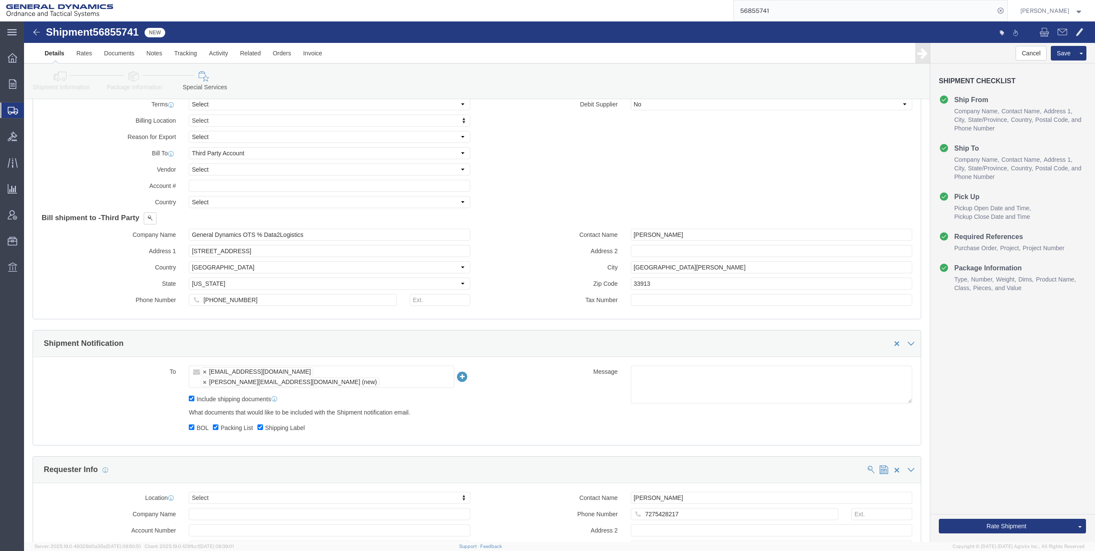
click input "text"
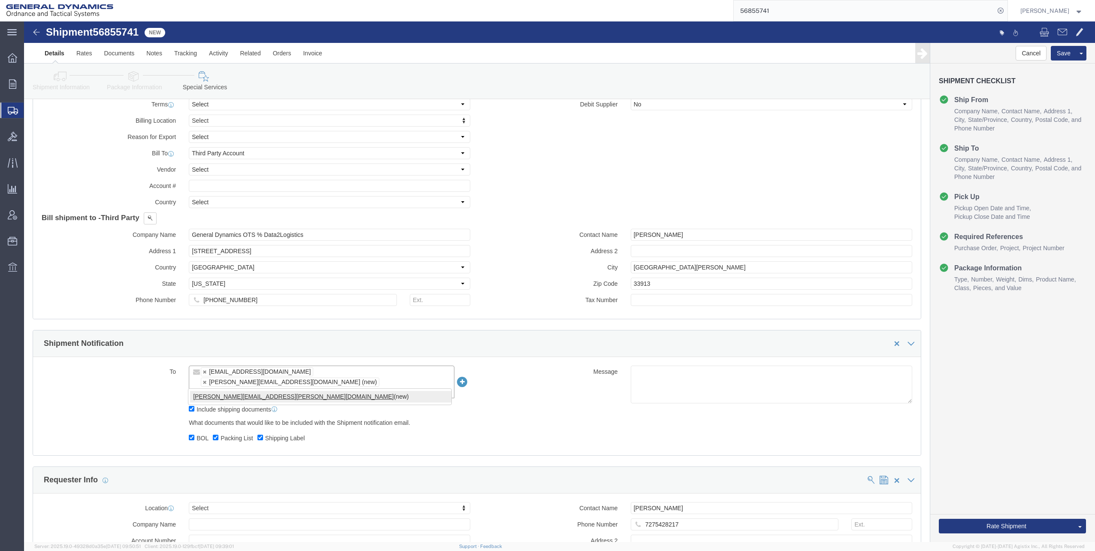
type input "[PERSON_NAME][EMAIL_ADDRESS][PERSON_NAME][DOMAIN_NAME]"
type input "[EMAIL_ADDRESS][DOMAIN_NAME],[DOMAIN_NAME][EMAIL_ADDRESS][DOMAIN_NAME],[PERSON_…"
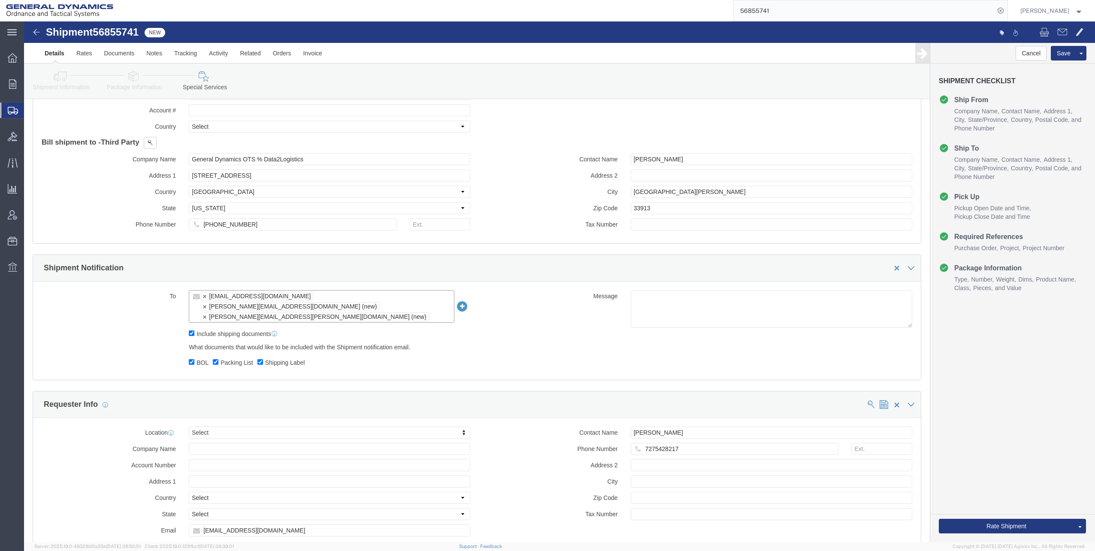
scroll to position [343, 0]
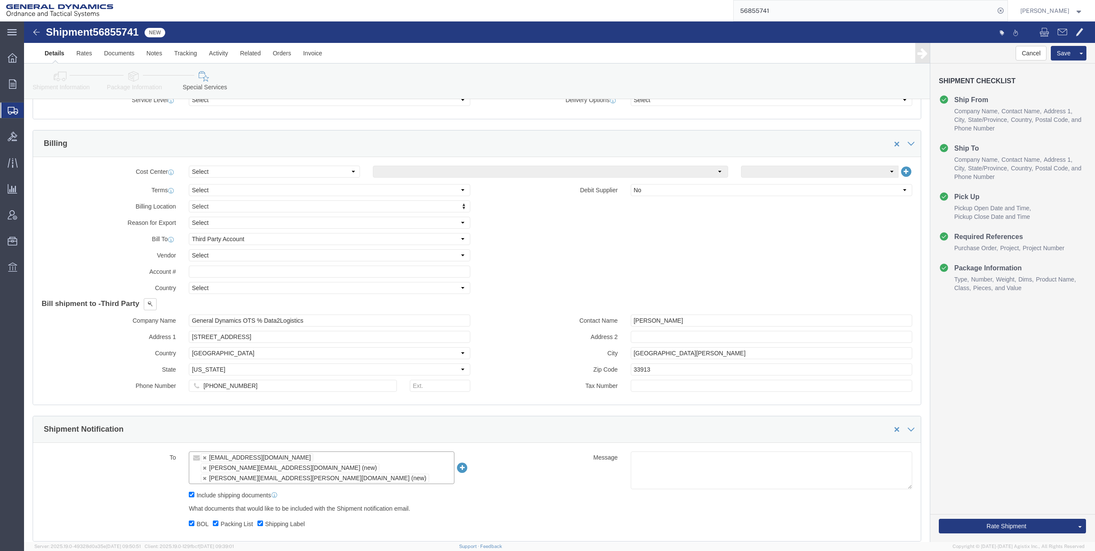
click icon
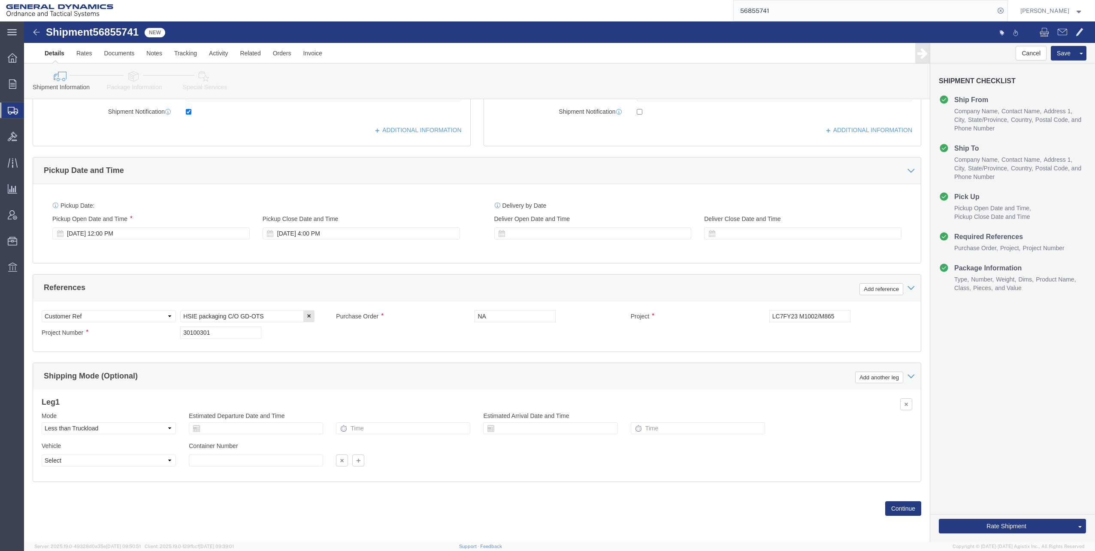
scroll to position [233, 0]
drag, startPoint x: 450, startPoint y: 295, endPoint x: 471, endPoint y: 294, distance: 21.5
click input "NA"
type input "57609FY24"
drag, startPoint x: 157, startPoint y: 311, endPoint x: 203, endPoint y: 308, distance: 46.4
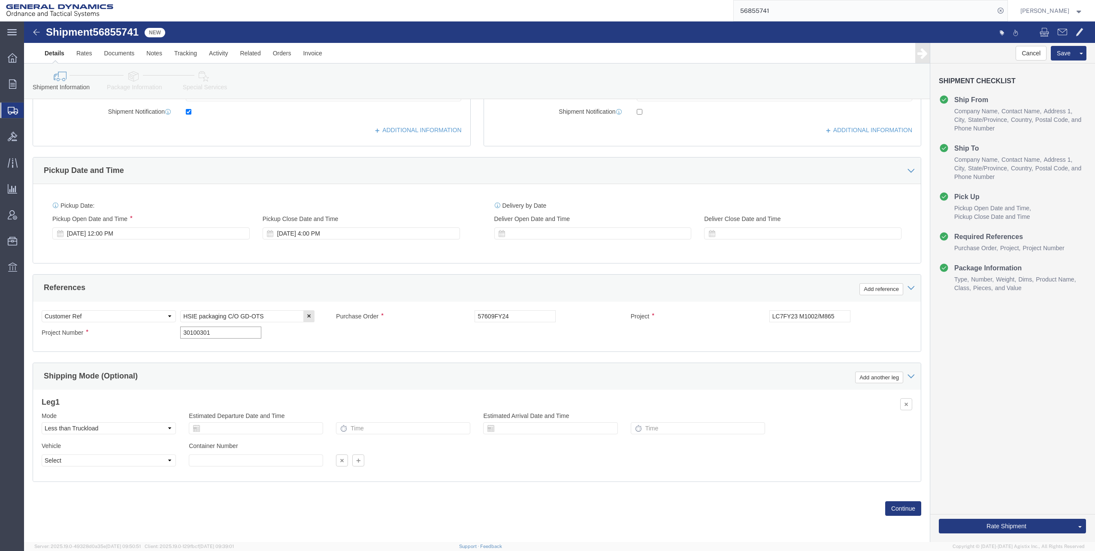
click input "30100301"
type input "30100321"
click input "LC7FY23 M1002/M865"
drag, startPoint x: 755, startPoint y: 294, endPoint x: 810, endPoint y: 290, distance: 55.1
click input "LC7FY23 M1002/M865"
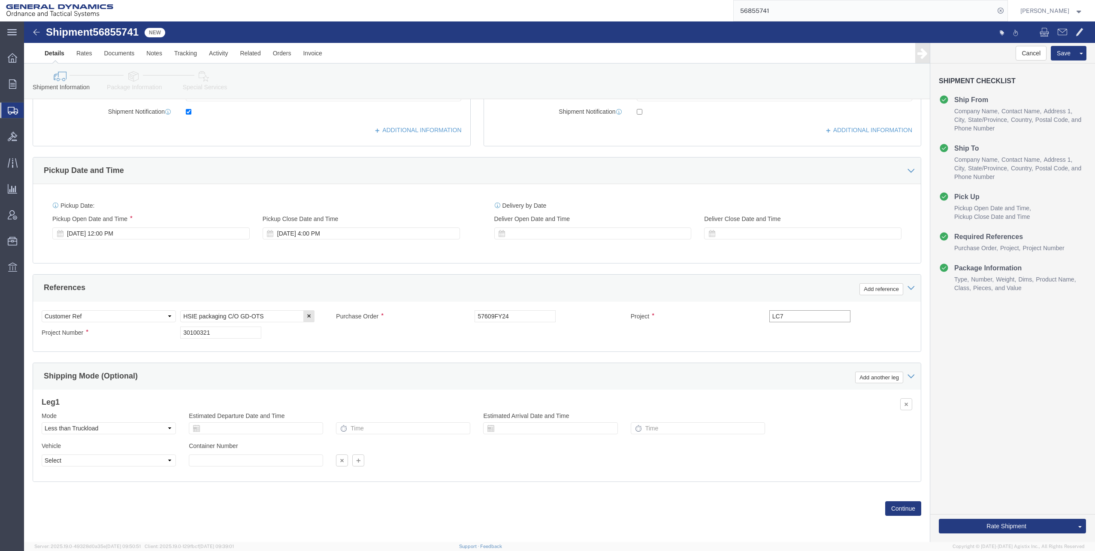
type input "LC7FY24 M1002/M865A1"
click button "Continue"
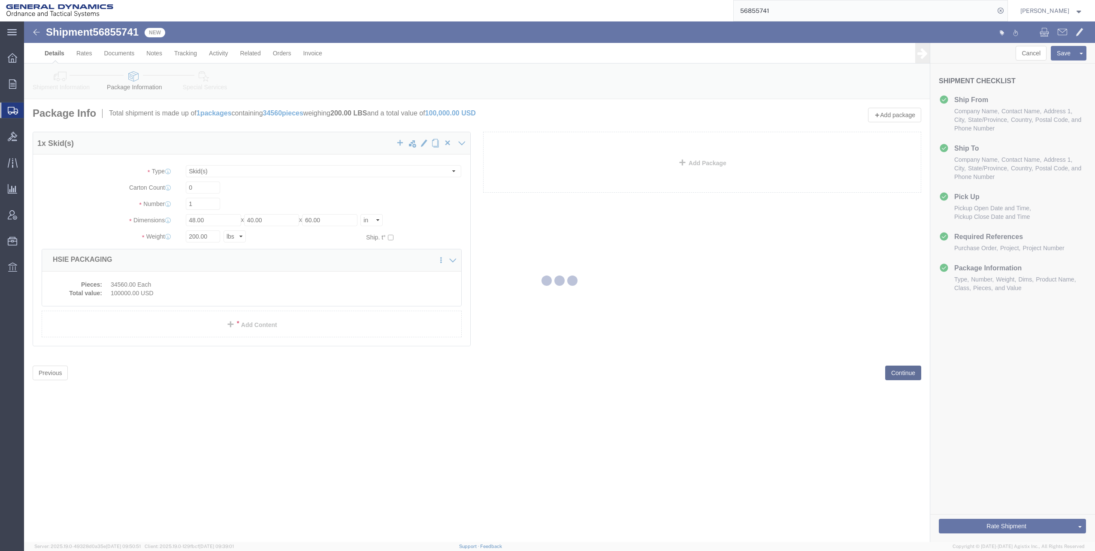
scroll to position [0, 0]
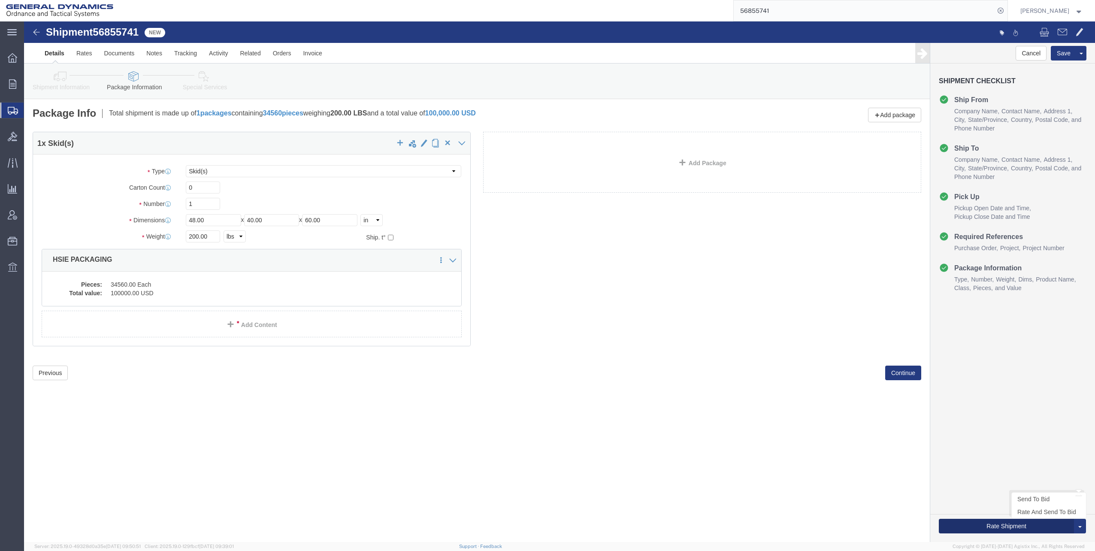
click button "Rate Shipment"
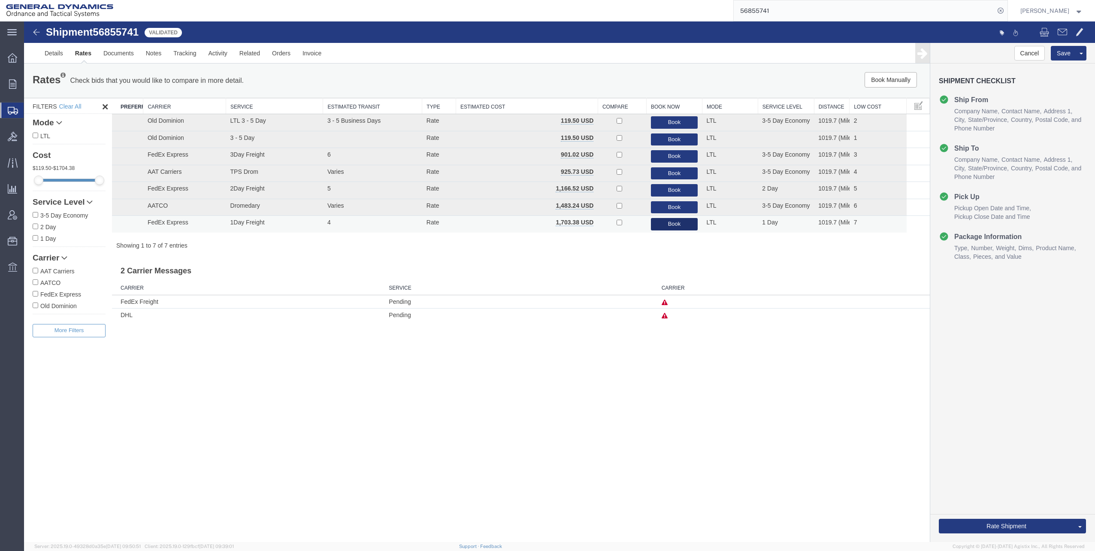
click at [668, 226] on button "Book" at bounding box center [674, 224] width 47 height 12
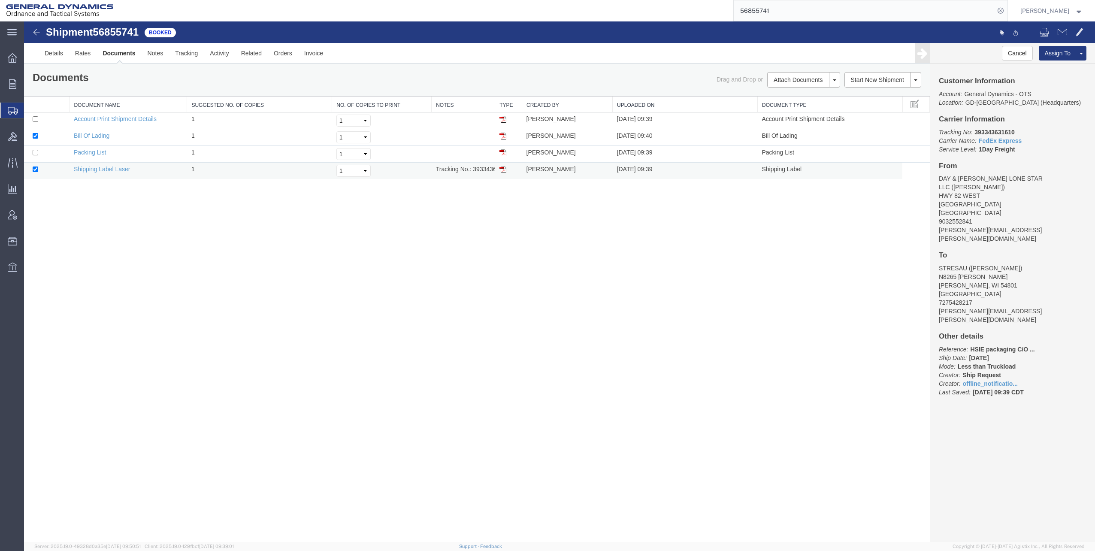
click at [503, 170] on img at bounding box center [503, 169] width 7 height 7
click at [503, 171] on img at bounding box center [503, 169] width 7 height 7
click at [53, 53] on link "Details" at bounding box center [54, 53] width 30 height 21
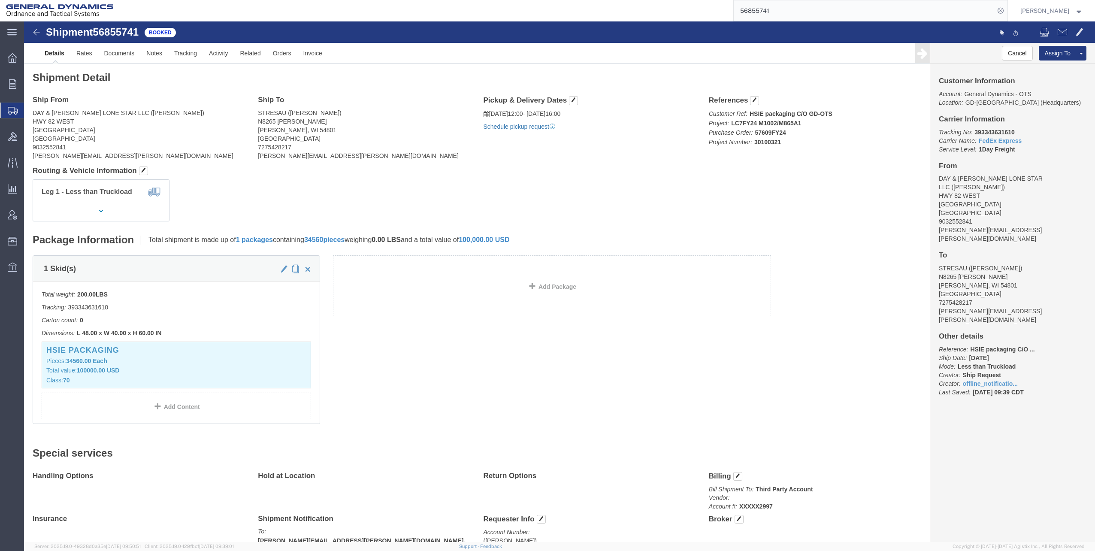
click link "Schedule pickup request"
click at [30, 107] on span "Shipments" at bounding box center [27, 110] width 7 height 17
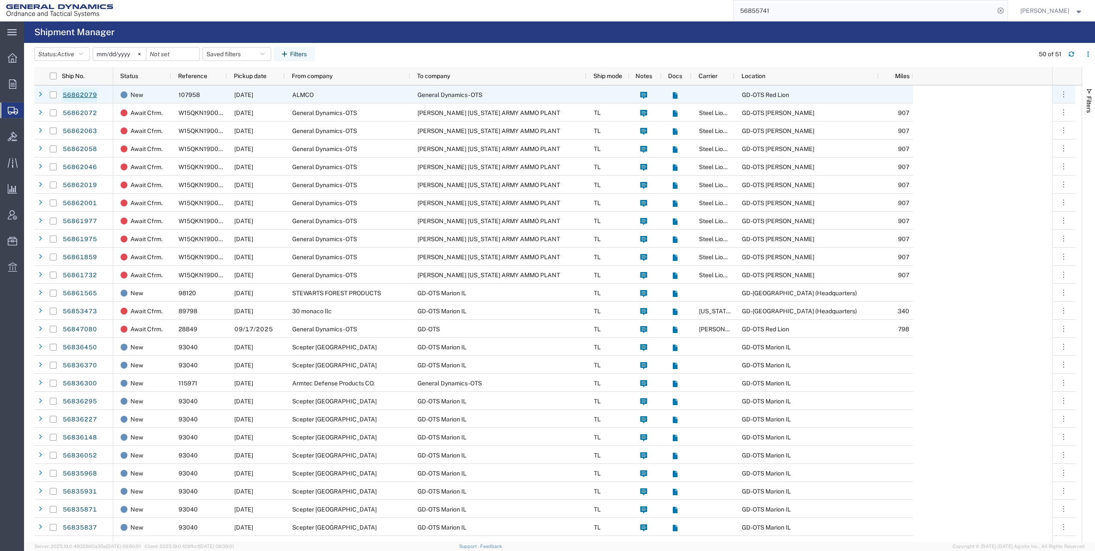
click at [87, 94] on link "56862079" at bounding box center [79, 95] width 35 height 14
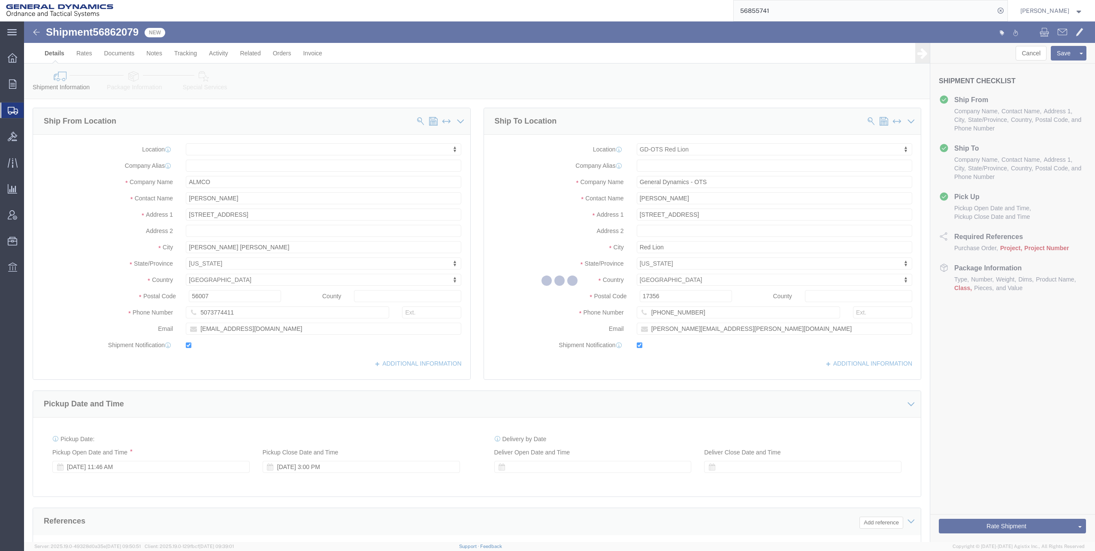
select select
select select "310"
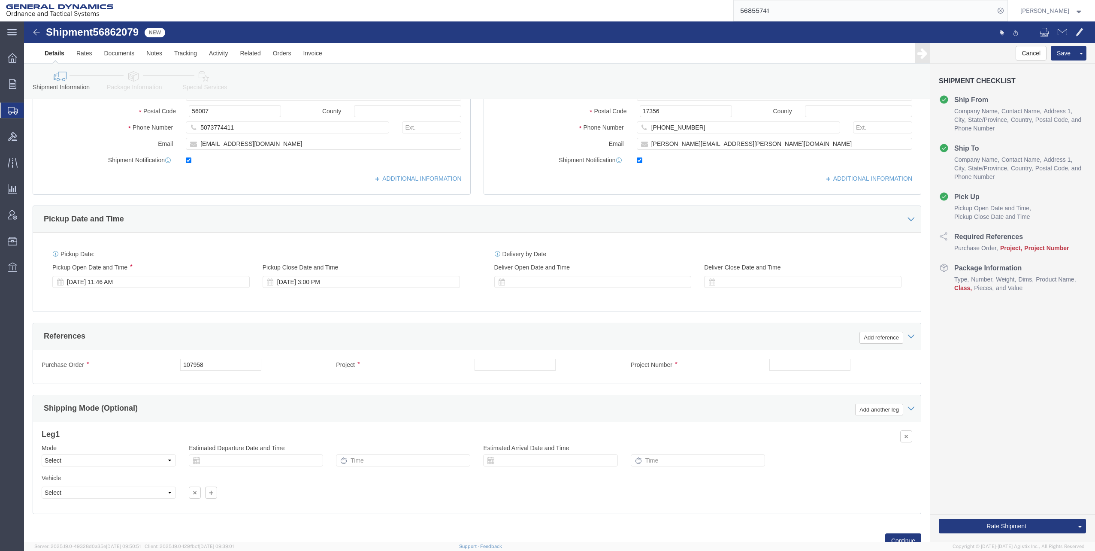
scroll to position [86, 0]
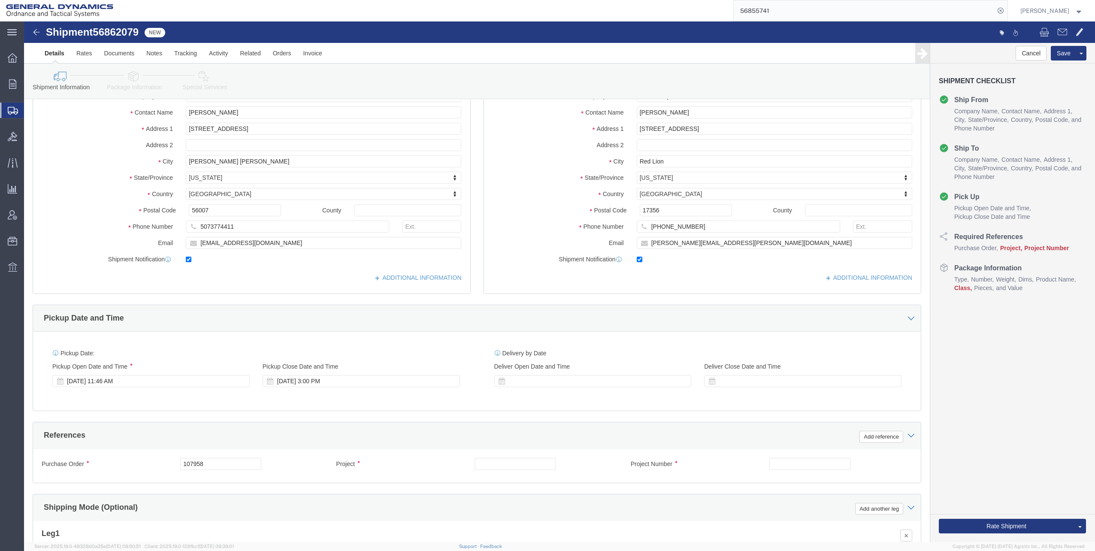
click icon
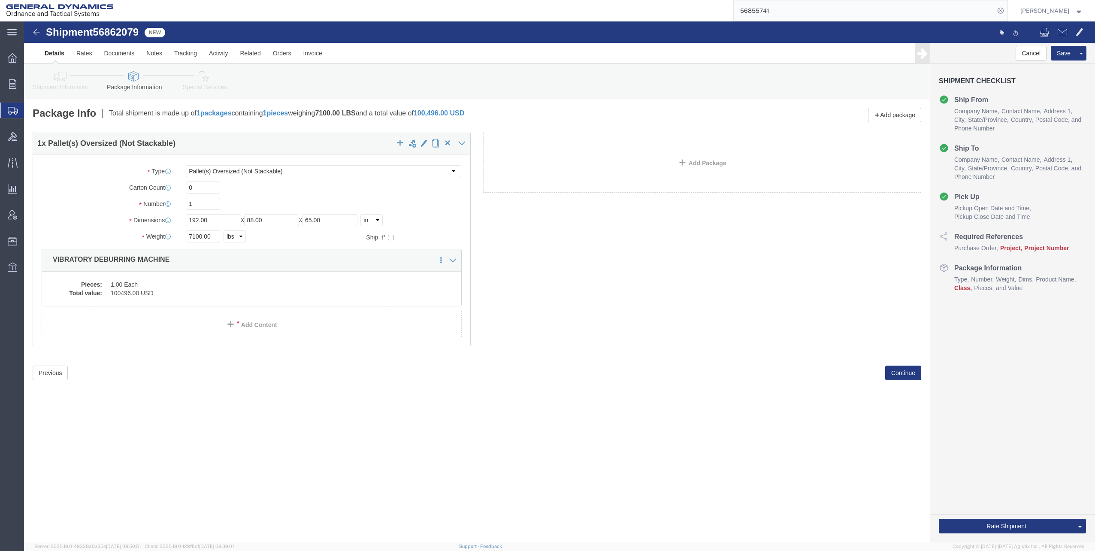
click icon
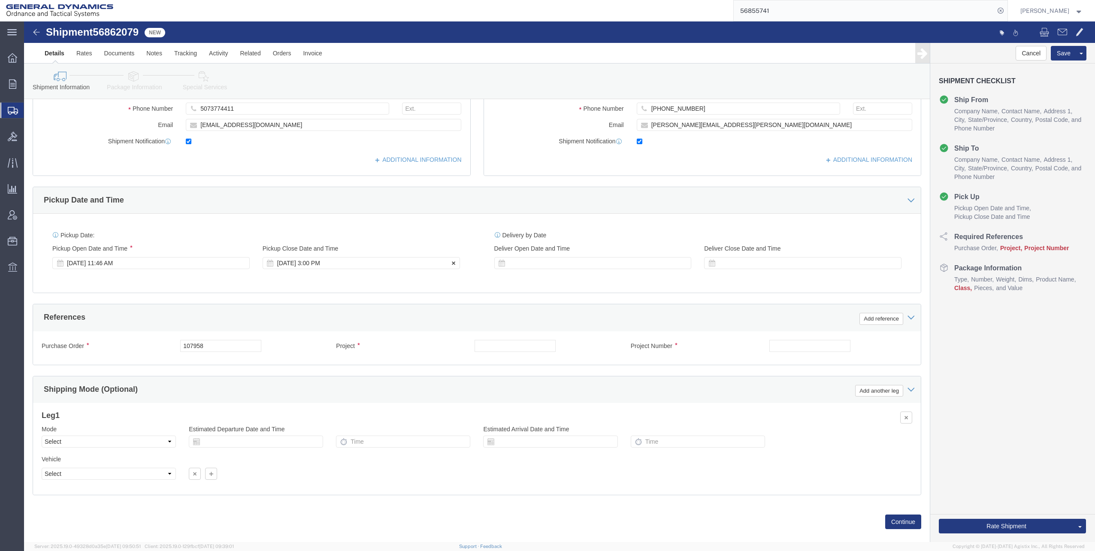
scroll to position [215, 0]
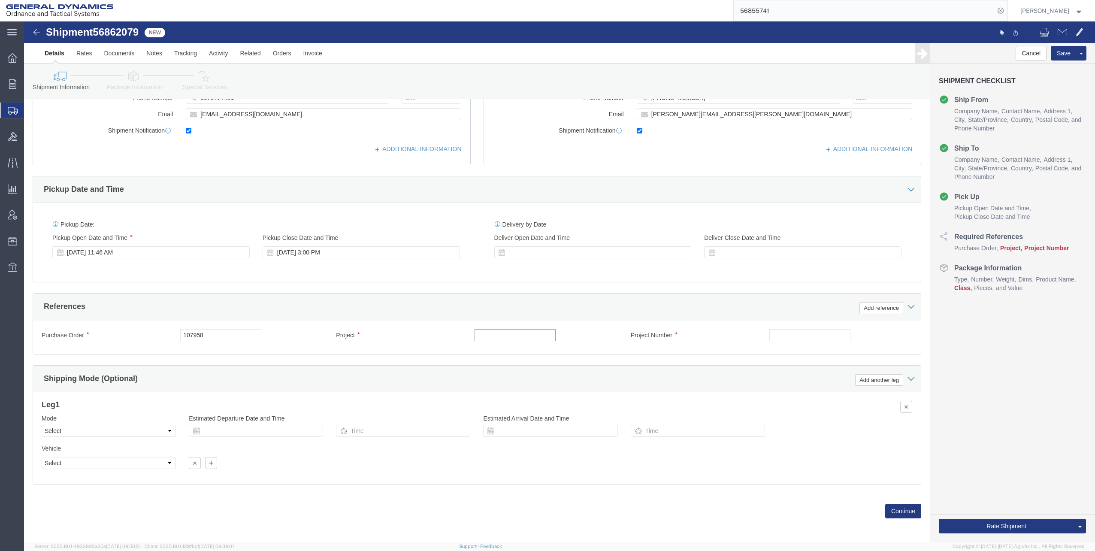
click input "text"
type input "[MEDICAL_DATA]"
click input "text"
type input "CAPEX30"
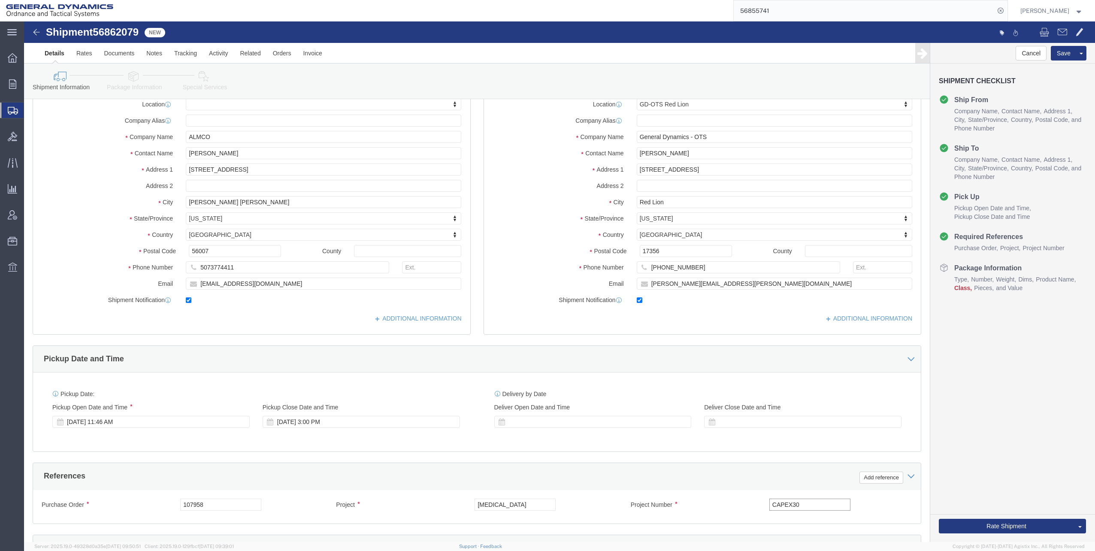
scroll to position [0, 0]
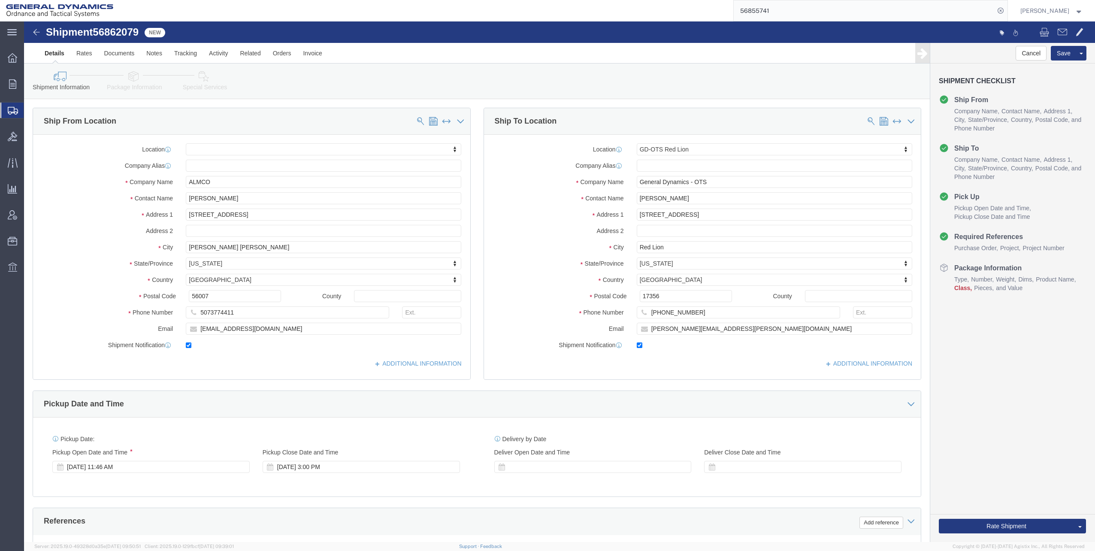
click icon
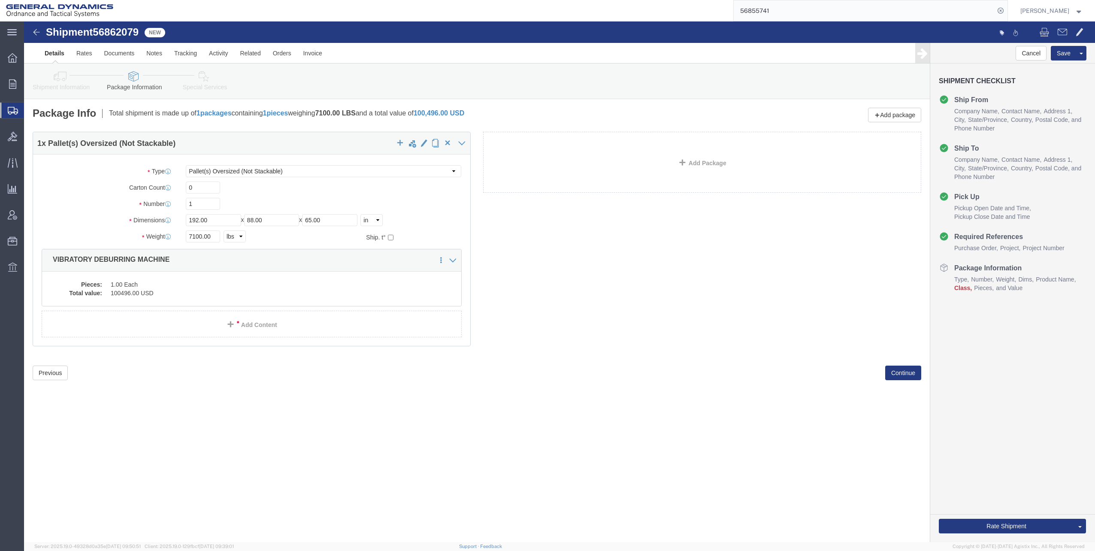
click icon
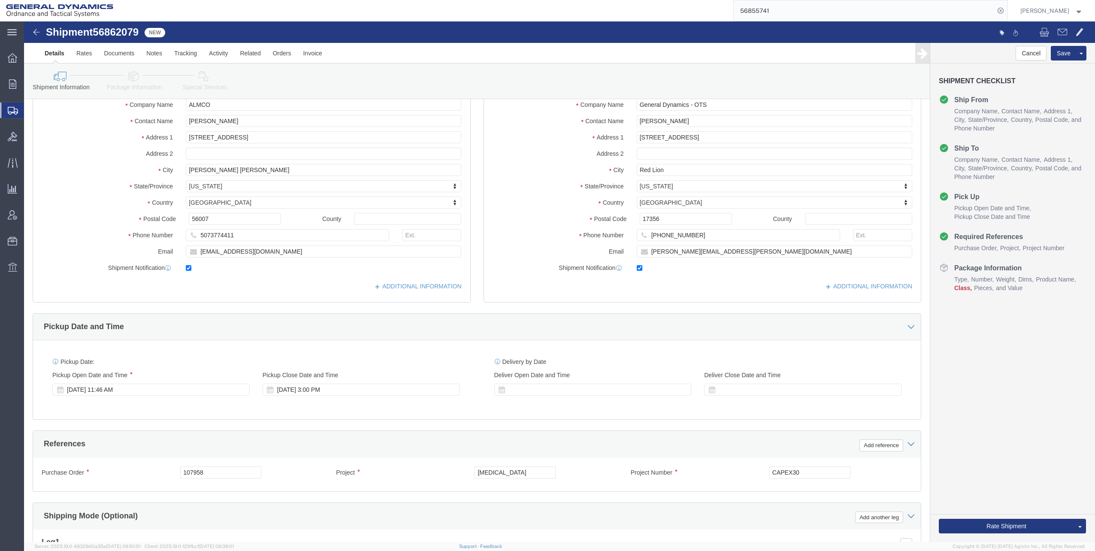
scroll to position [86, 0]
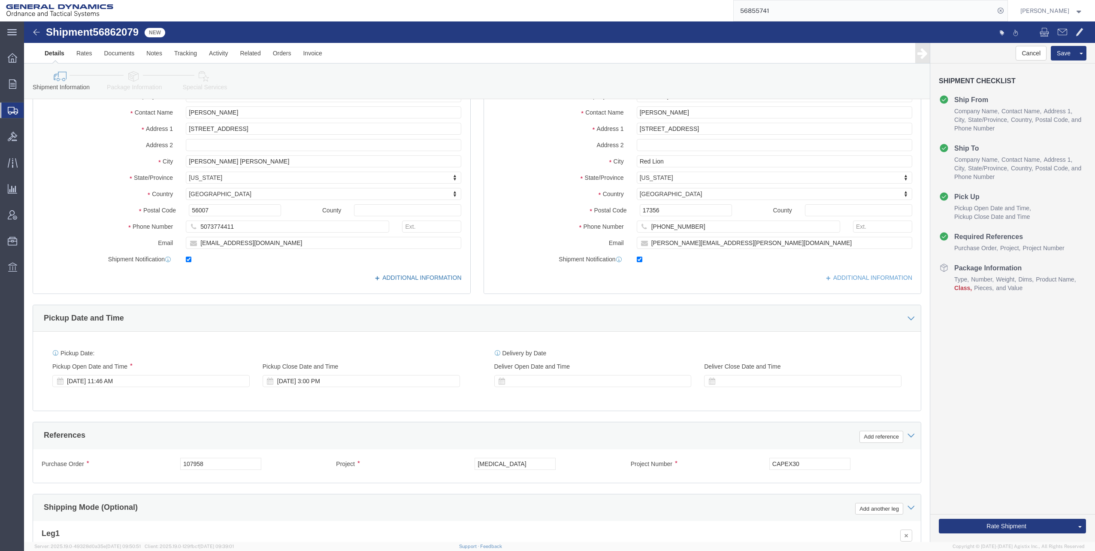
click link "ADDITIONAL INFORMATION"
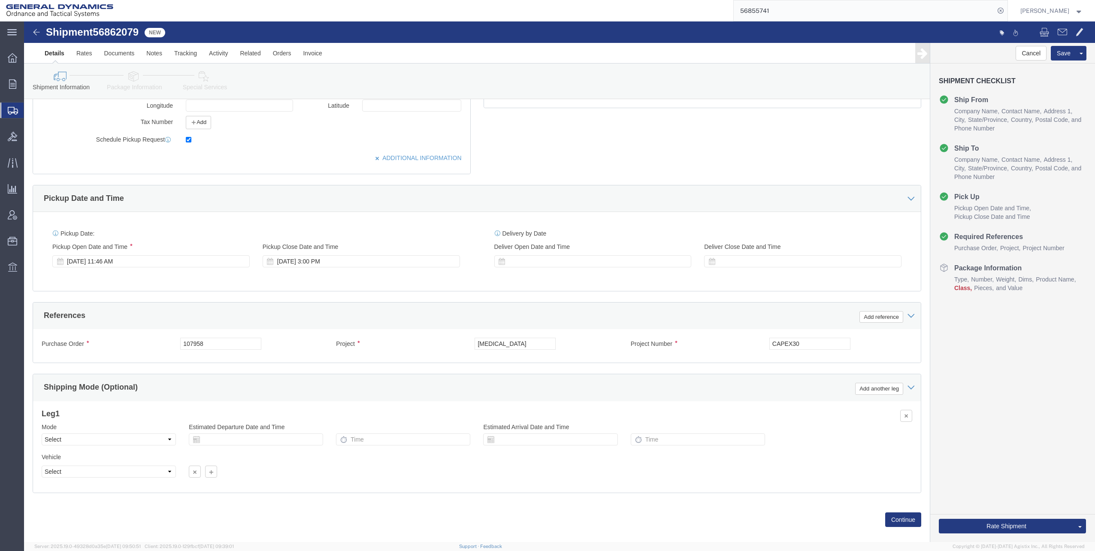
scroll to position [283, 0]
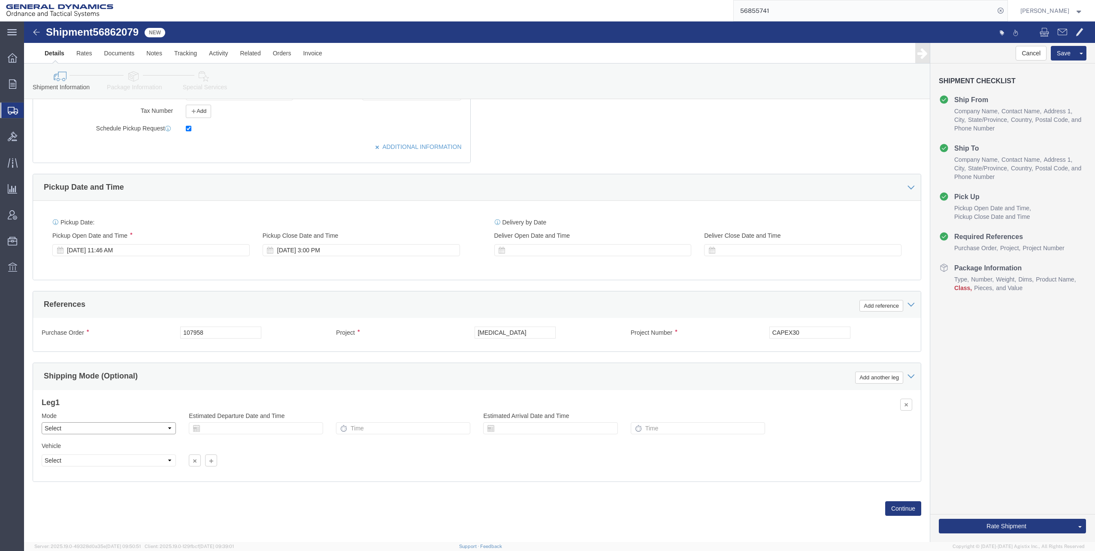
click select "Select Air Less than Truckload Multi-Leg Ocean Freight Rail Small Parcel Truckl…"
select select "TL"
click select "Select Air Less than Truckload Multi-Leg Ocean Freight Rail Small Parcel Truckl…"
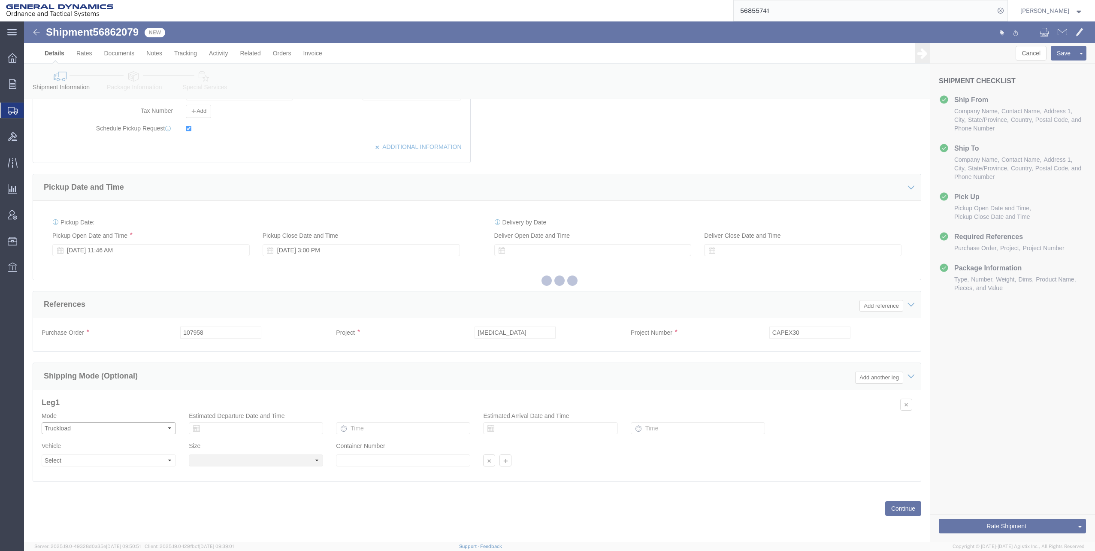
select select
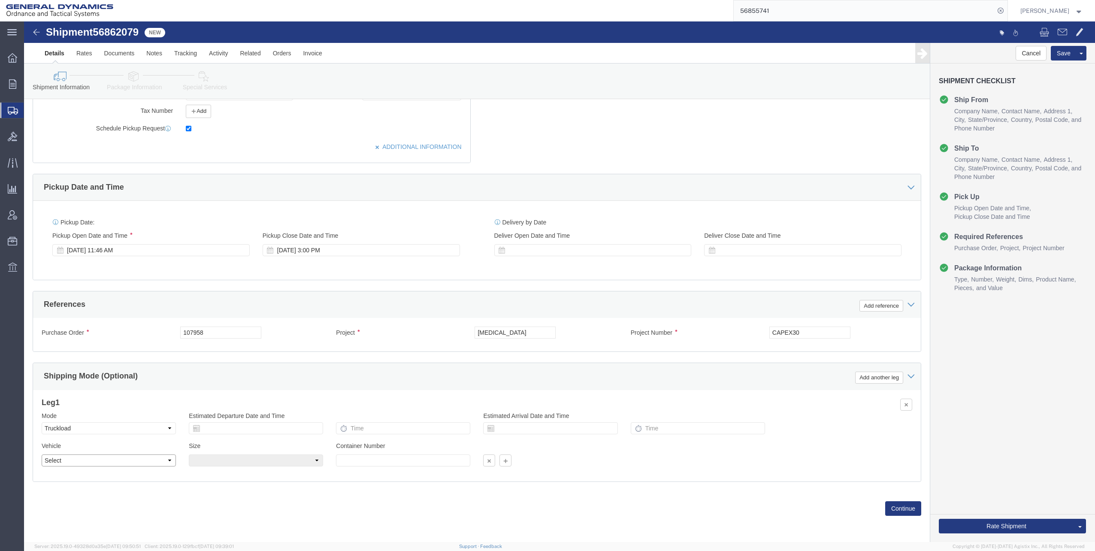
click select "Select 1-Ton (PSS) 10 Wheel 10 Yard Dump Truck 20 Yard Dump Truck Bobtail Botto…"
select select "CRSD"
click select "Select 1-Ton (PSS) 10 Wheel 10 Yard Dump Truck 20 Yard Dump Truck Bobtail Botto…"
click select "Select 20 Feet 40 Feet 35 Feet 28 Feet 53 Feet 48 Feet"
select select "53FT"
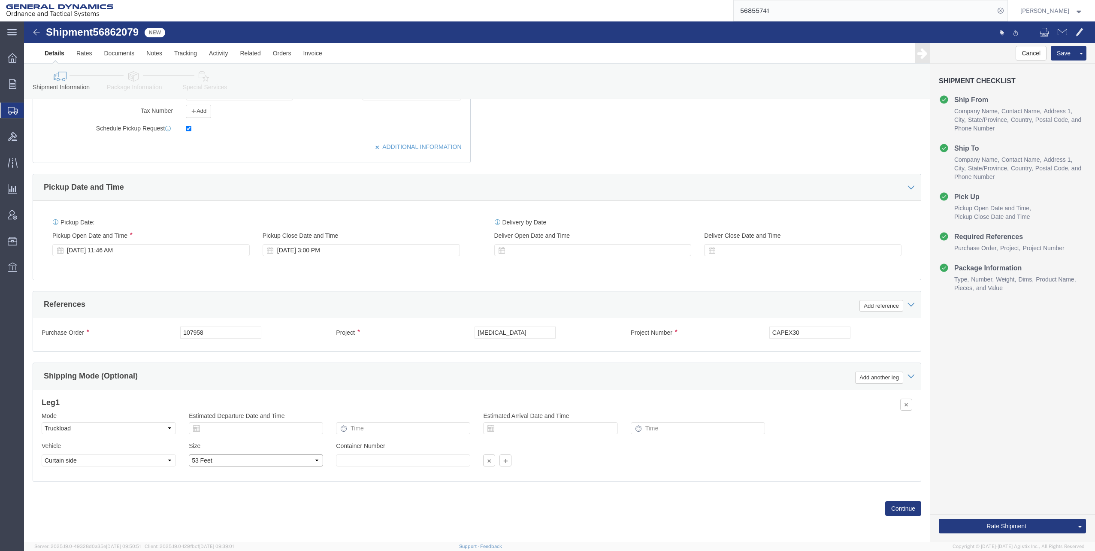
click select "Select 20 Feet 40 Feet 35 Feet 28 Feet 53 Feet 48 Feet"
click div "[DATE] 11:46 AM"
type input "5:00 AM"
click button "Apply"
click div "[DATE] 6:00 AM"
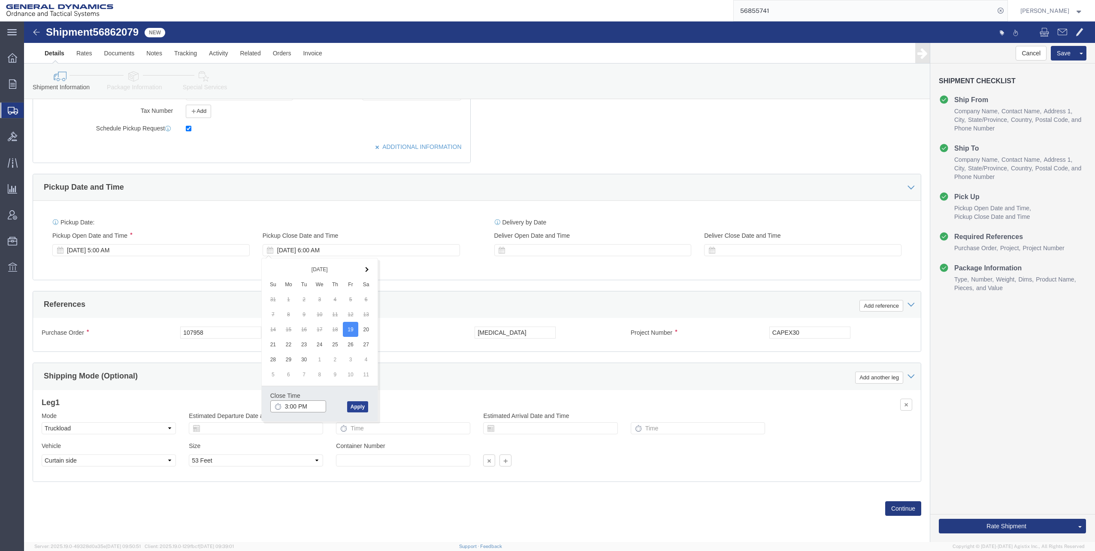
type input "3:00 PM"
click button "Apply"
click button "Continue"
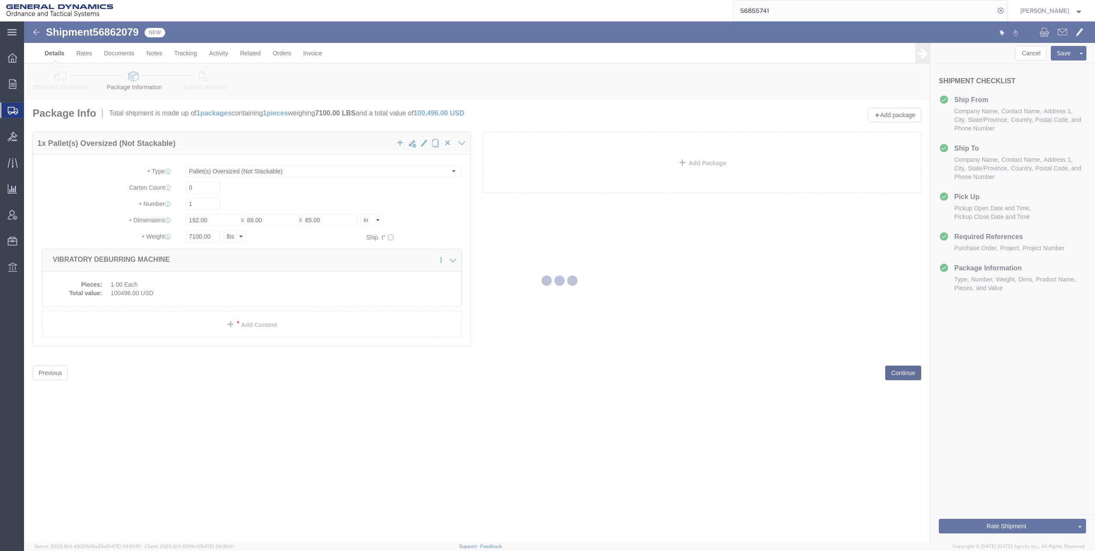
scroll to position [0, 0]
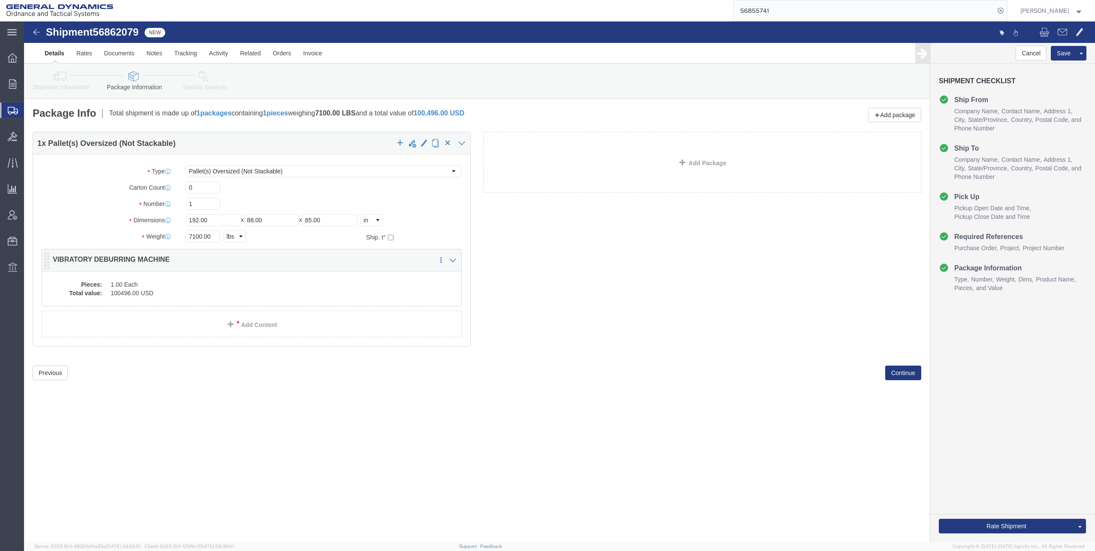
click div "1 x Pallet(s) Oversized (Not Stackable) Package Type Select Bale(s) Basket(s) B…"
click dd "1.00 Each"
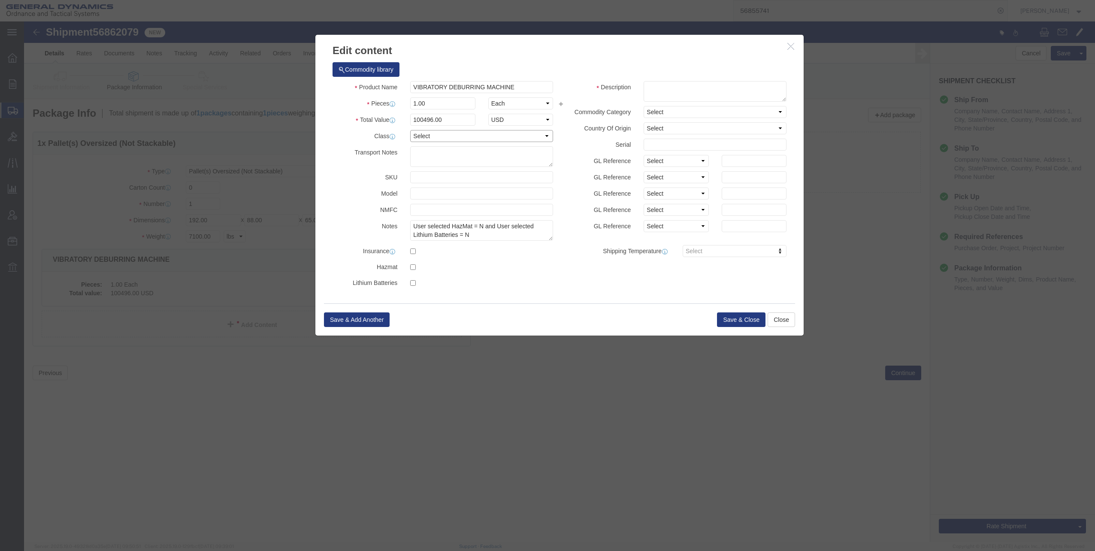
click select "Select 50 55 60 65 70 85 92.5 100 125 175 250 300 400"
select select "60"
click select "Select 50 55 60 65 70 85 92.5 100 125 175 250 300 400"
click button "Save & Close"
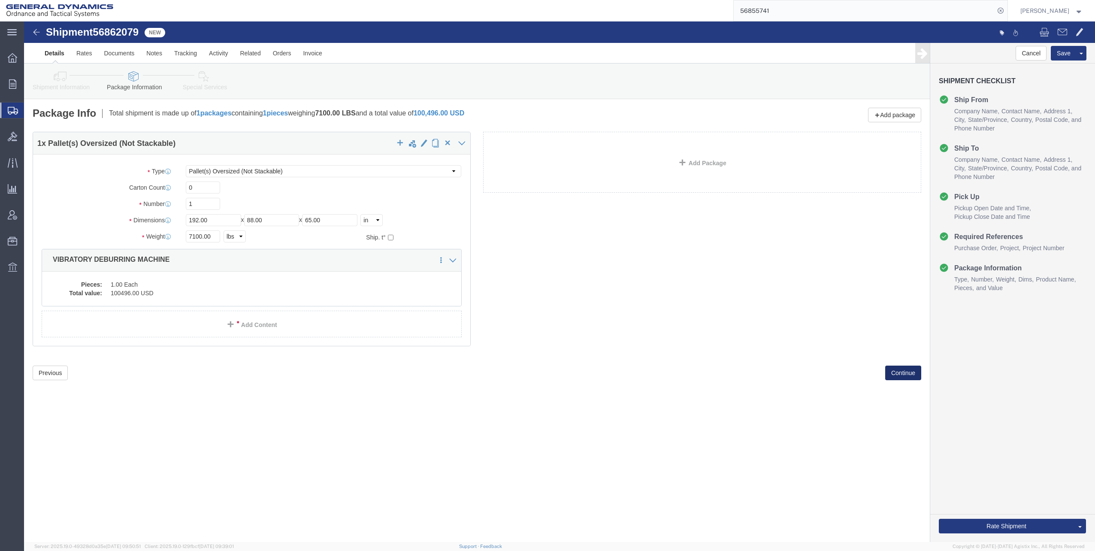
click button "Continue"
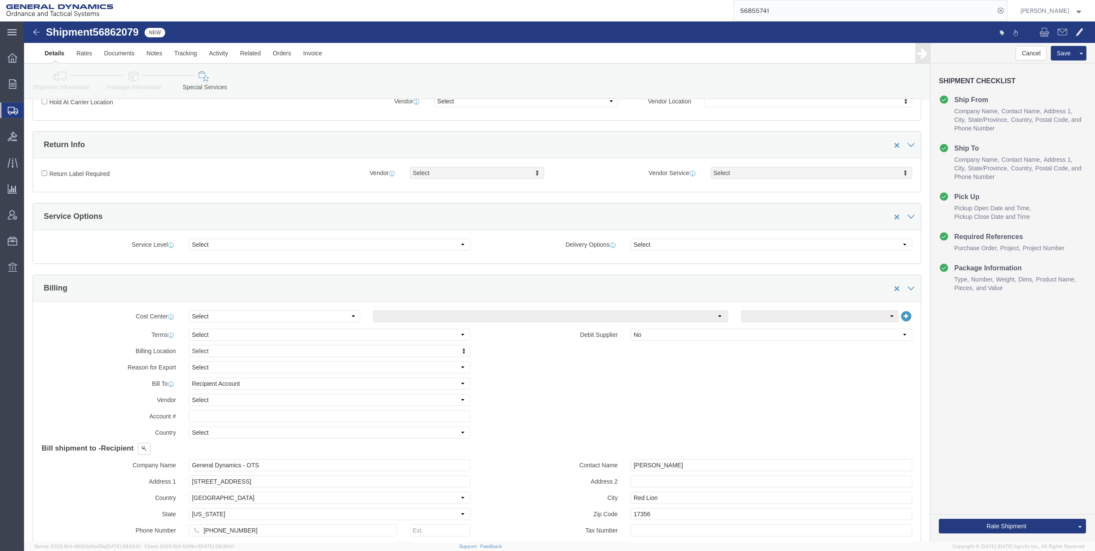
scroll to position [300, 0]
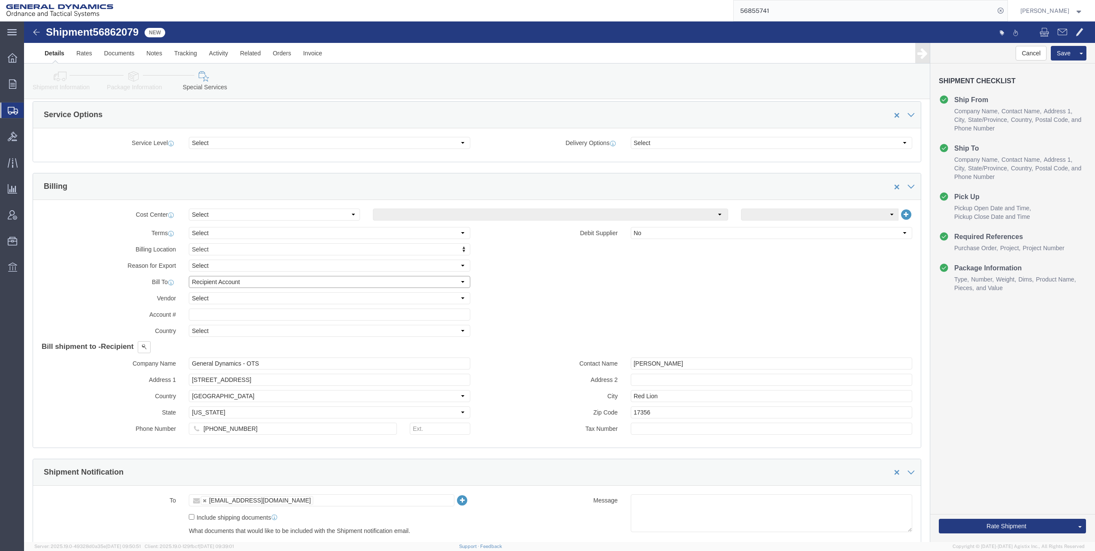
click select "Select Recipient Account Sender/Shipper Third Party Account"
select select "THRD"
click select "Select Recipient Account Sender/Shipper Third Party Account"
select select
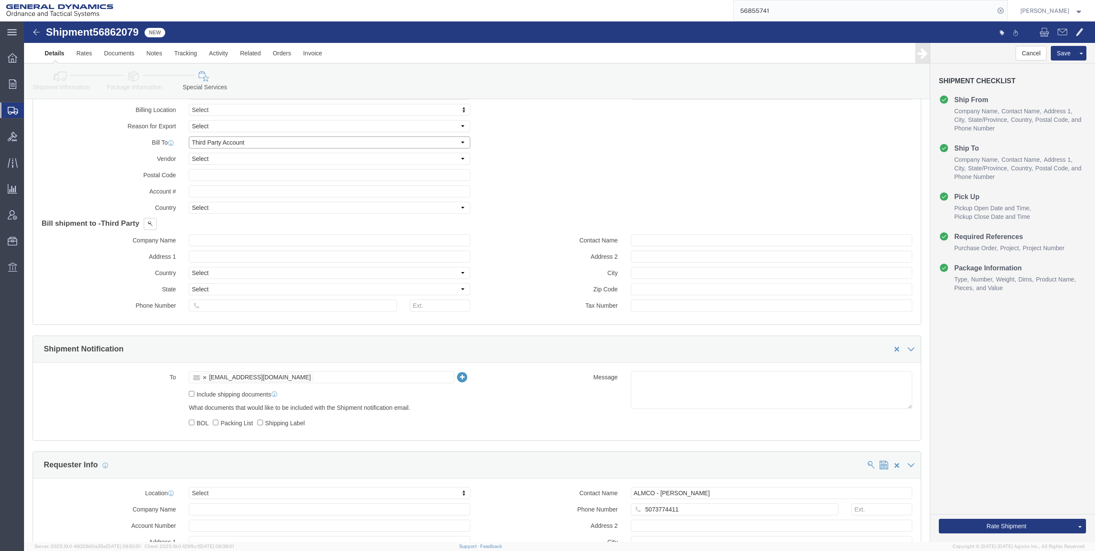
scroll to position [472, 0]
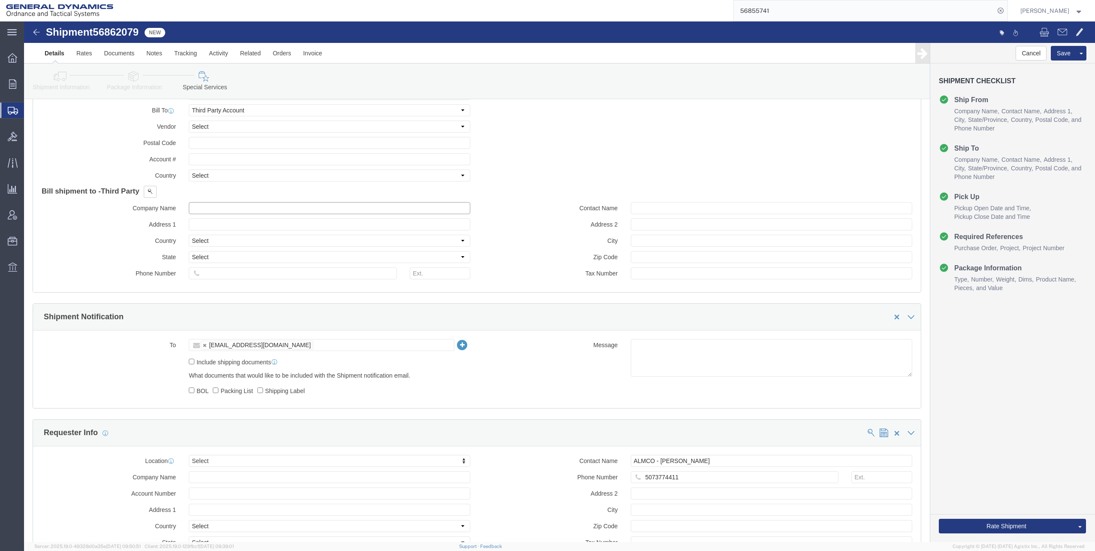
click input "text"
type input "GEDOT"
click p "- GEDOTS %DATA 2 LOGISTICS - (GEDOTS %DATA 2 LOGISTICS) [GEOGRAPHIC_DATA][PERSO…"
type input "PO BOX 61050"
select select "US"
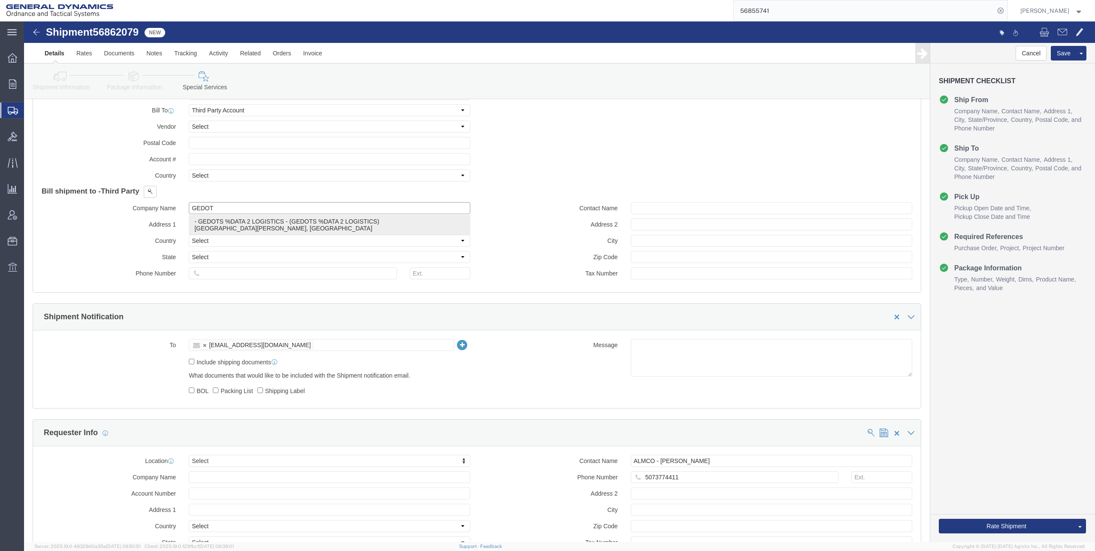
type input "GEDOTS %DATA 2 LOGISTICS"
type input "FORT [PERSON_NAME]"
type input "33906"
type input "GEDOTS %DATA 2 LOGISTICS"
select select "FL"
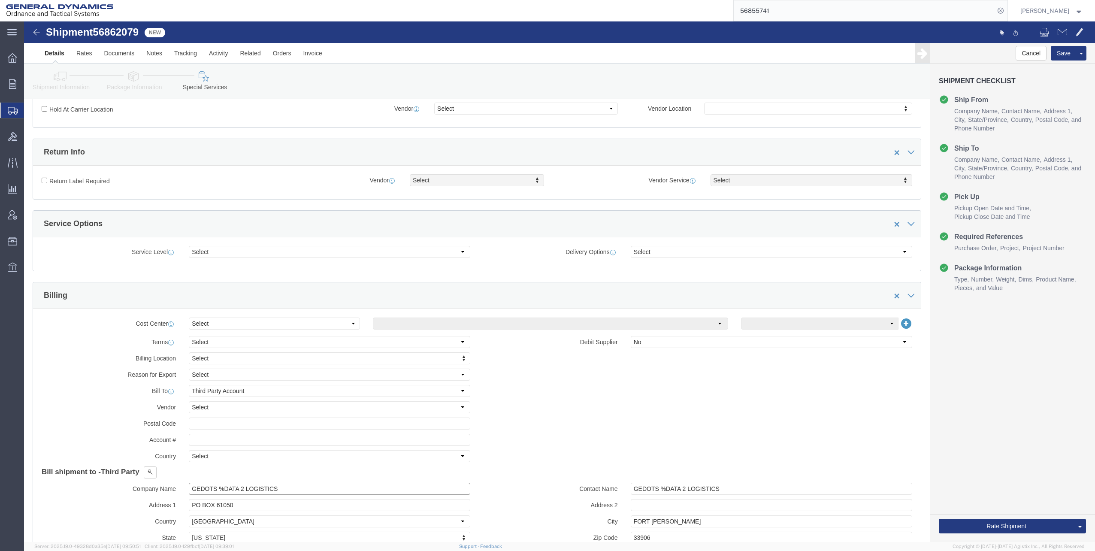
scroll to position [86, 0]
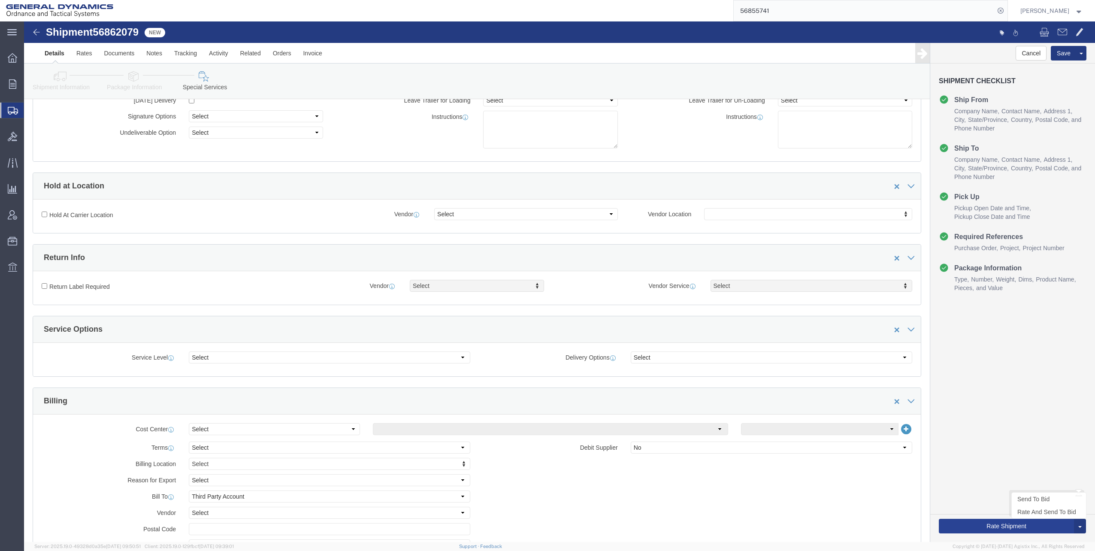
type input "GEDOTS %DATA 2 LOGISTICS"
click button "Rate Shipment"
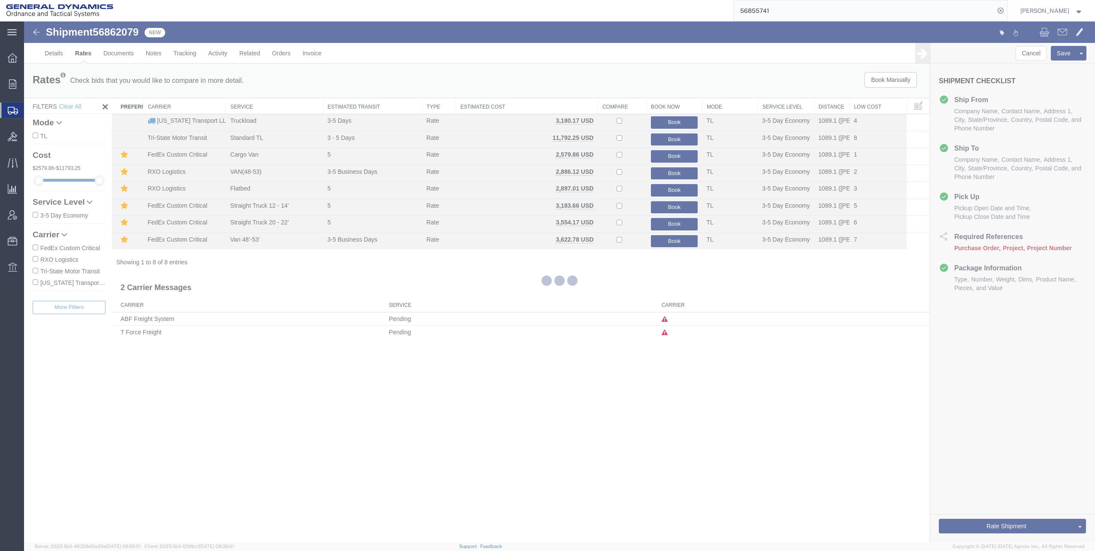
scroll to position [0, 0]
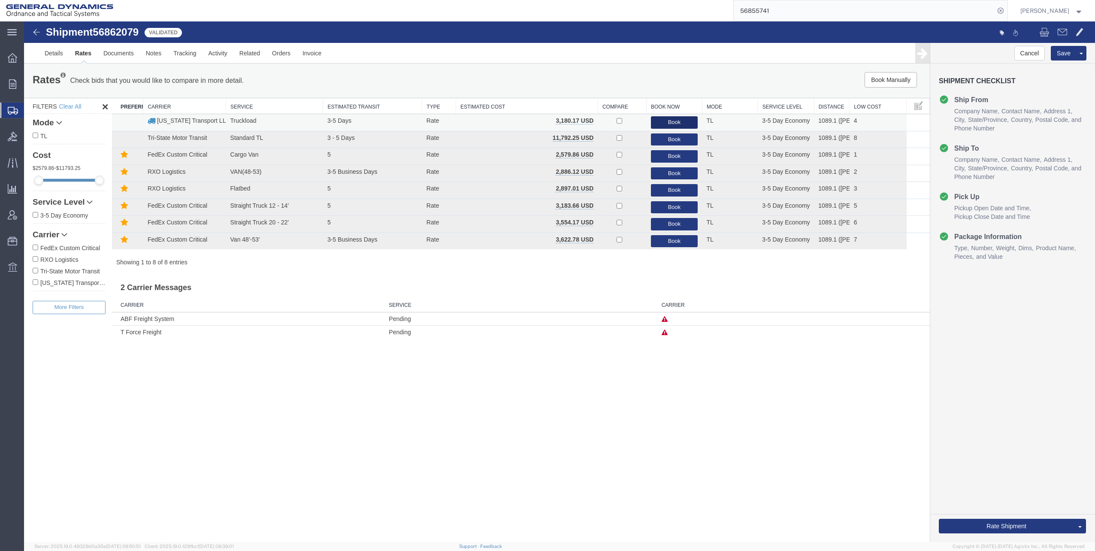
click at [673, 124] on button "Book" at bounding box center [674, 122] width 47 height 12
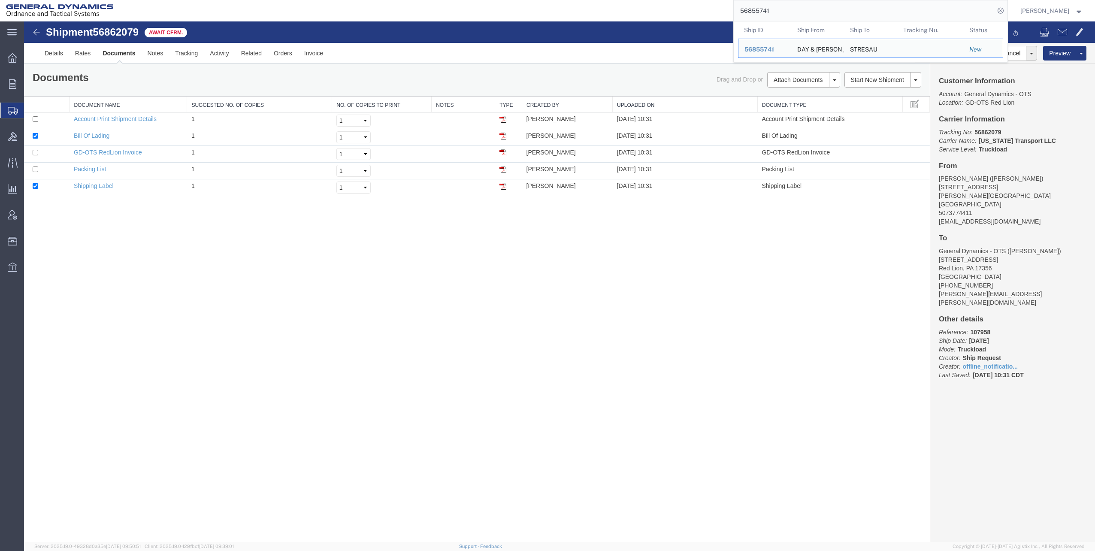
drag, startPoint x: 740, startPoint y: 10, endPoint x: 798, endPoint y: 6, distance: 57.6
click at [798, 6] on input "56855741" at bounding box center [864, 10] width 261 height 21
click at [794, 15] on input "56855741" at bounding box center [864, 10] width 261 height 21
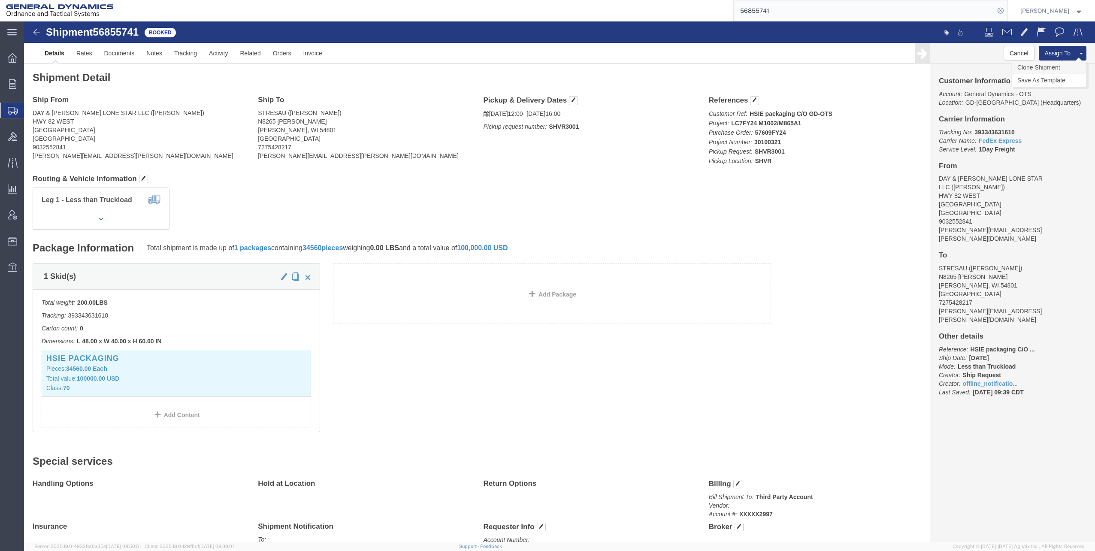
click link "Clone Shipment"
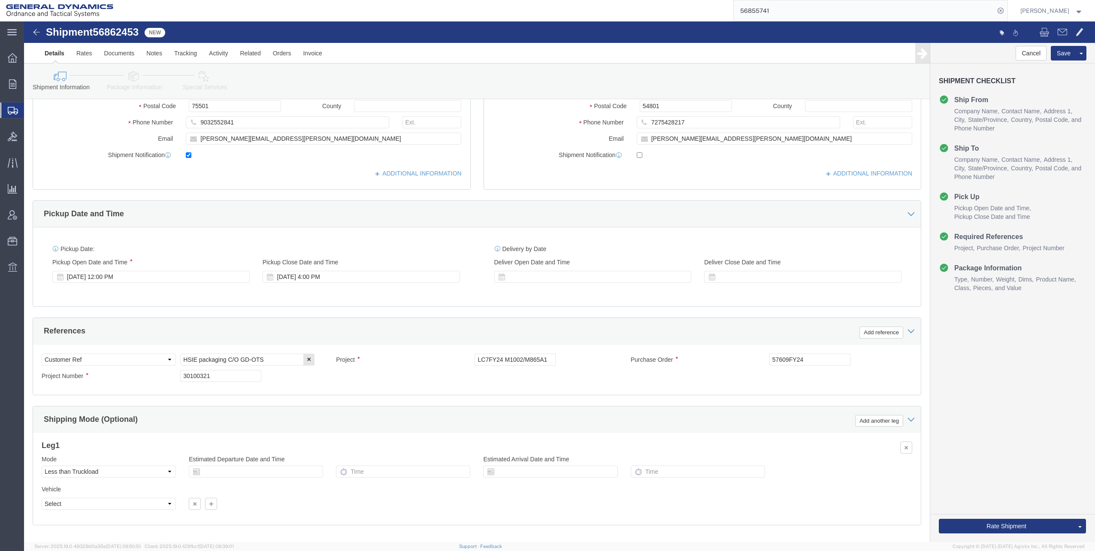
scroll to position [191, 0]
click button "Rate Shipment"
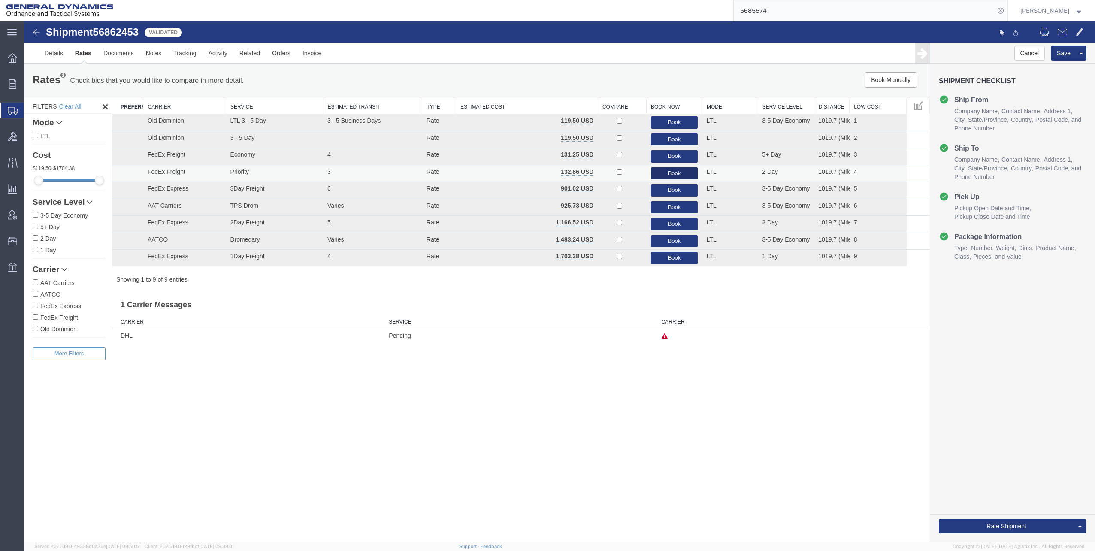
click at [679, 173] on button "Book" at bounding box center [674, 173] width 47 height 12
click at [50, 53] on link "Details" at bounding box center [54, 53] width 30 height 21
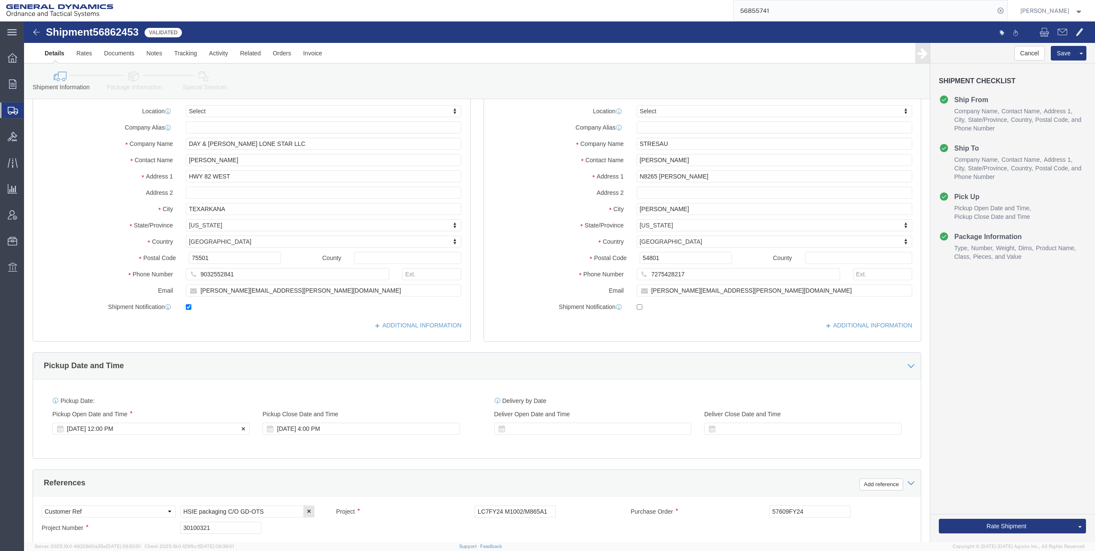
scroll to position [129, 0]
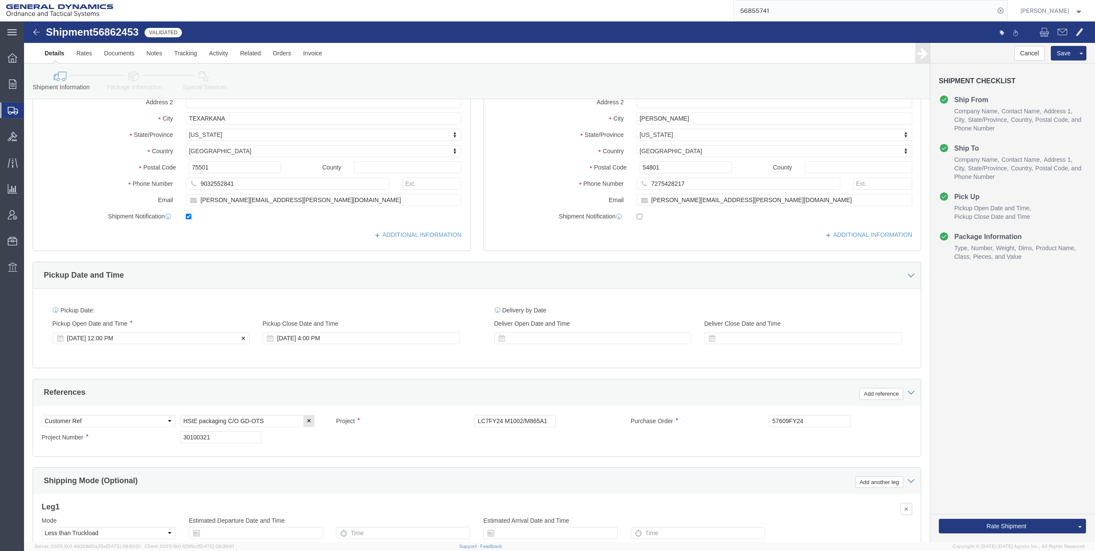
click div "[DATE] 12:00 PM"
click div
click button "Apply"
click div "[DATE] 5:00 PM"
type input "8:00 AM"
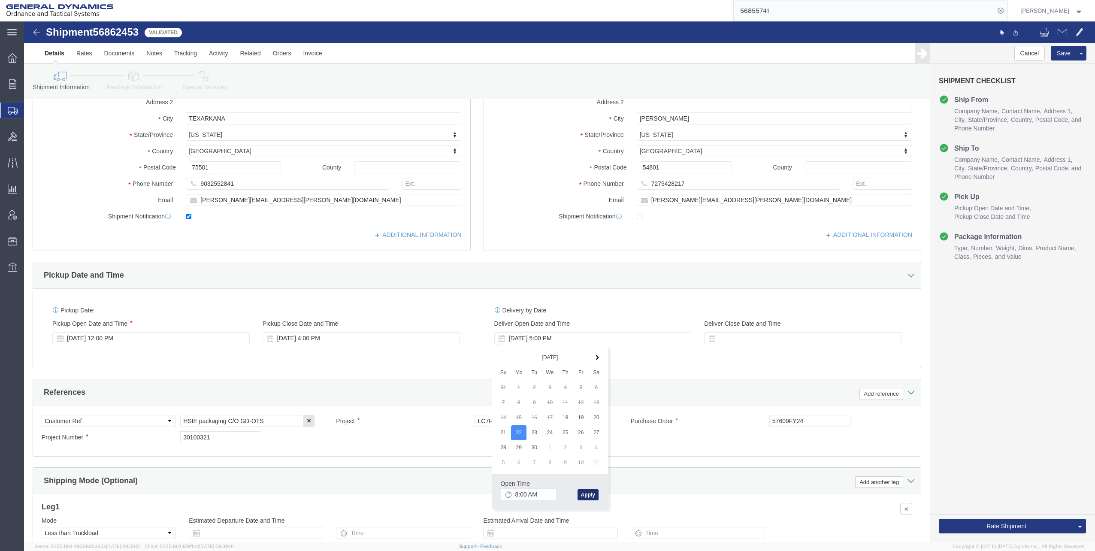
click button "Apply"
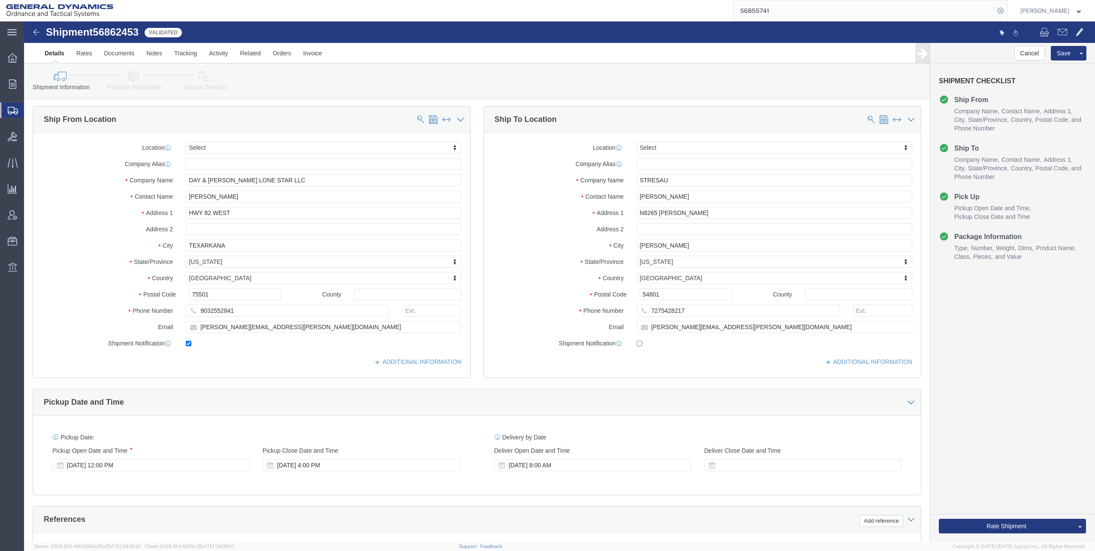
scroll to position [0, 0]
click button "Rate Shipment"
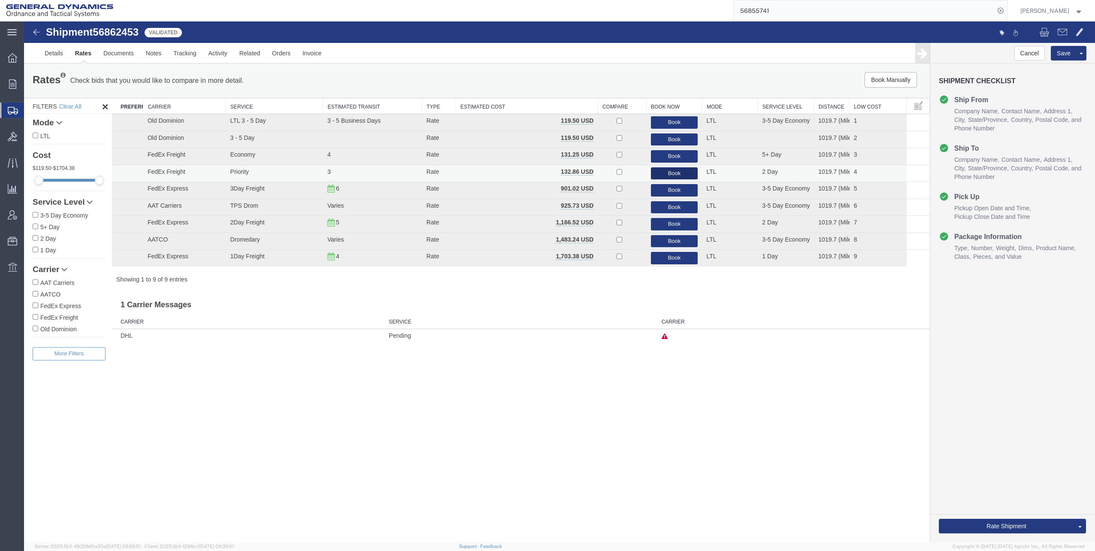
click at [672, 170] on button "Book" at bounding box center [674, 173] width 47 height 12
click at [680, 172] on button "Book" at bounding box center [674, 173] width 47 height 12
click at [1042, 70] on p "Shipment order: [56862453]; Book or cancel response in not OK: Freight shipment…" at bounding box center [1030, 59] width 120 height 20
click at [52, 52] on link "Details" at bounding box center [54, 53] width 30 height 21
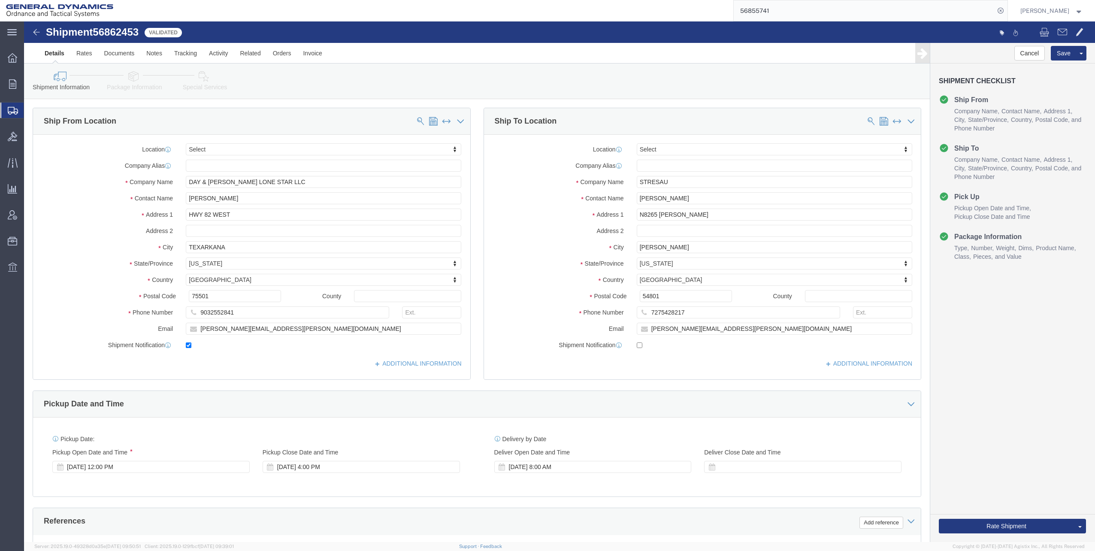
click icon
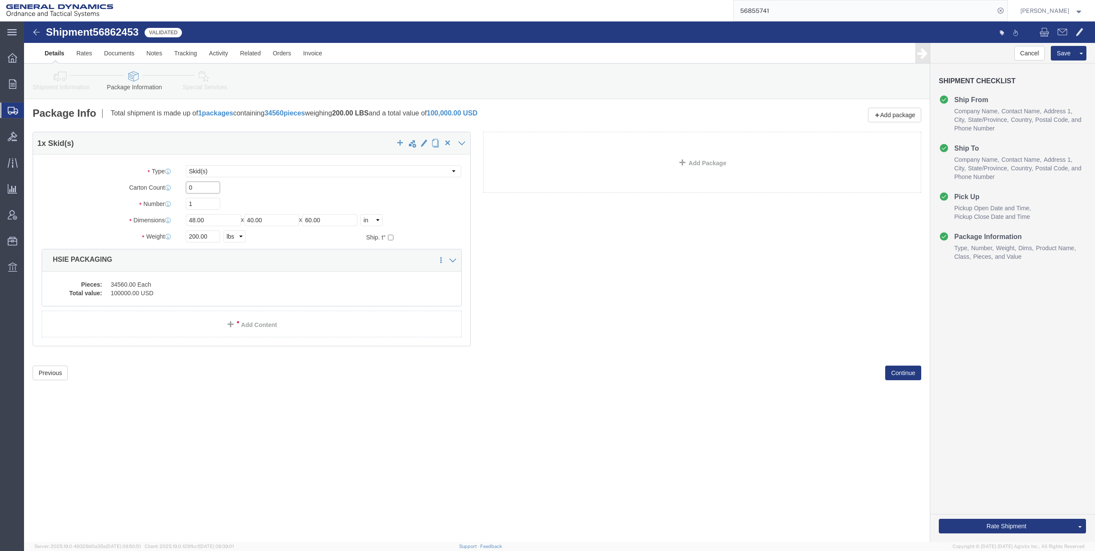
click input "0"
drag, startPoint x: 173, startPoint y: 165, endPoint x: 162, endPoint y: 166, distance: 10.7
click input "0"
type input "1"
click div "1 x Skid(s) Package Type Select Bale(s) Basket(s) Bolt(s) Bottle(s) Buckets Bul…"
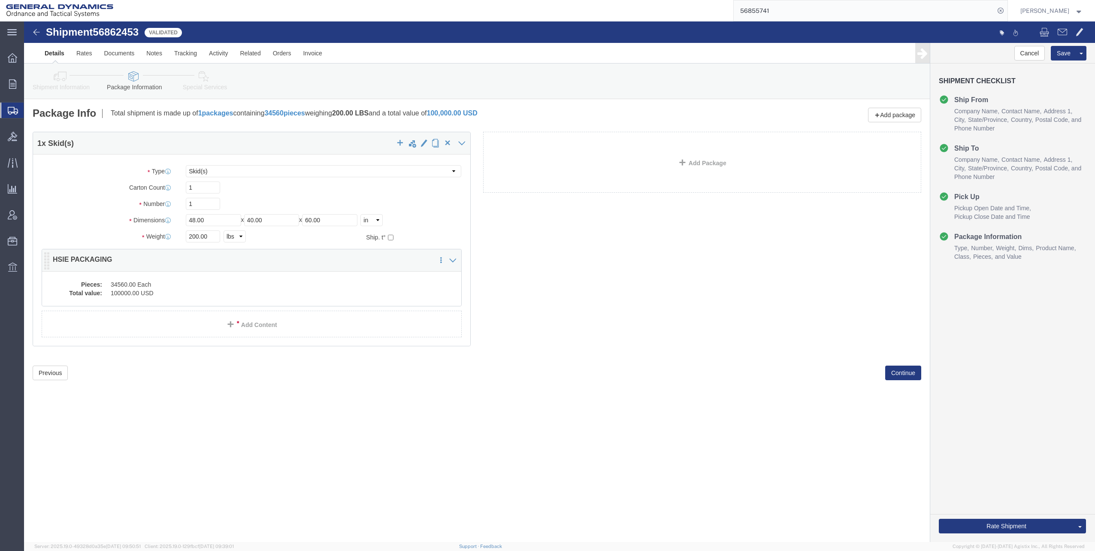
click dd "34560.00 Each"
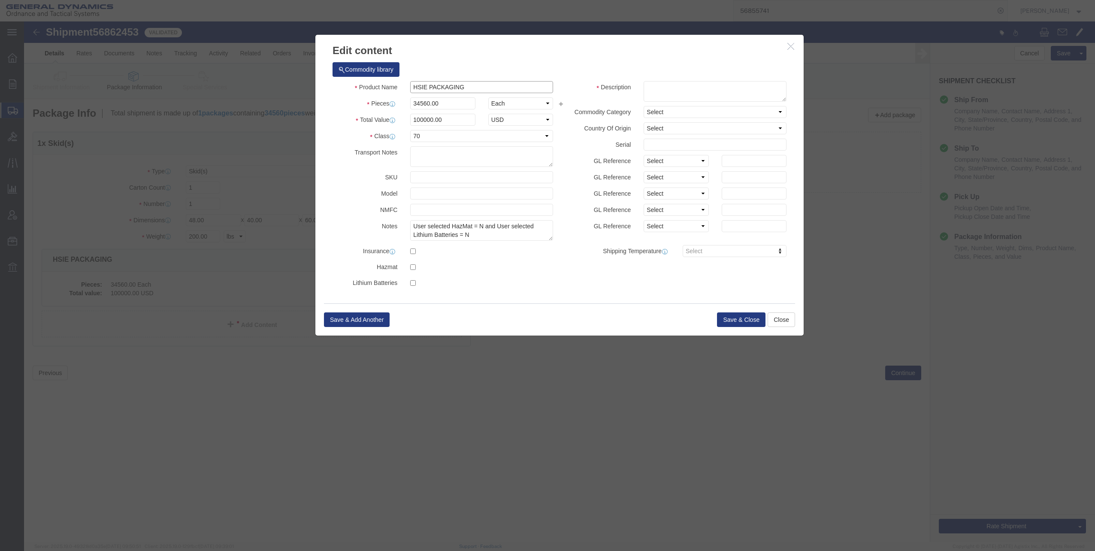
drag, startPoint x: 390, startPoint y: 65, endPoint x: 442, endPoint y: 64, distance: 52.4
click input "HSIE PACKAGING"
click textarea
paste textarea "HSIE PACKAGING"
type textarea "HSIE PACKAGING"
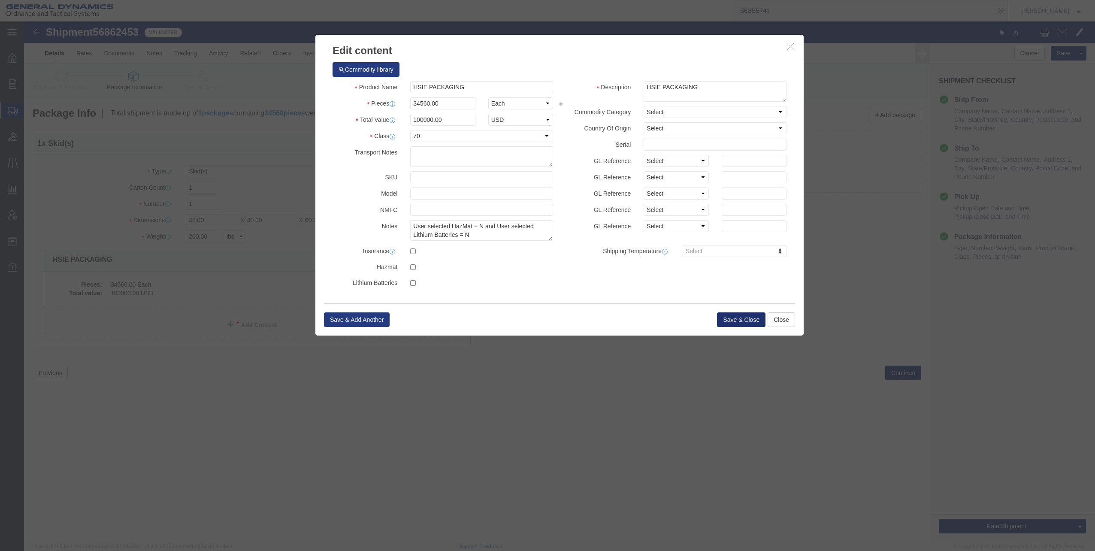
click button "Save & Close"
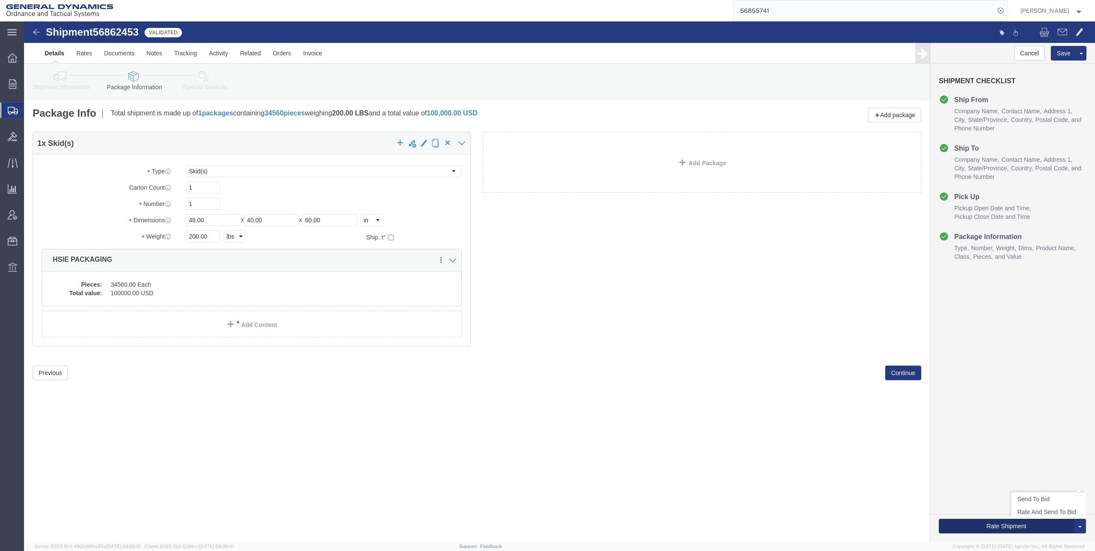
click button "Rate Shipment"
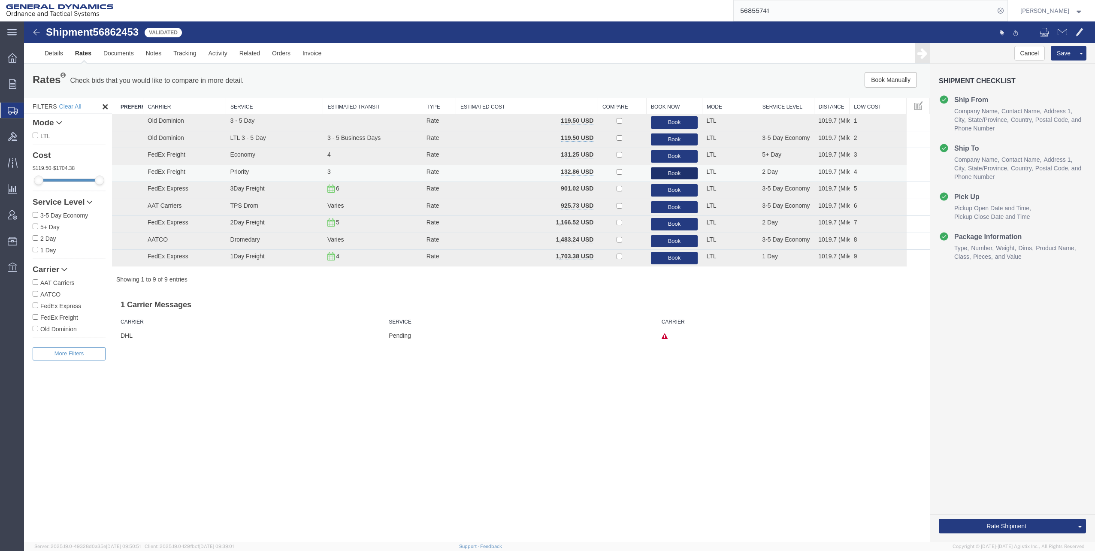
click at [676, 172] on button "Book" at bounding box center [674, 173] width 47 height 12
click at [1037, 65] on p "Shipment order: [56862453]; Book or cancel response in not OK: Freight shipment…" at bounding box center [1030, 59] width 120 height 20
click at [565, 67] on div "Rates Check bids that you would like to compare in more detail. Compare Filter …" at bounding box center [477, 81] width 906 height 34
click at [55, 53] on link "Details" at bounding box center [54, 53] width 30 height 21
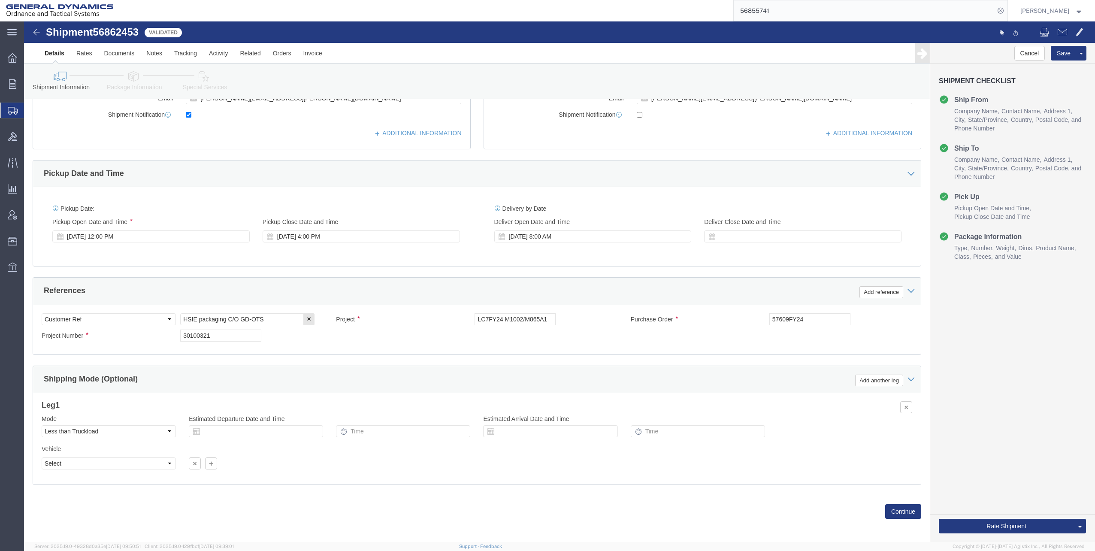
scroll to position [233, 0]
click select "Select Air Less than Truckload Multi-Leg Ocean Freight Rail Small Parcel Truckl…"
select select "TL"
click select "Select Air Less than Truckload Multi-Leg Ocean Freight Rail Small Parcel Truckl…"
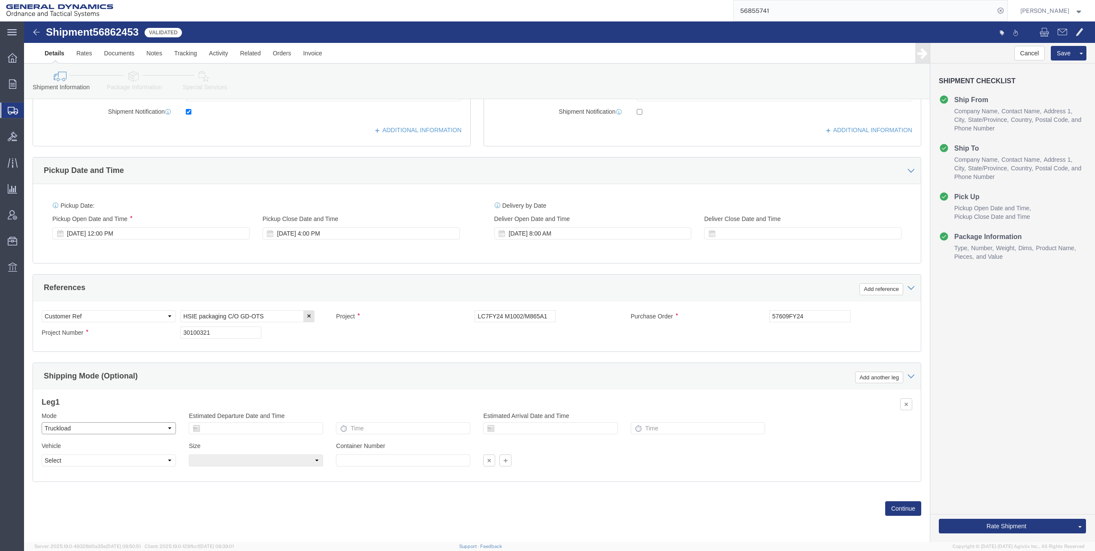
select select
click select "Select Air Less than Truckload Multi-Leg Ocean Freight Rail Small Parcel Truckl…"
click icon
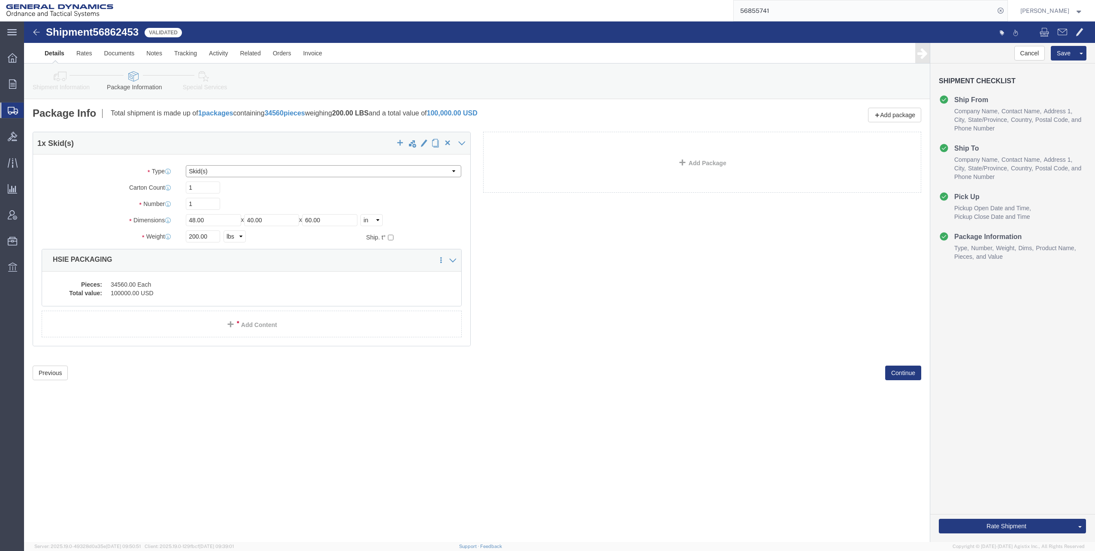
click select "Select Bale(s) Basket(s) Bolt(s) Bottle(s) Buckets Bulk Bundle(s) Can(s) Cardbo…"
click dd "34560.00 Each"
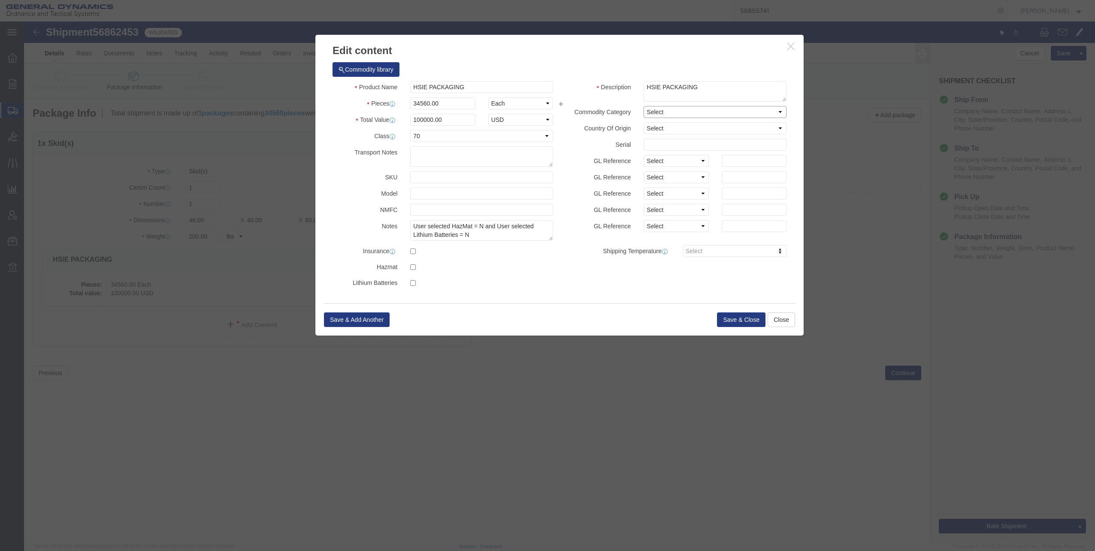
click select "Select Military Equipment"
click button "Save & Close"
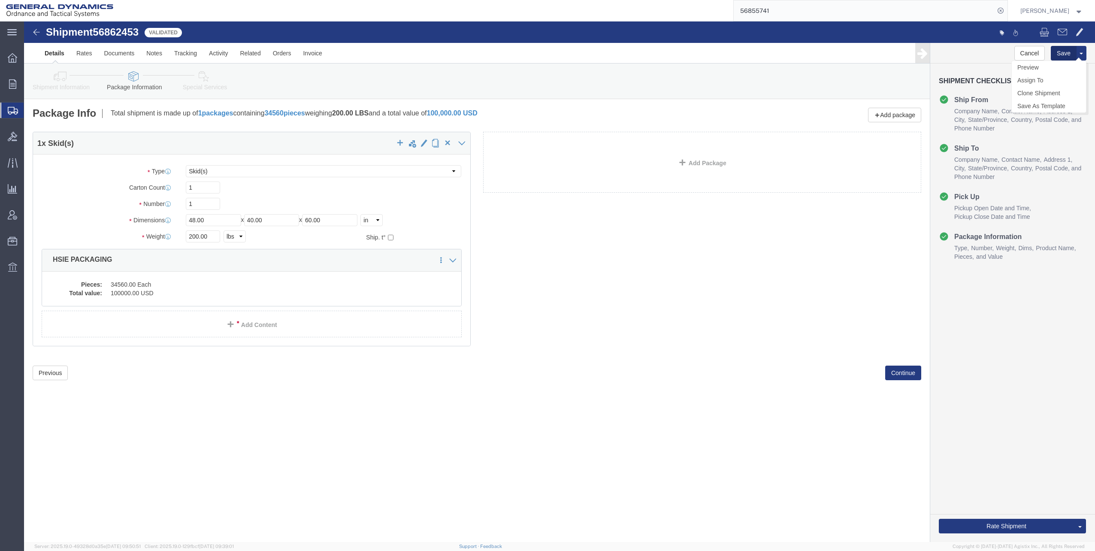
click button "Save"
click button "Rate Shipment"
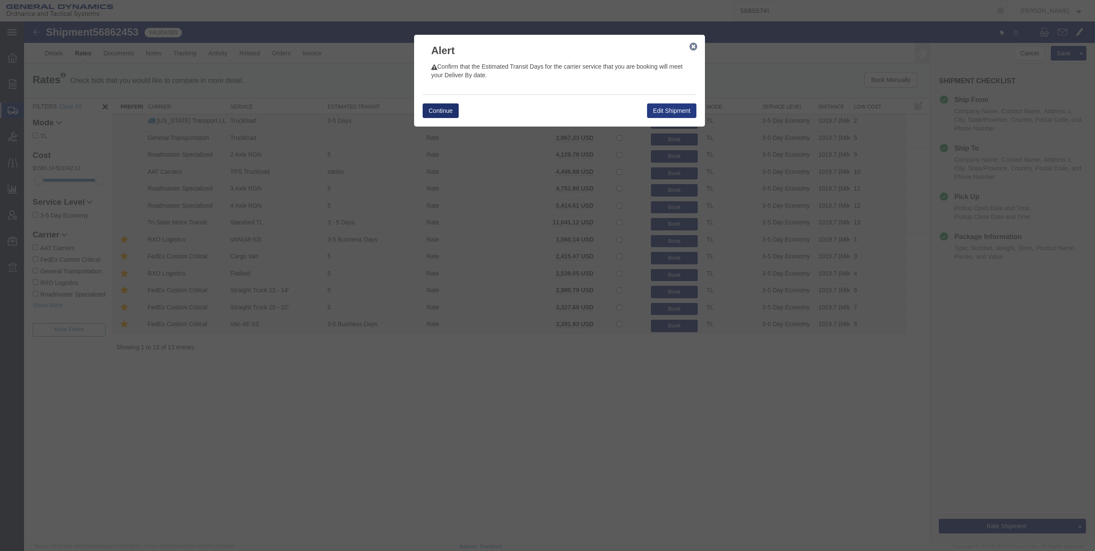
click at [445, 108] on button "Continue" at bounding box center [441, 110] width 36 height 15
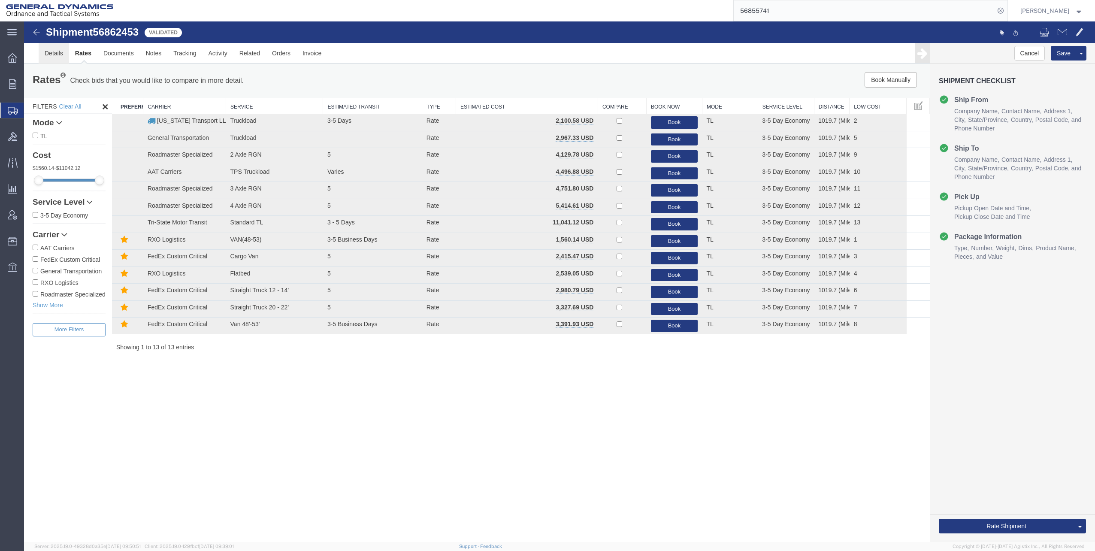
click at [55, 53] on link "Details" at bounding box center [54, 53] width 30 height 21
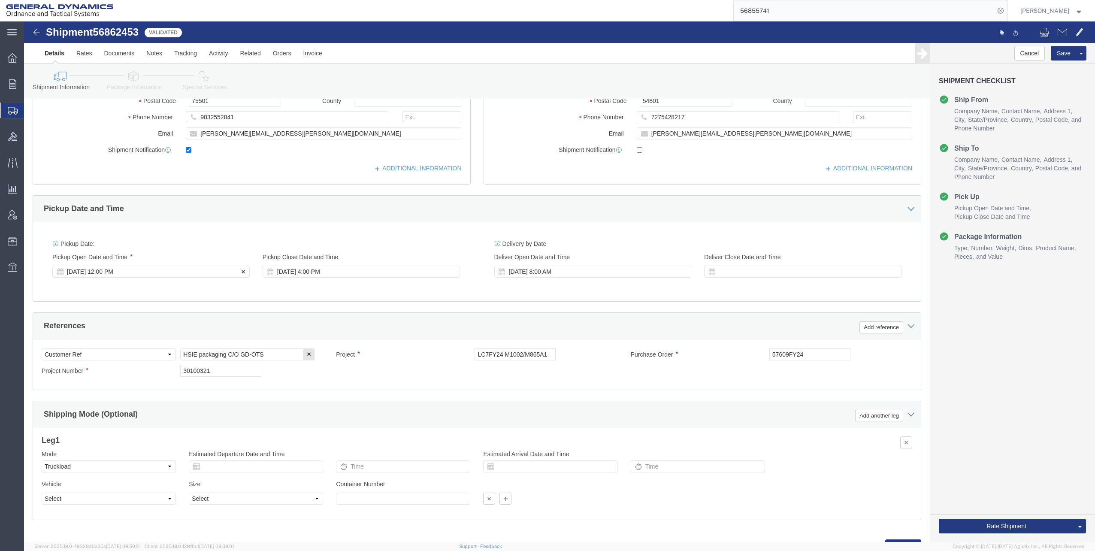
scroll to position [233, 0]
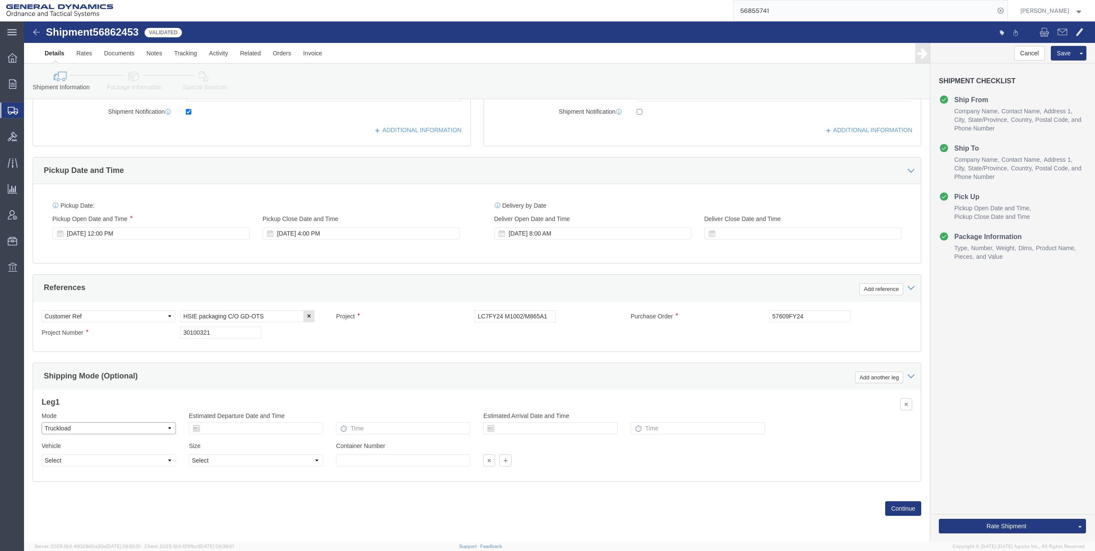
click select "Select Air Less than Truckload Multi-Leg Ocean Freight Rail Small Parcel Truckl…"
select select "LTL"
click select "Select Air Less than Truckload Multi-Leg Ocean Freight Rail Small Parcel Truckl…"
click button "Continue"
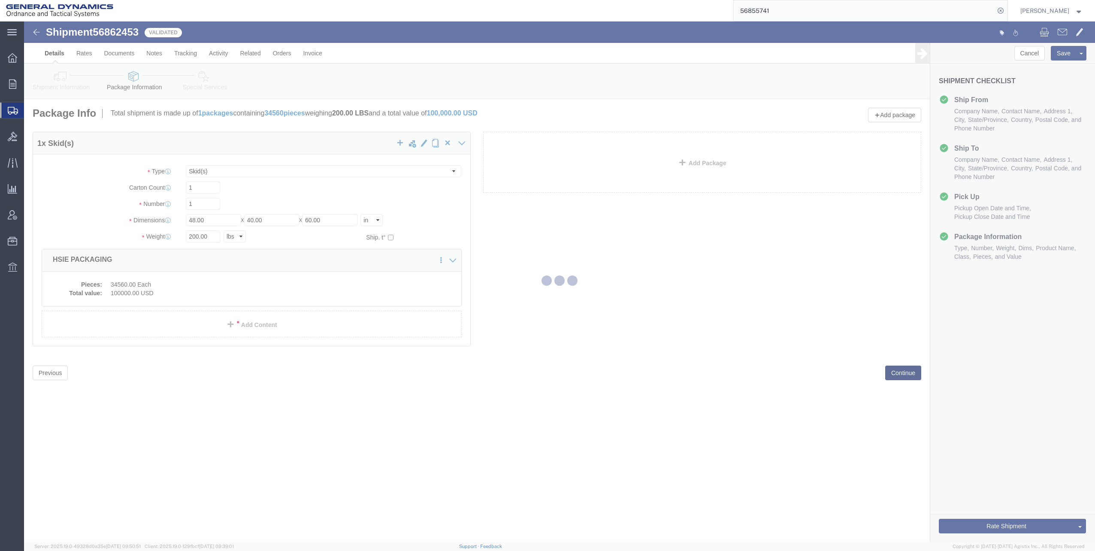
scroll to position [0, 0]
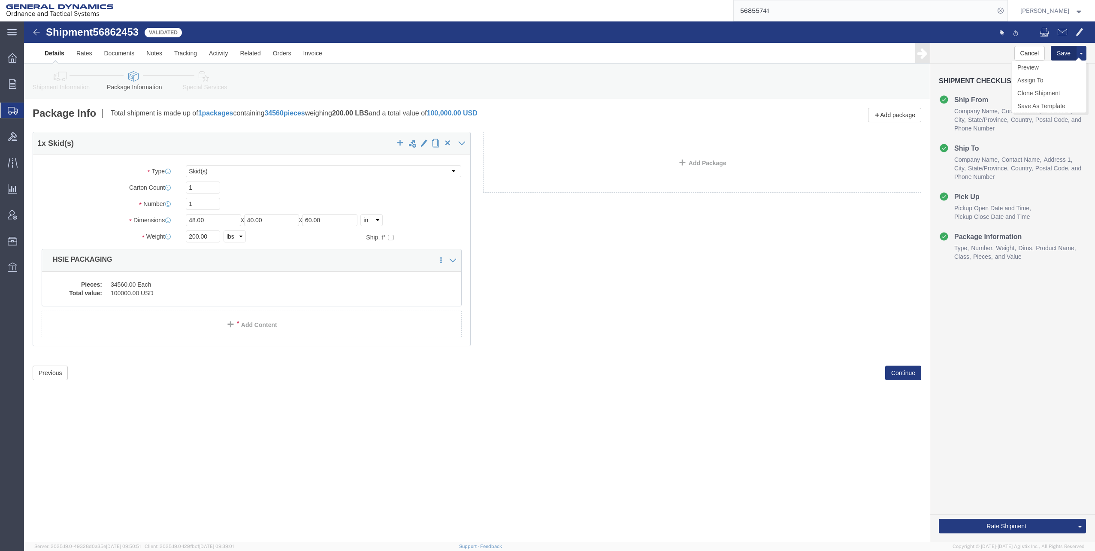
click button "Save"
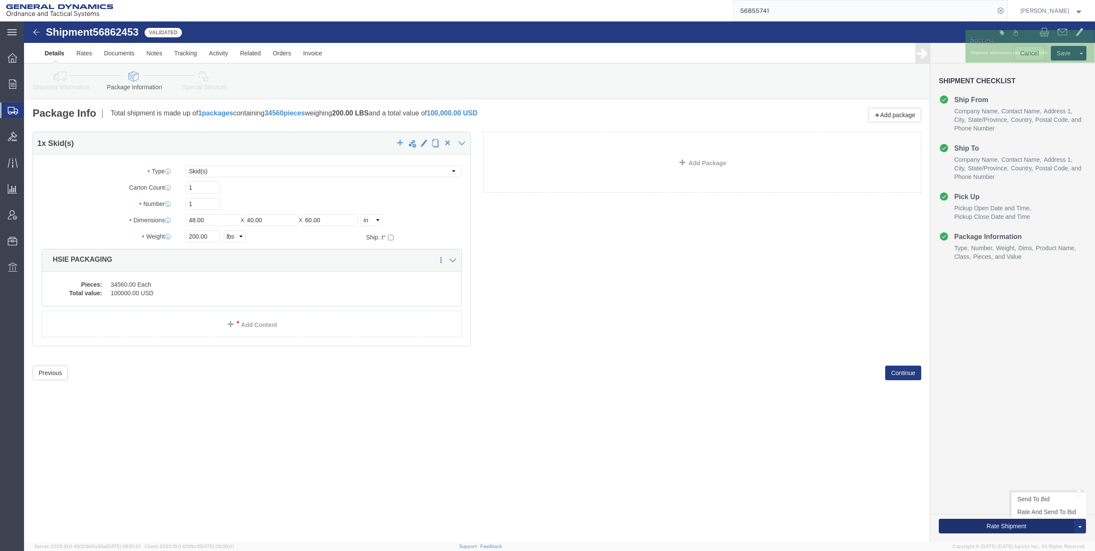
click button "Rate Shipment"
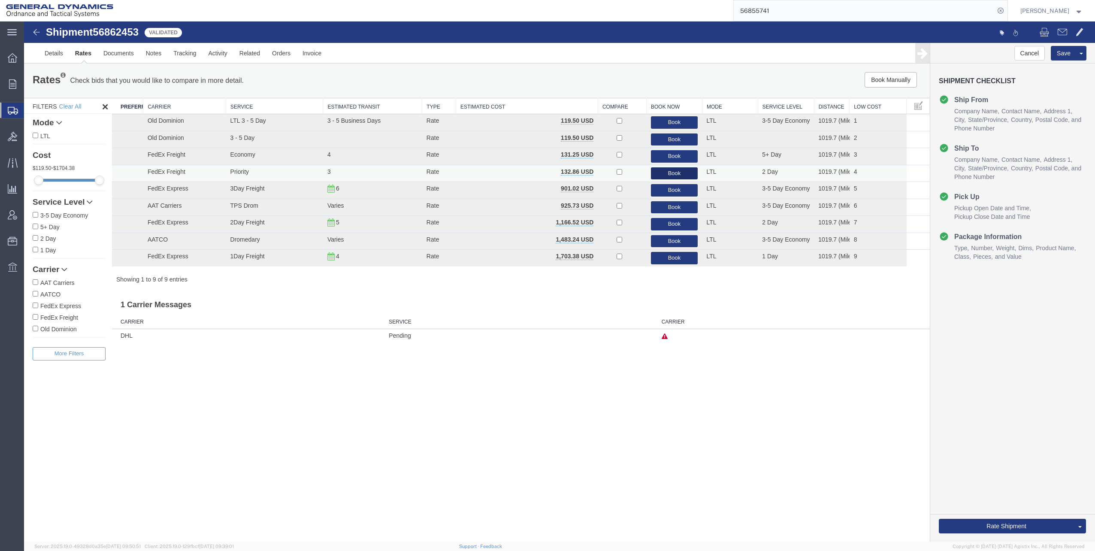
click at [677, 173] on button "Book" at bounding box center [674, 173] width 47 height 12
click at [56, 50] on link "Details" at bounding box center [54, 53] width 30 height 21
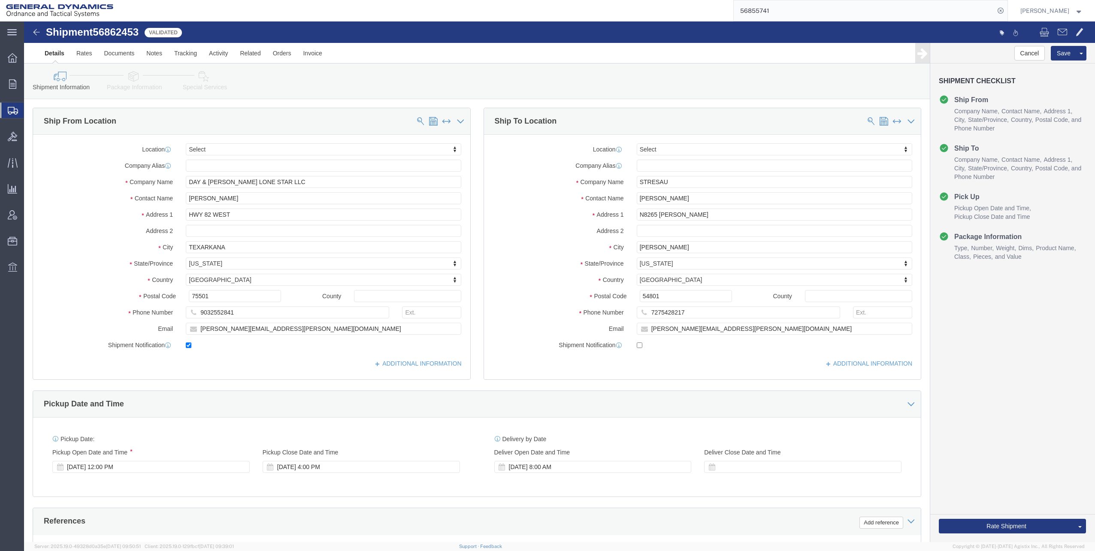
click icon
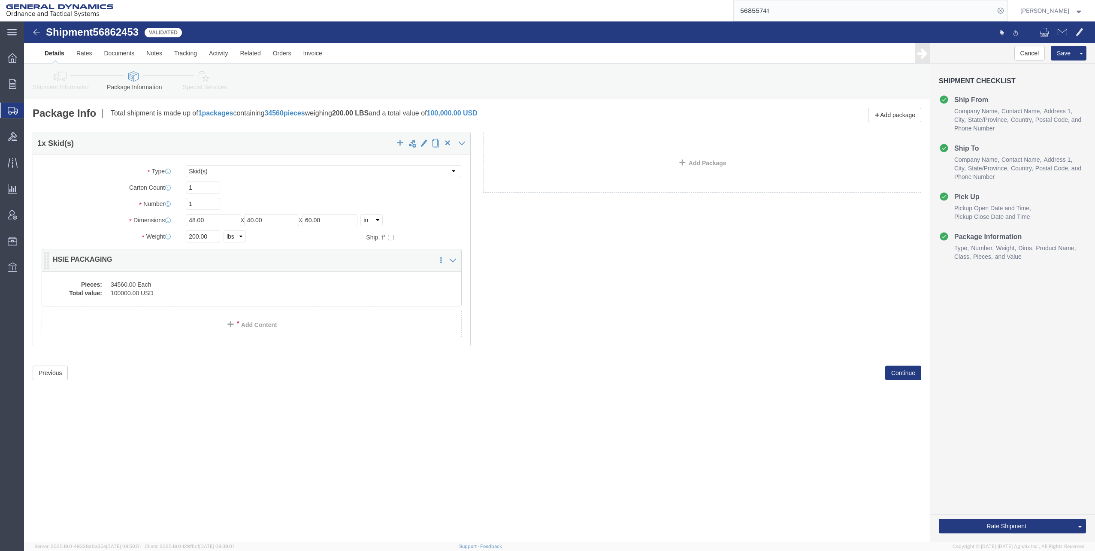
click dd "100000.00 USD"
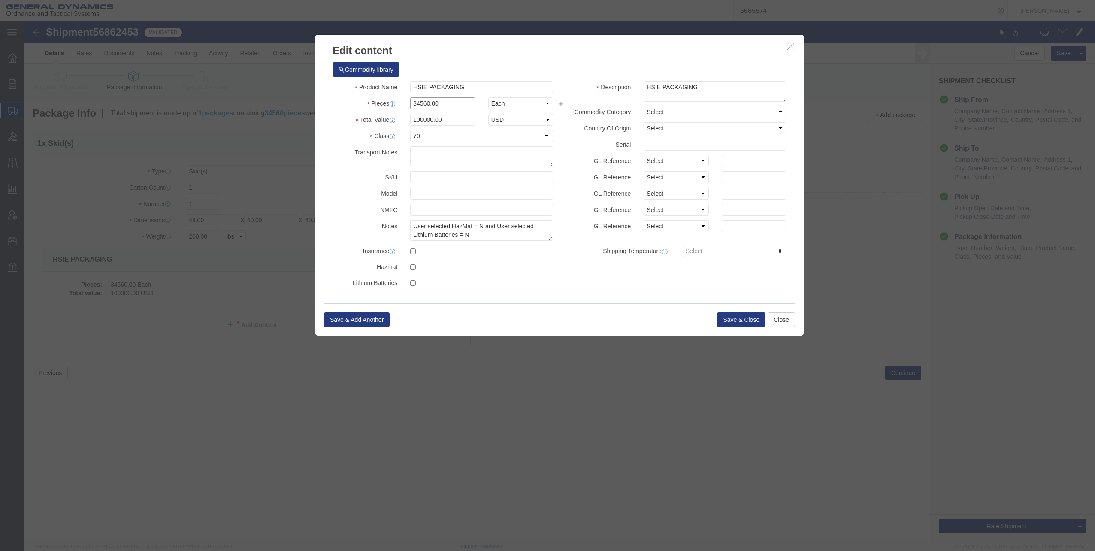
drag, startPoint x: 388, startPoint y: 83, endPoint x: 443, endPoint y: 79, distance: 55.5
click input "34560.00"
type input "1"
type input "2.89"
click button "Save & Close"
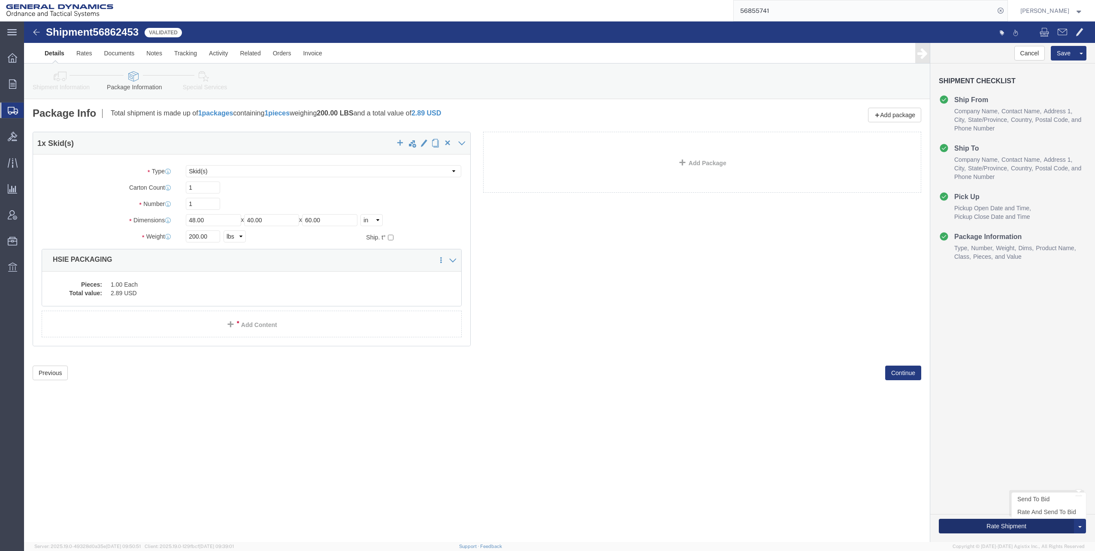
click button "Rate Shipment"
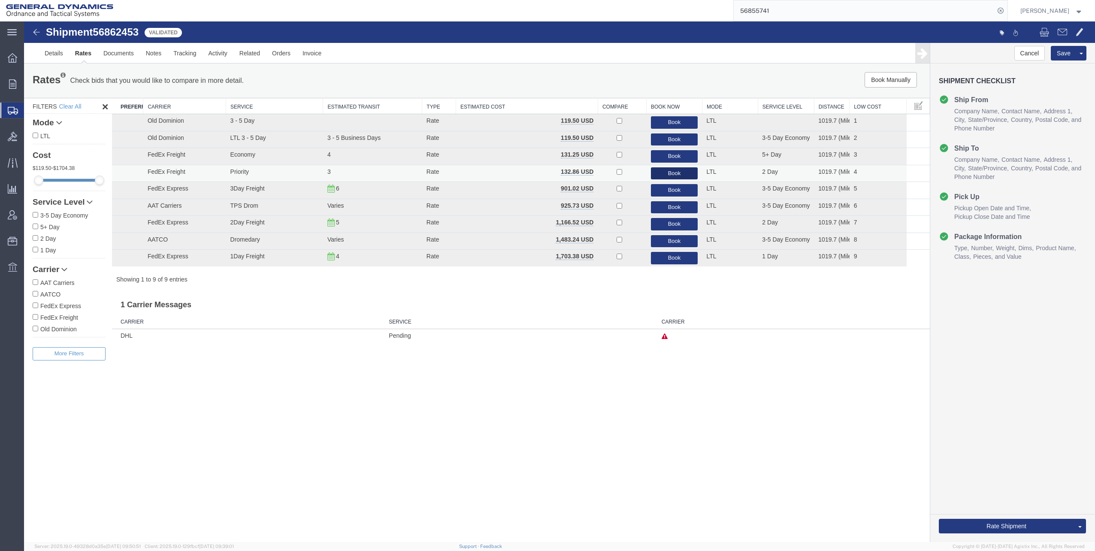
click at [668, 172] on button "Book" at bounding box center [674, 173] width 47 height 12
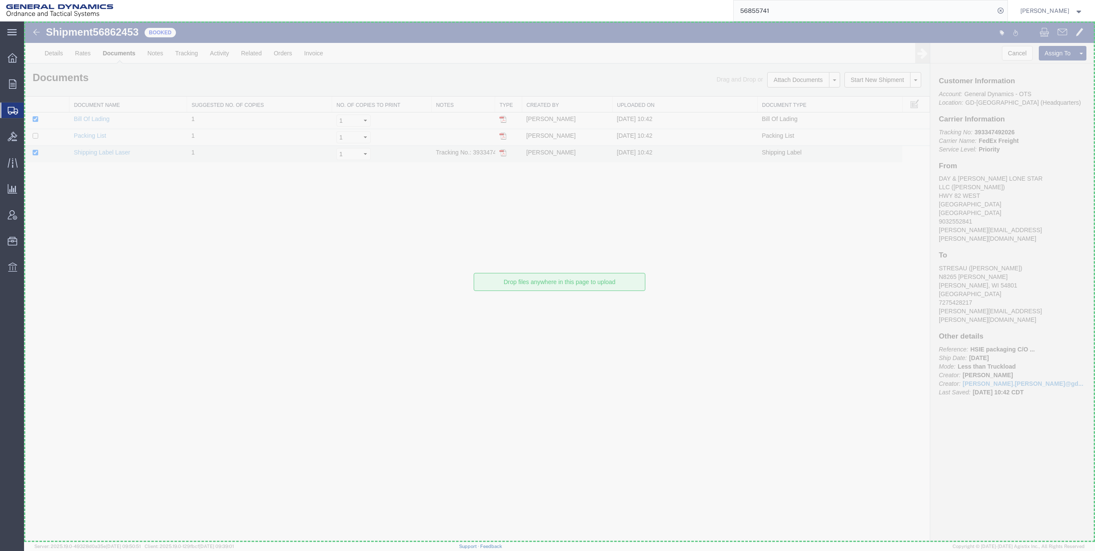
click at [501, 155] on img at bounding box center [503, 152] width 7 height 7
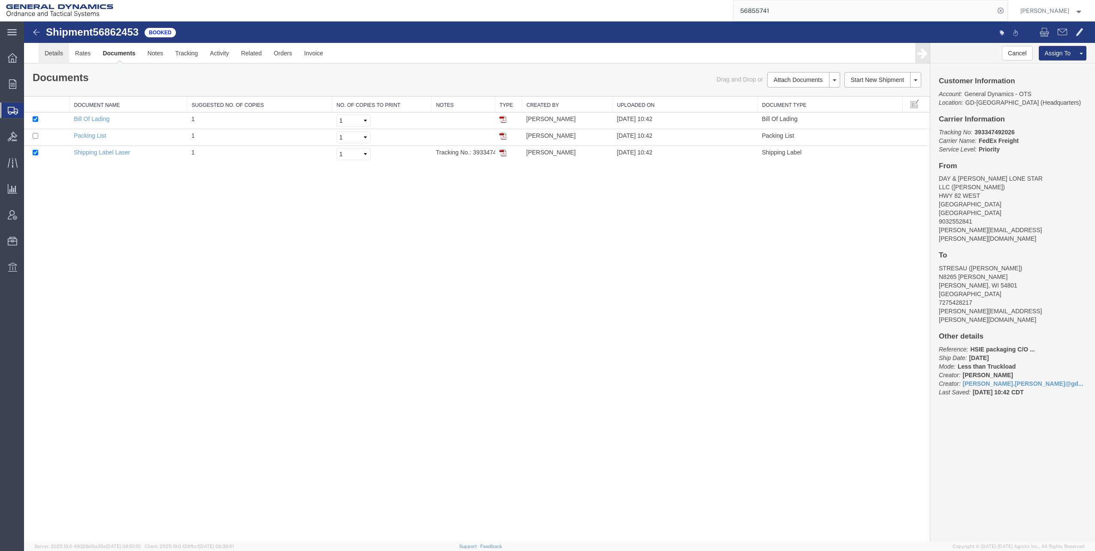
click at [59, 53] on link "Details" at bounding box center [54, 53] width 30 height 21
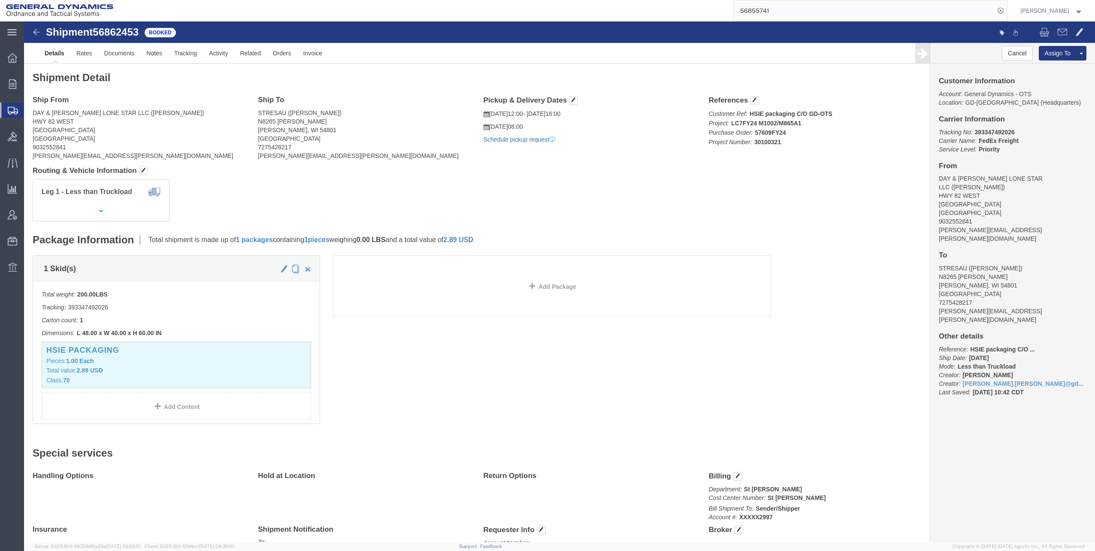
click link "Schedule pickup request"
click h4 "Ship From"
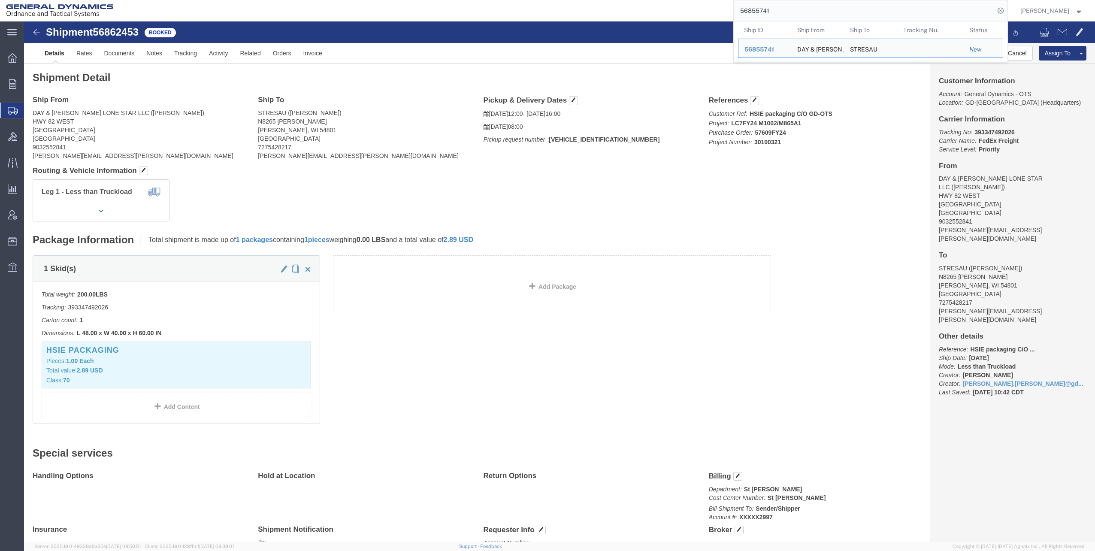
drag, startPoint x: 742, startPoint y: 10, endPoint x: 796, endPoint y: 9, distance: 53.2
click at [796, 9] on input "56855741" at bounding box center [864, 10] width 261 height 21
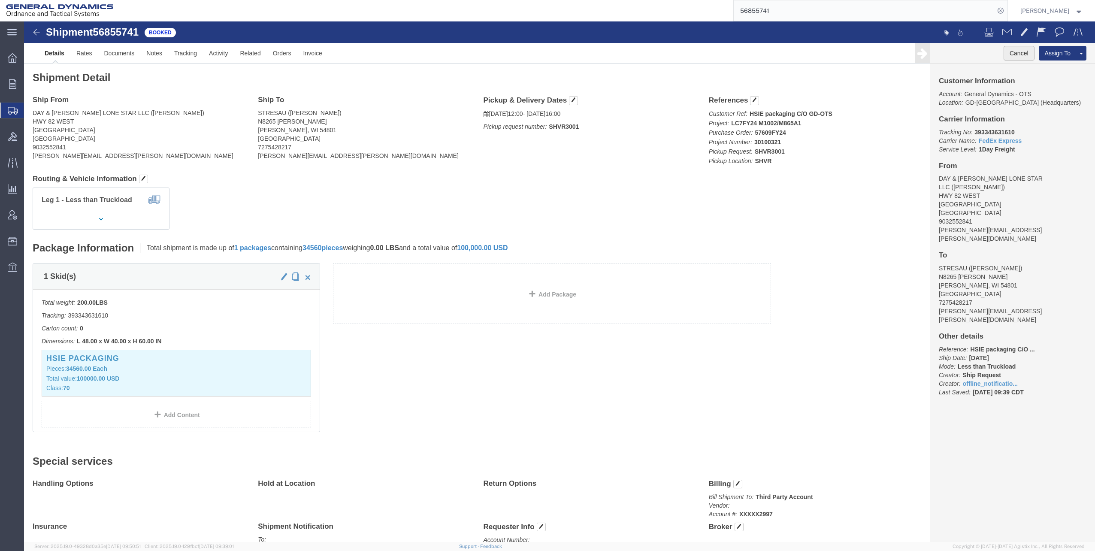
click button "Cancel"
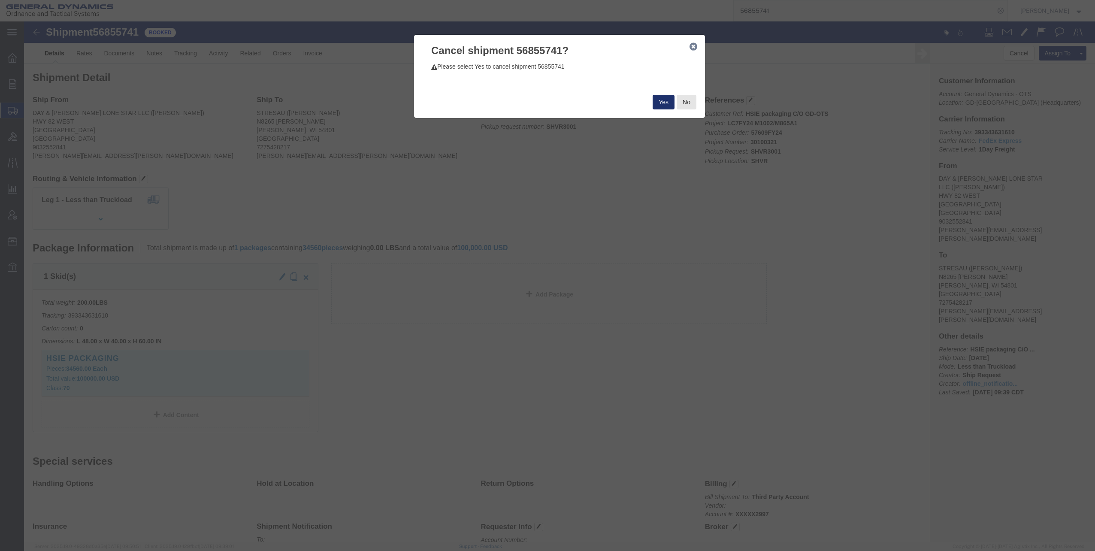
click button "Yes"
